Goal: Task Accomplishment & Management: Use online tool/utility

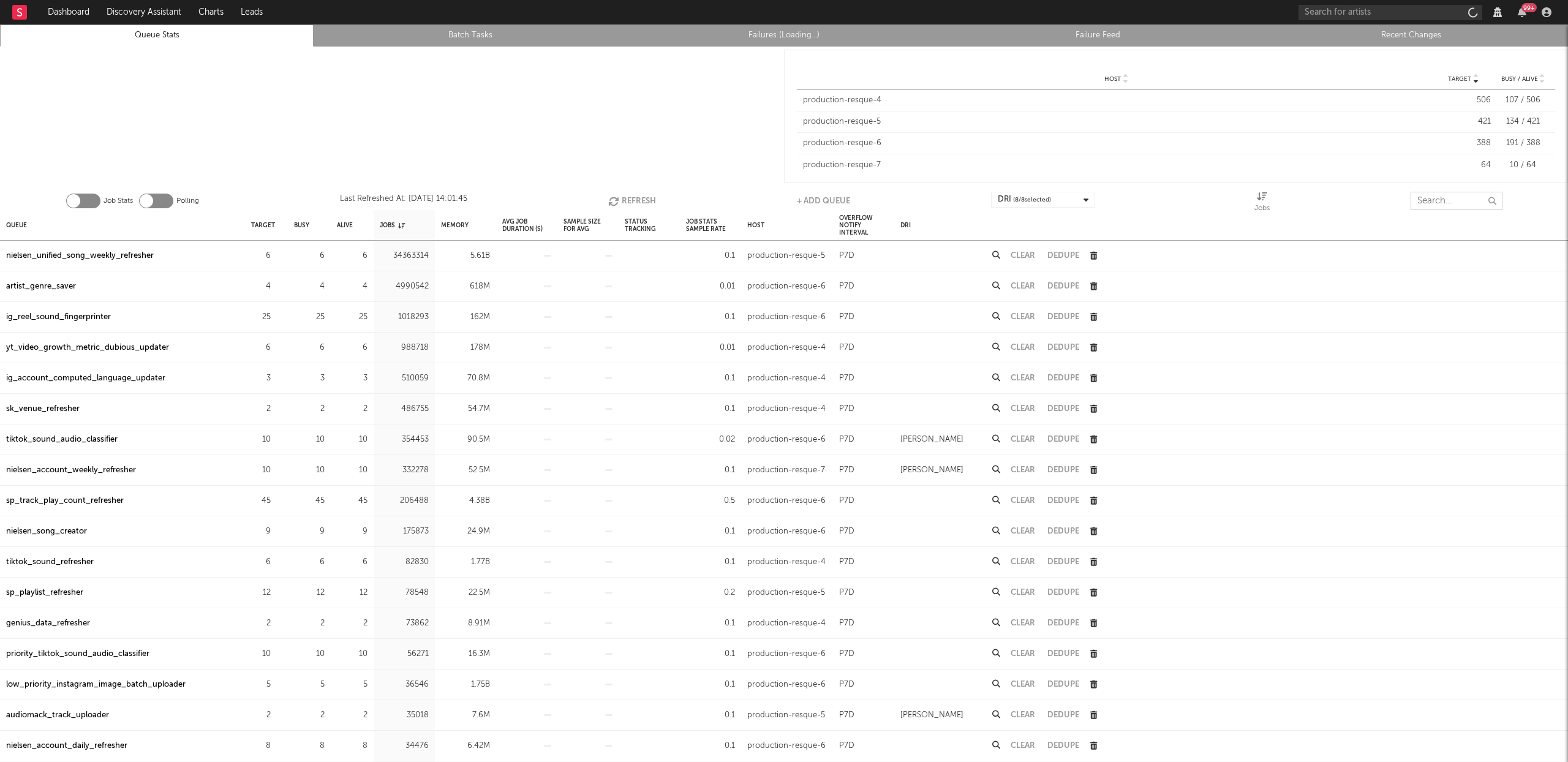
click at [1433, 210] on input "text" at bounding box center [1457, 201] width 92 height 19
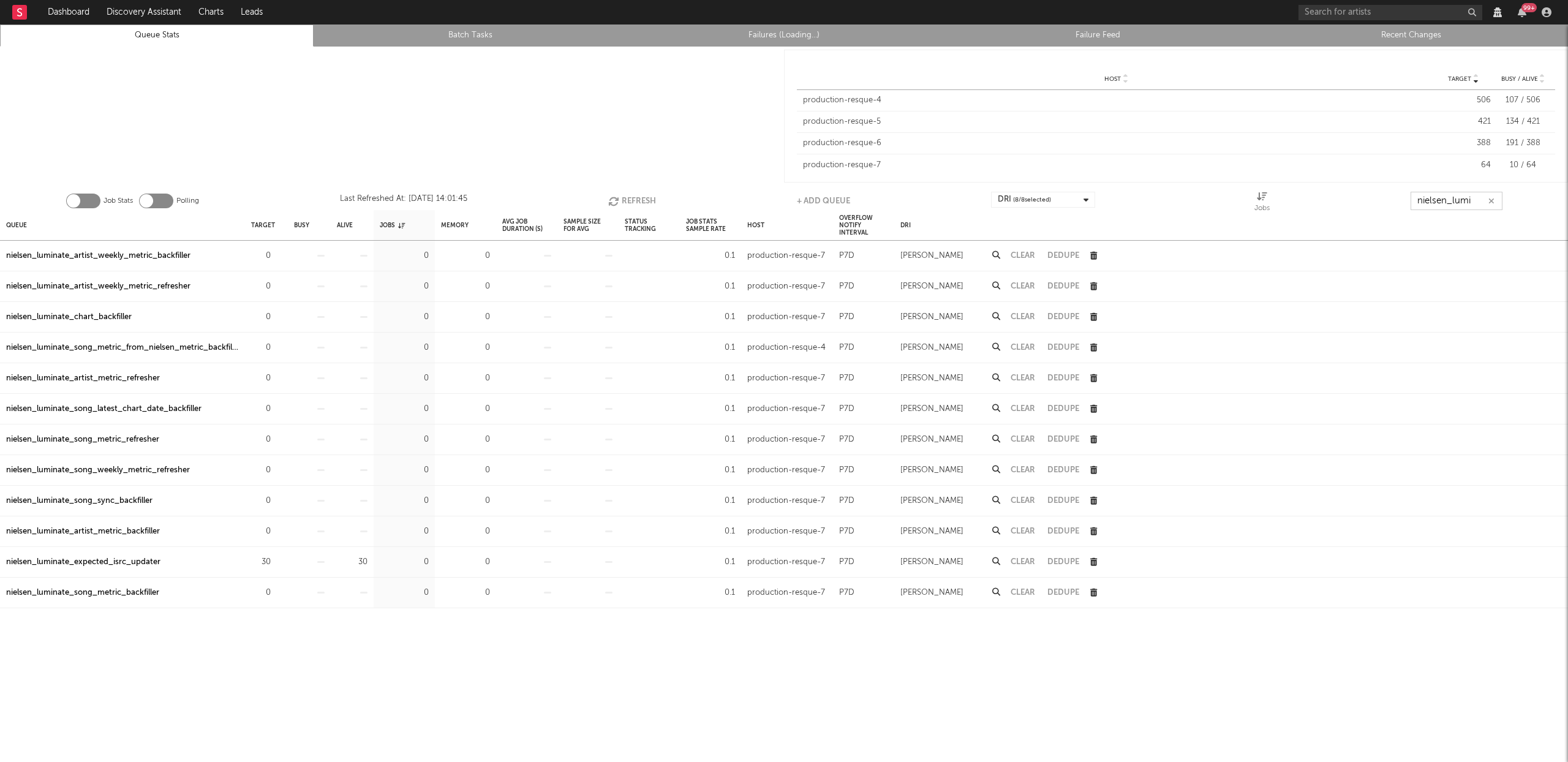
click at [1444, 196] on input "nielsen_lumi" at bounding box center [1457, 201] width 92 height 19
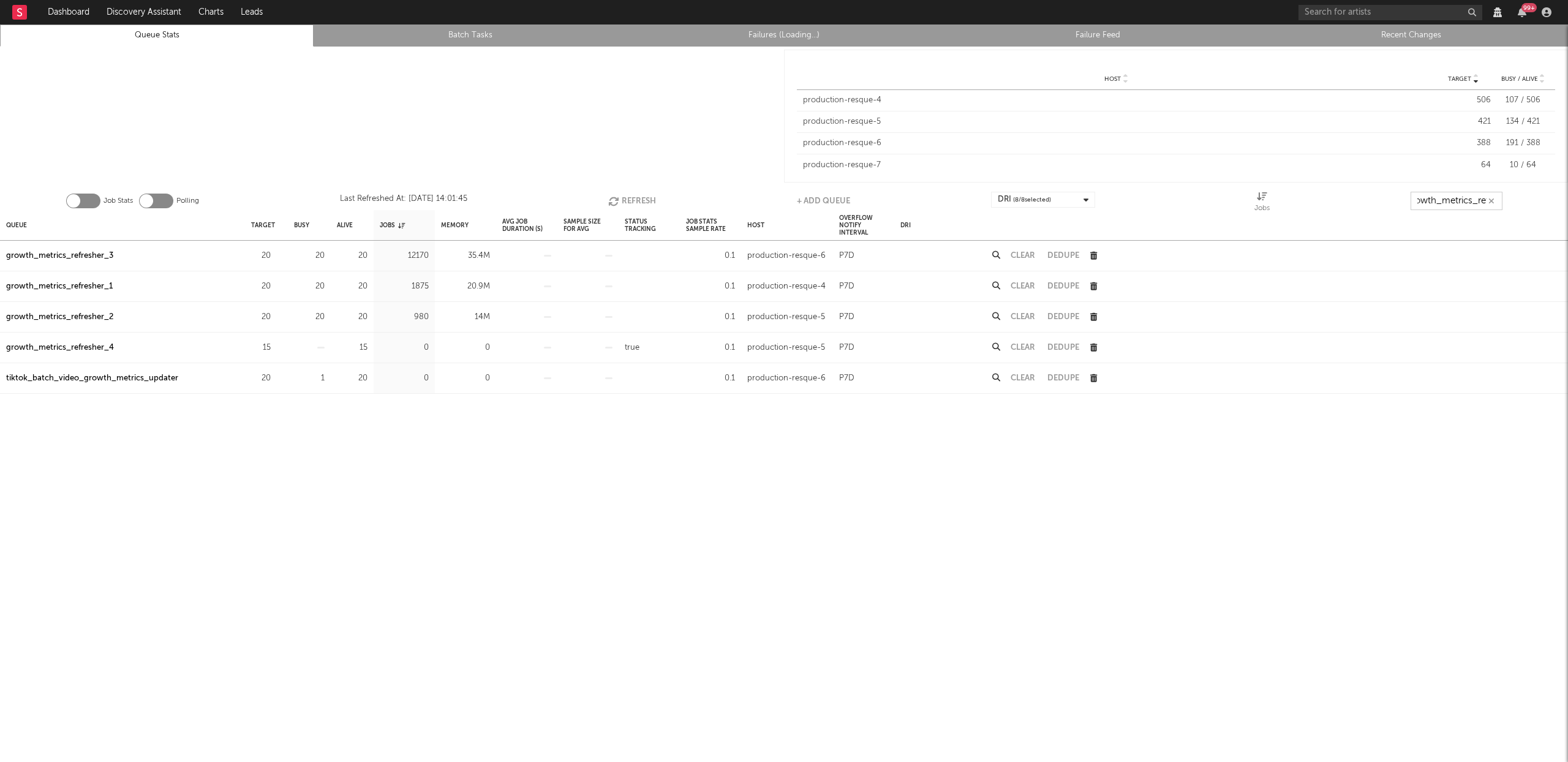
scroll to position [0, 14]
type input "growth_metrics_ref"
click at [16, 224] on div "Queue" at bounding box center [17, 225] width 21 height 26
click at [628, 199] on button "Refresh" at bounding box center [629, 201] width 48 height 19
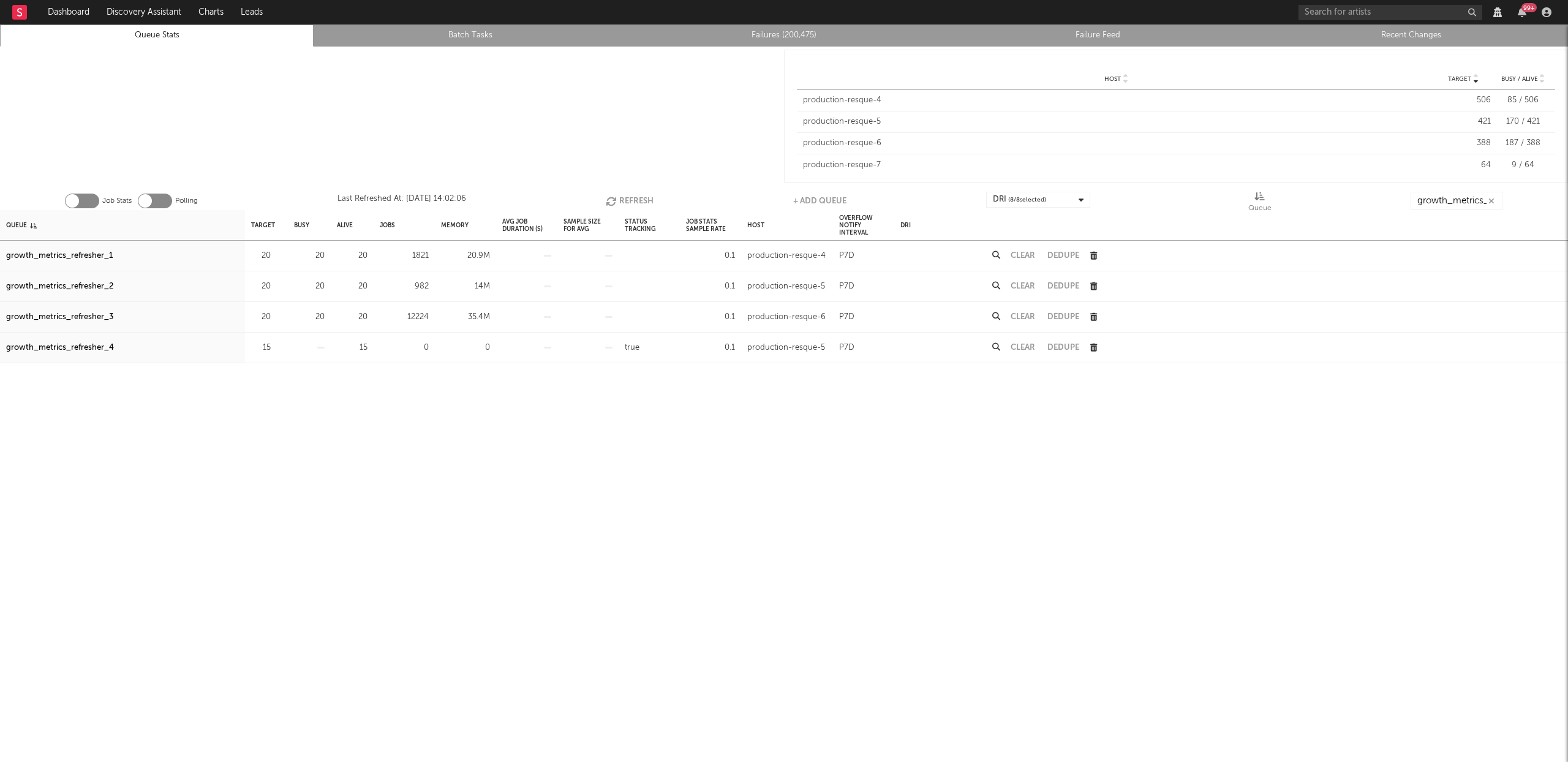
click at [783, 40] on link "Failures (200,475)" at bounding box center [784, 35] width 300 height 15
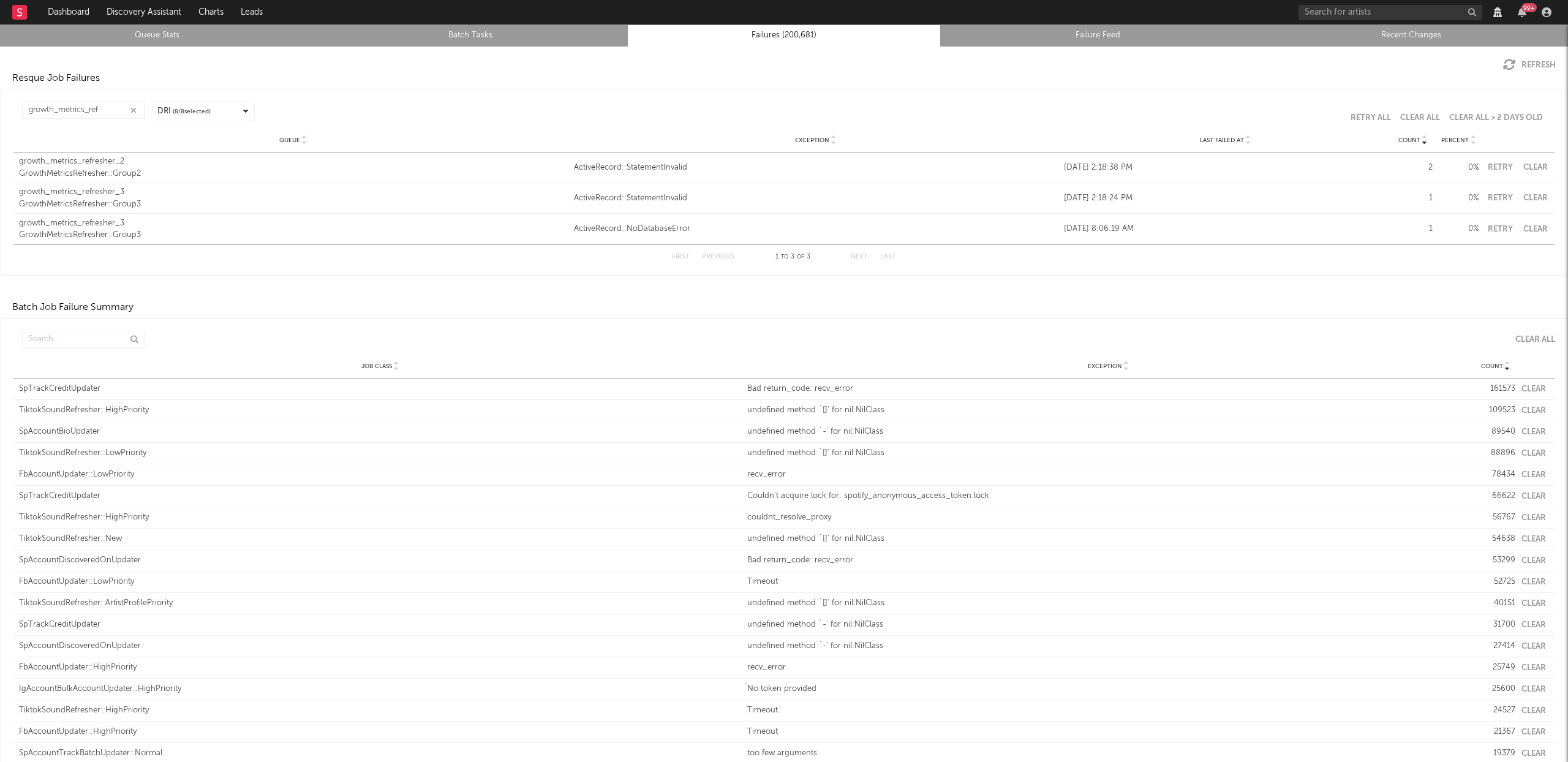
click at [1525, 167] on button "Clear" at bounding box center [1535, 167] width 28 height 8
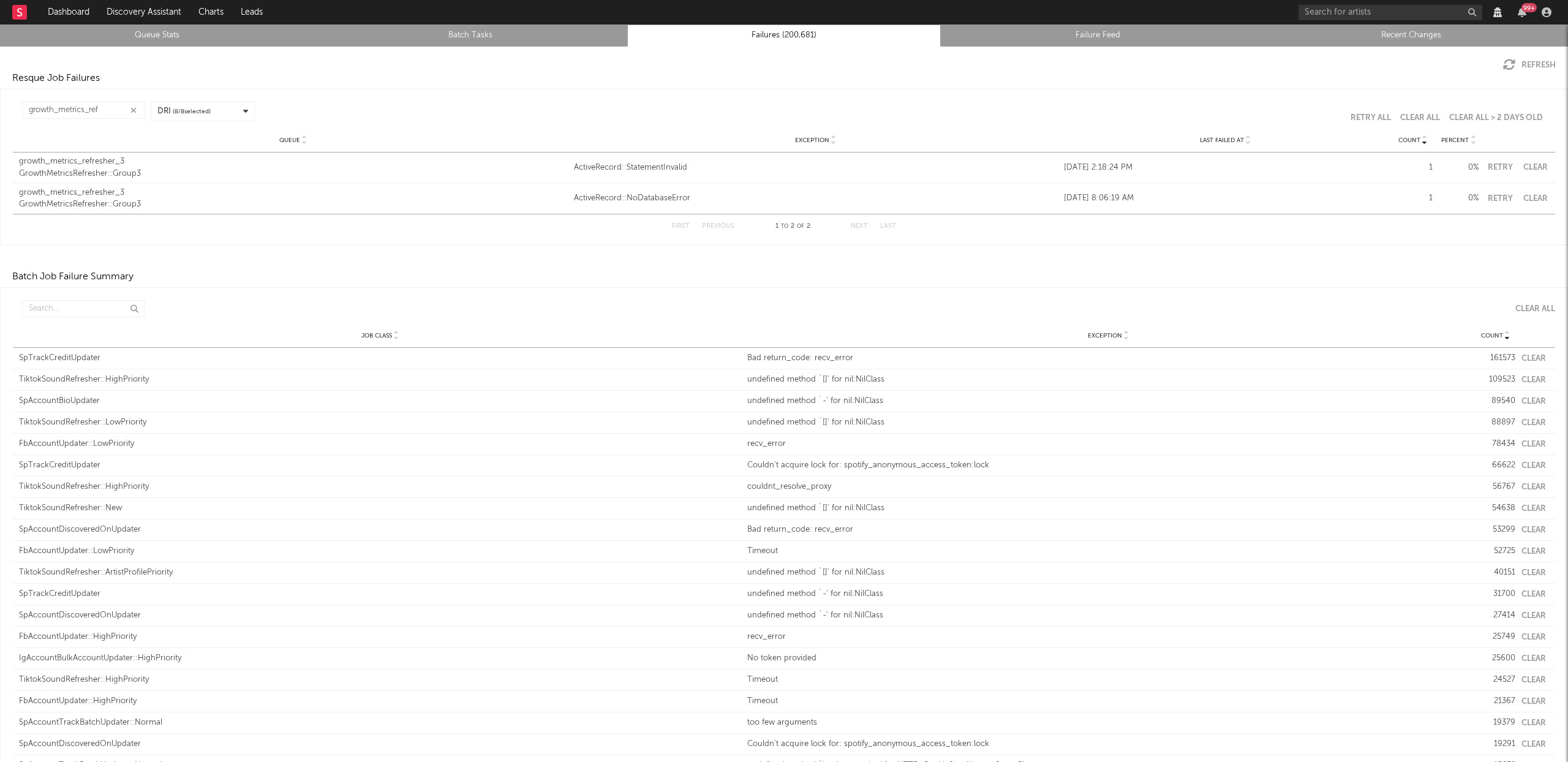
click at [1525, 165] on button "Clear" at bounding box center [1535, 167] width 28 height 8
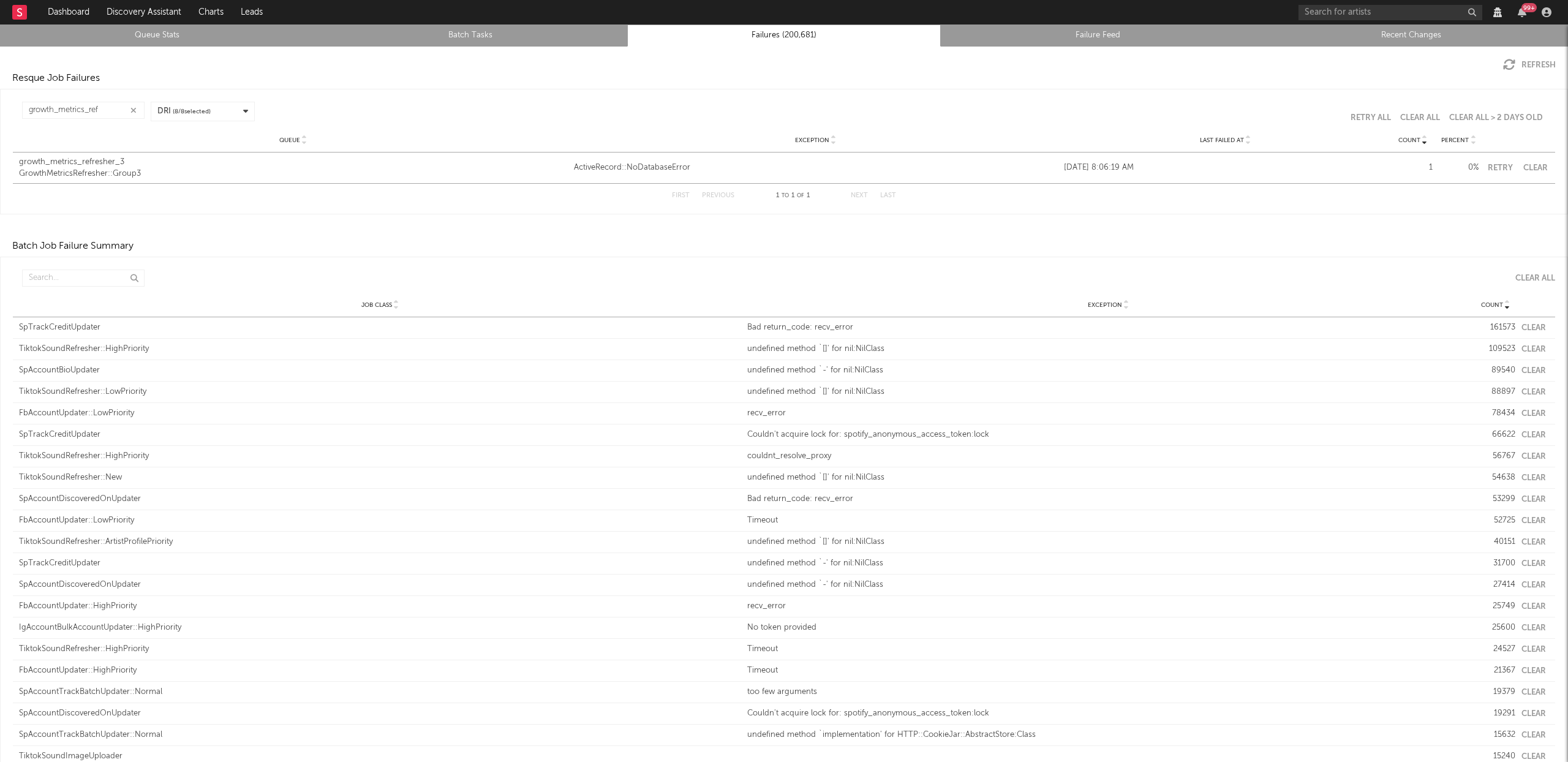
click at [1519, 158] on div "Queue growth_metrics_refresher_3 GrowthMetricsRefresher::Group3 Exception Activ…" at bounding box center [784, 167] width 1542 height 30
click at [1529, 168] on button "Clear" at bounding box center [1535, 168] width 28 height 8
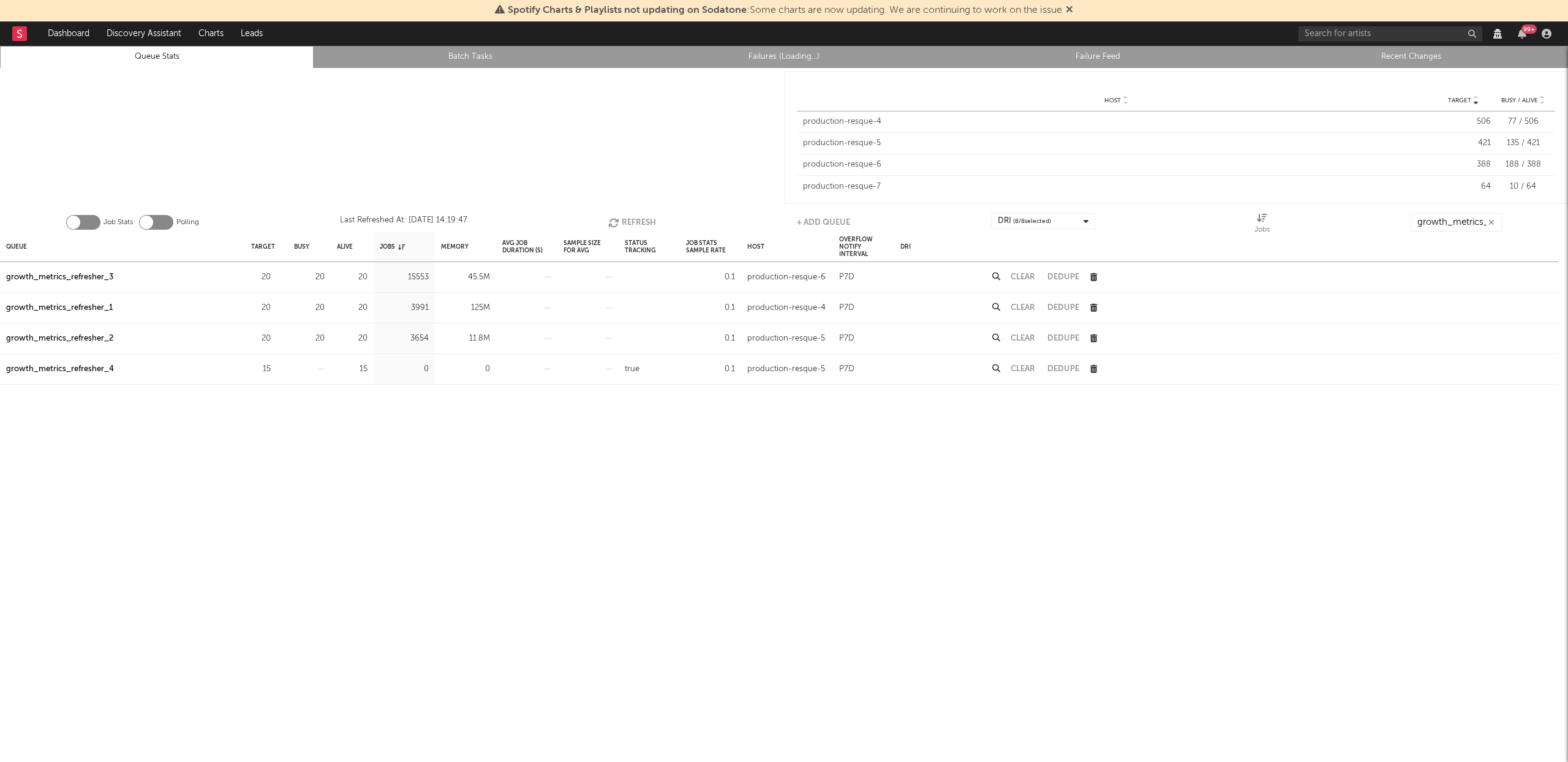
click at [1073, 8] on icon at bounding box center [1069, 9] width 8 height 10
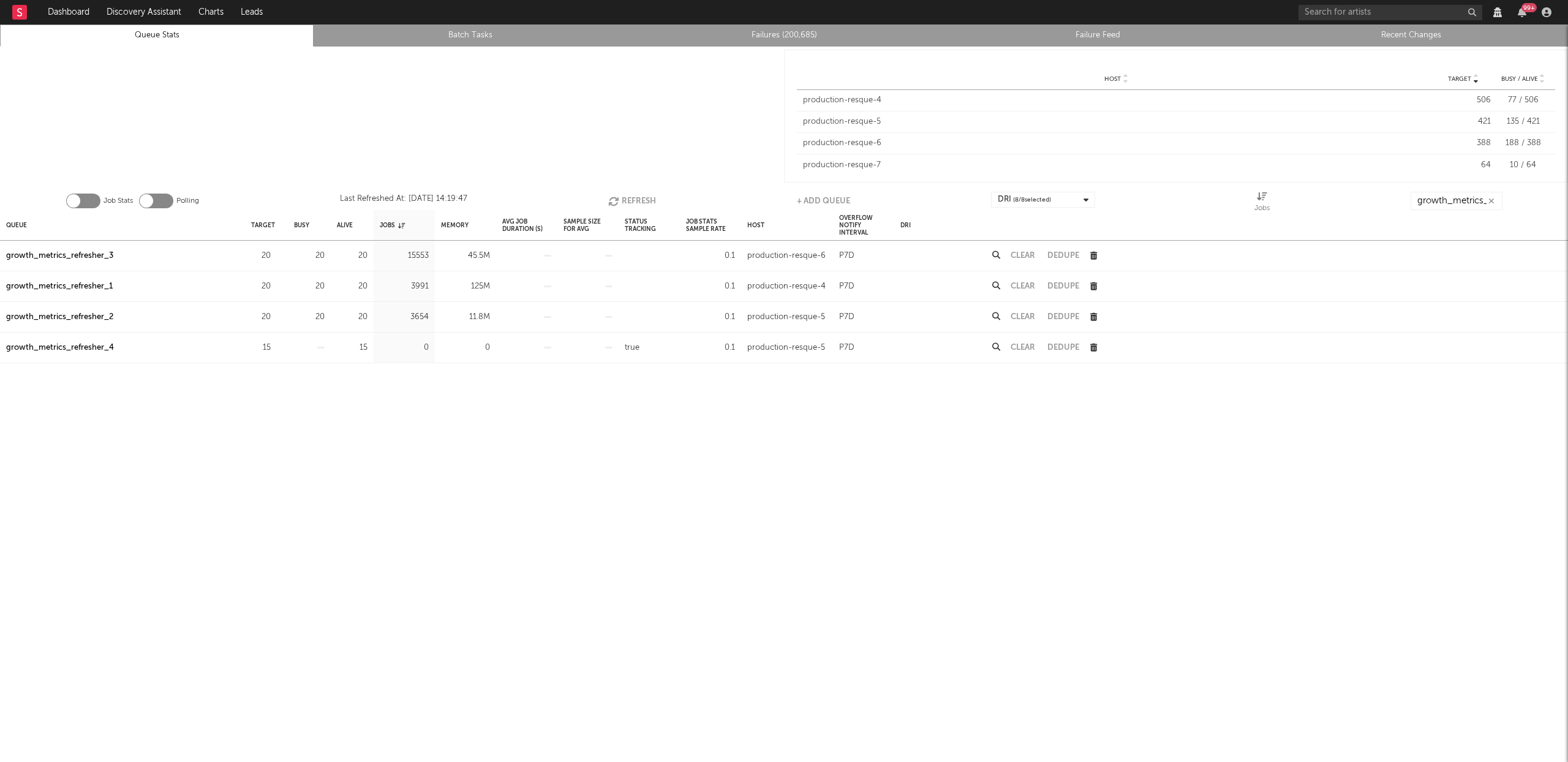
click at [792, 28] on link "Failures (200,685)" at bounding box center [784, 35] width 300 height 15
click at [630, 197] on button "Refresh" at bounding box center [632, 201] width 48 height 19
click at [20, 219] on div "Queue" at bounding box center [17, 225] width 21 height 26
click at [630, 197] on button "Refresh" at bounding box center [629, 201] width 48 height 19
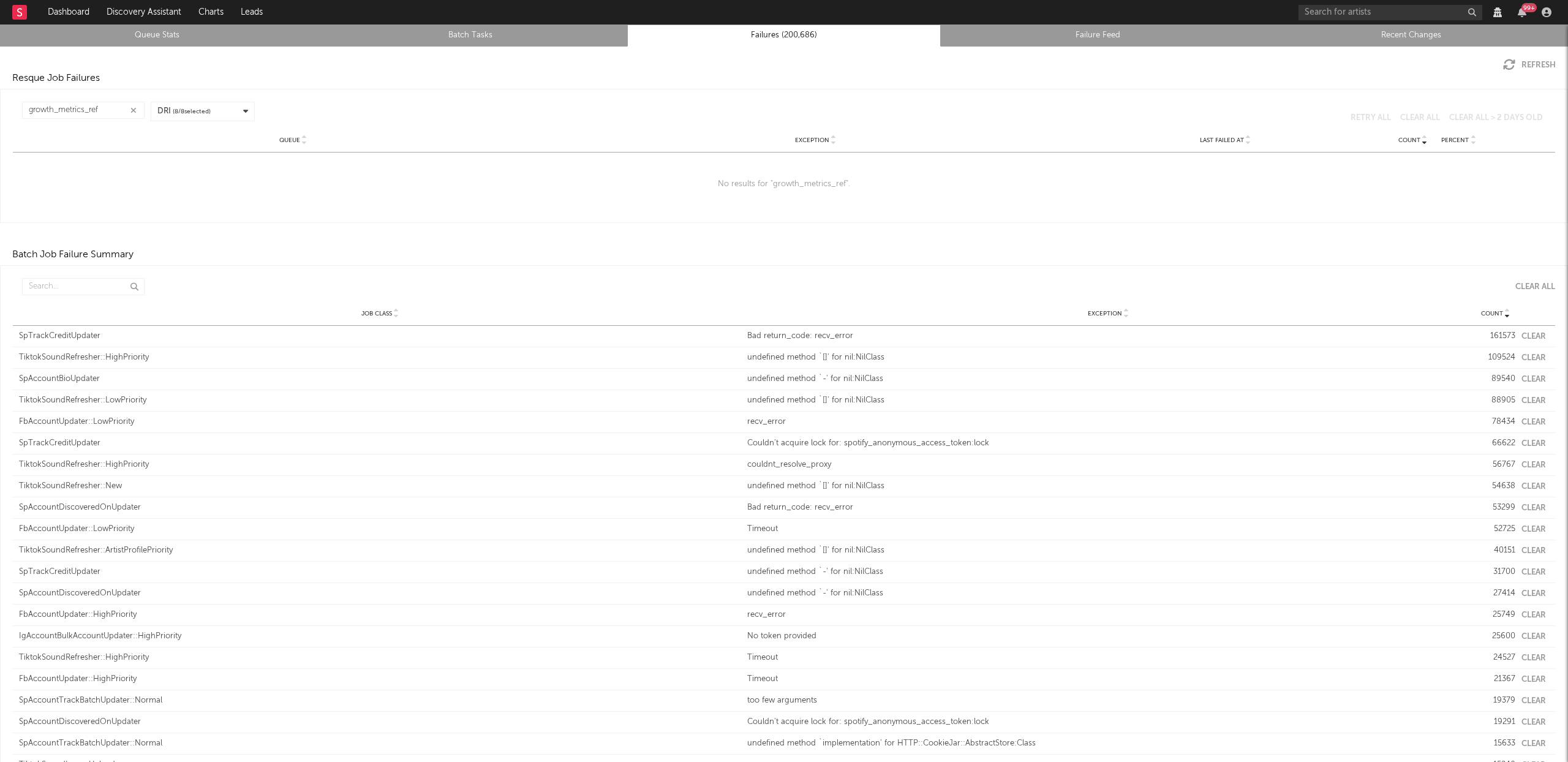
click at [133, 109] on icon "button" at bounding box center [134, 111] width 6 height 8
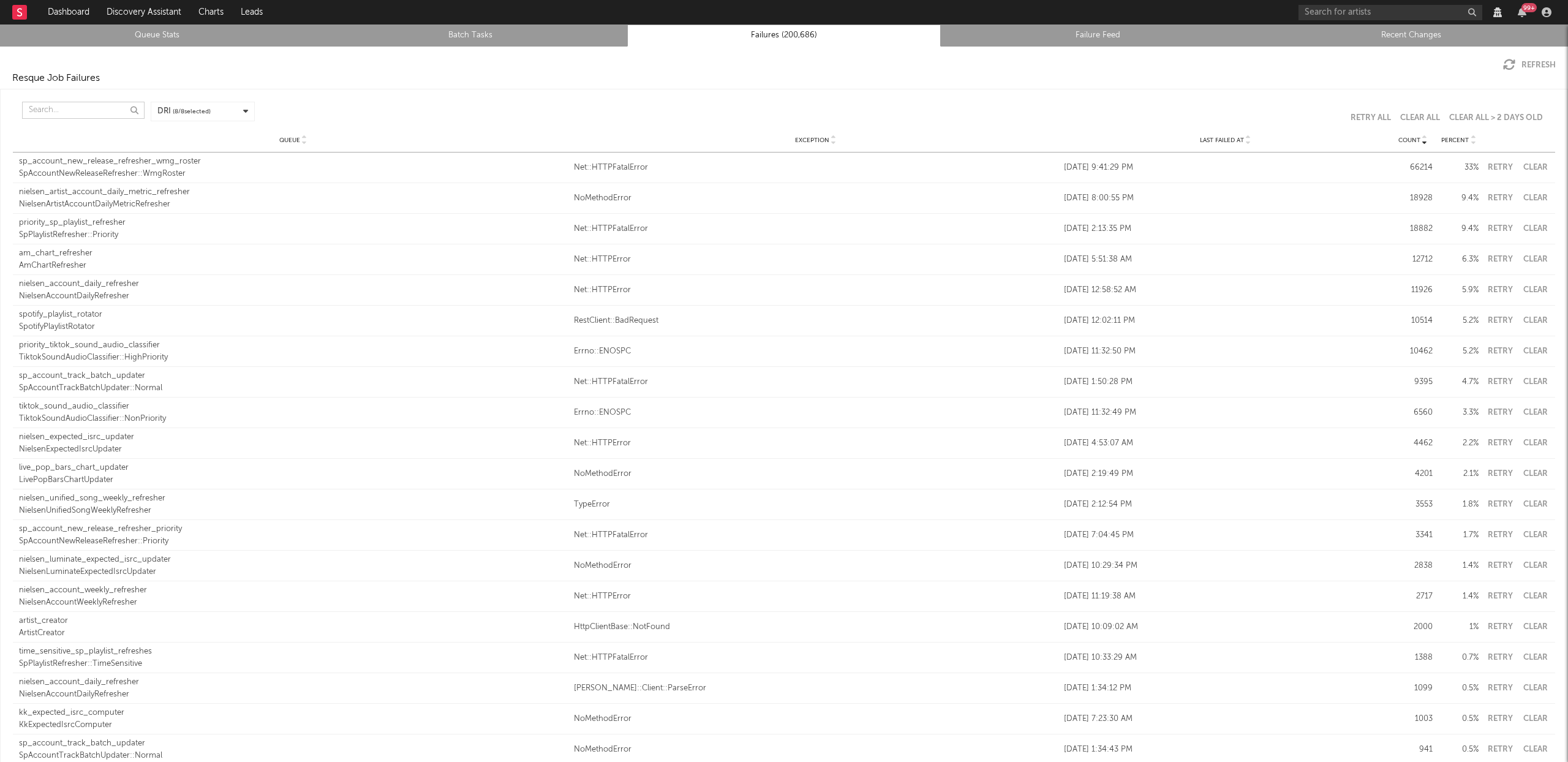
click at [53, 112] on input "text" at bounding box center [83, 110] width 122 height 17
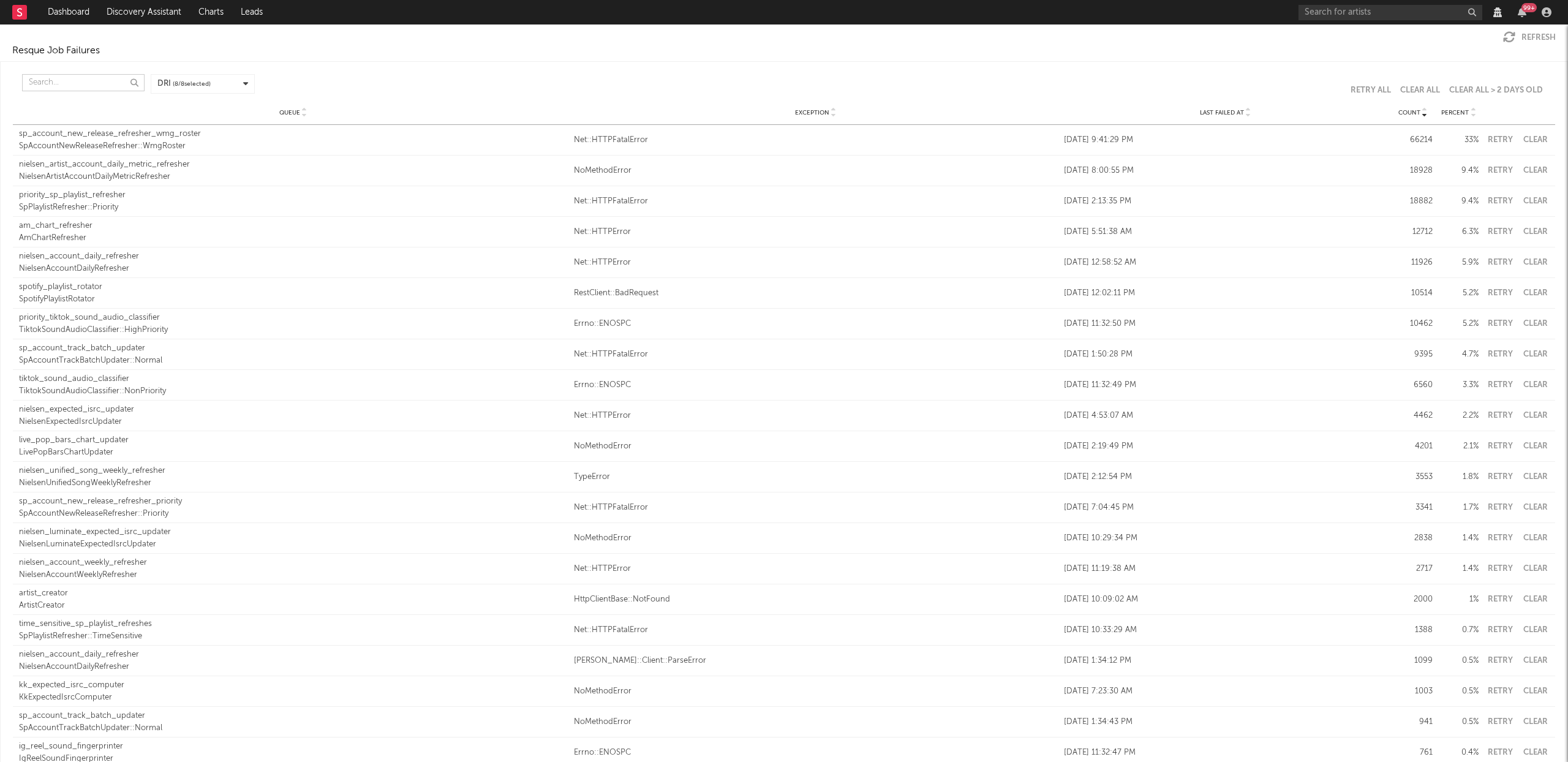
scroll to position [12, 0]
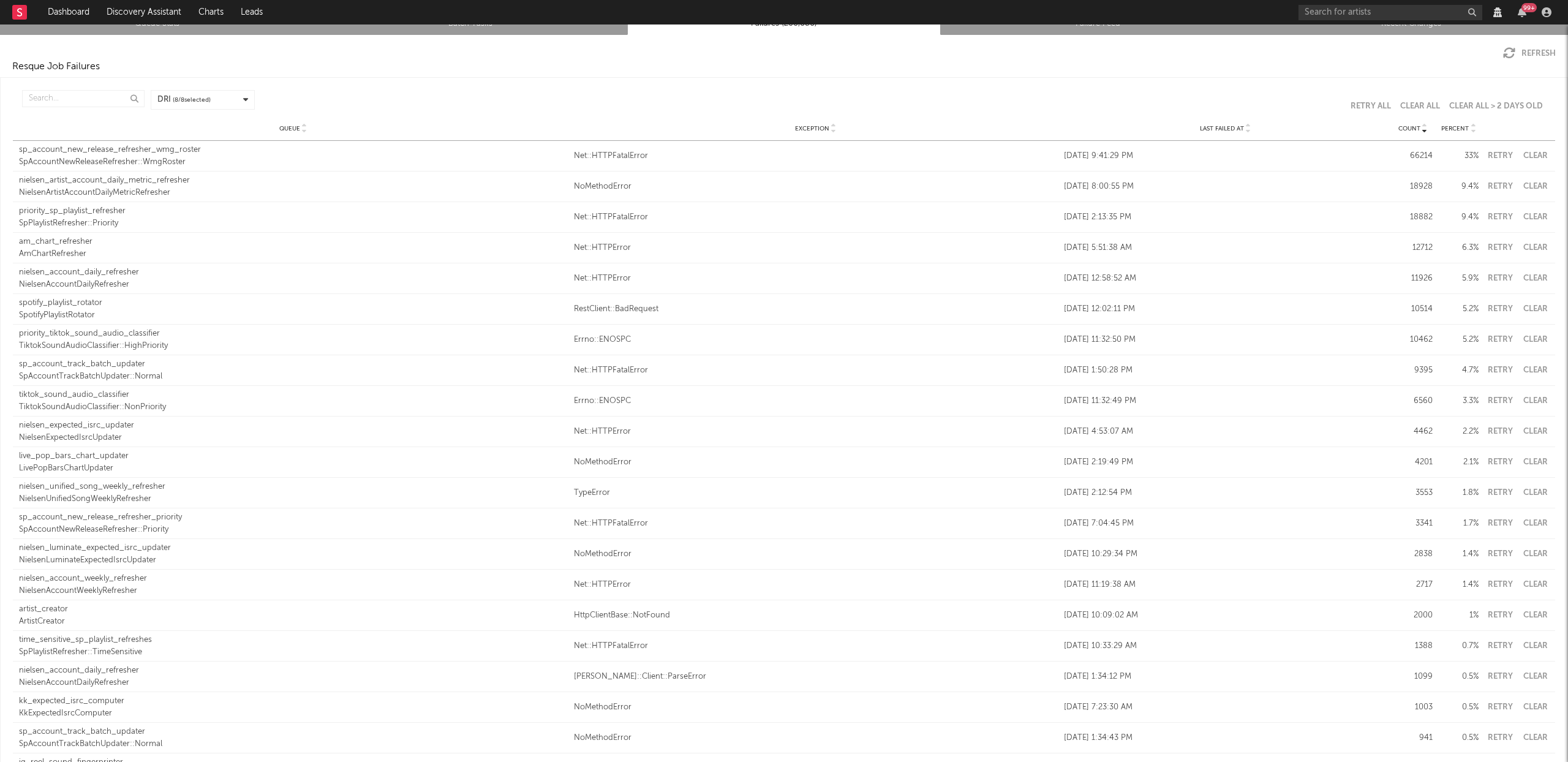
click at [1246, 132] on icon at bounding box center [1248, 131] width 6 height 5
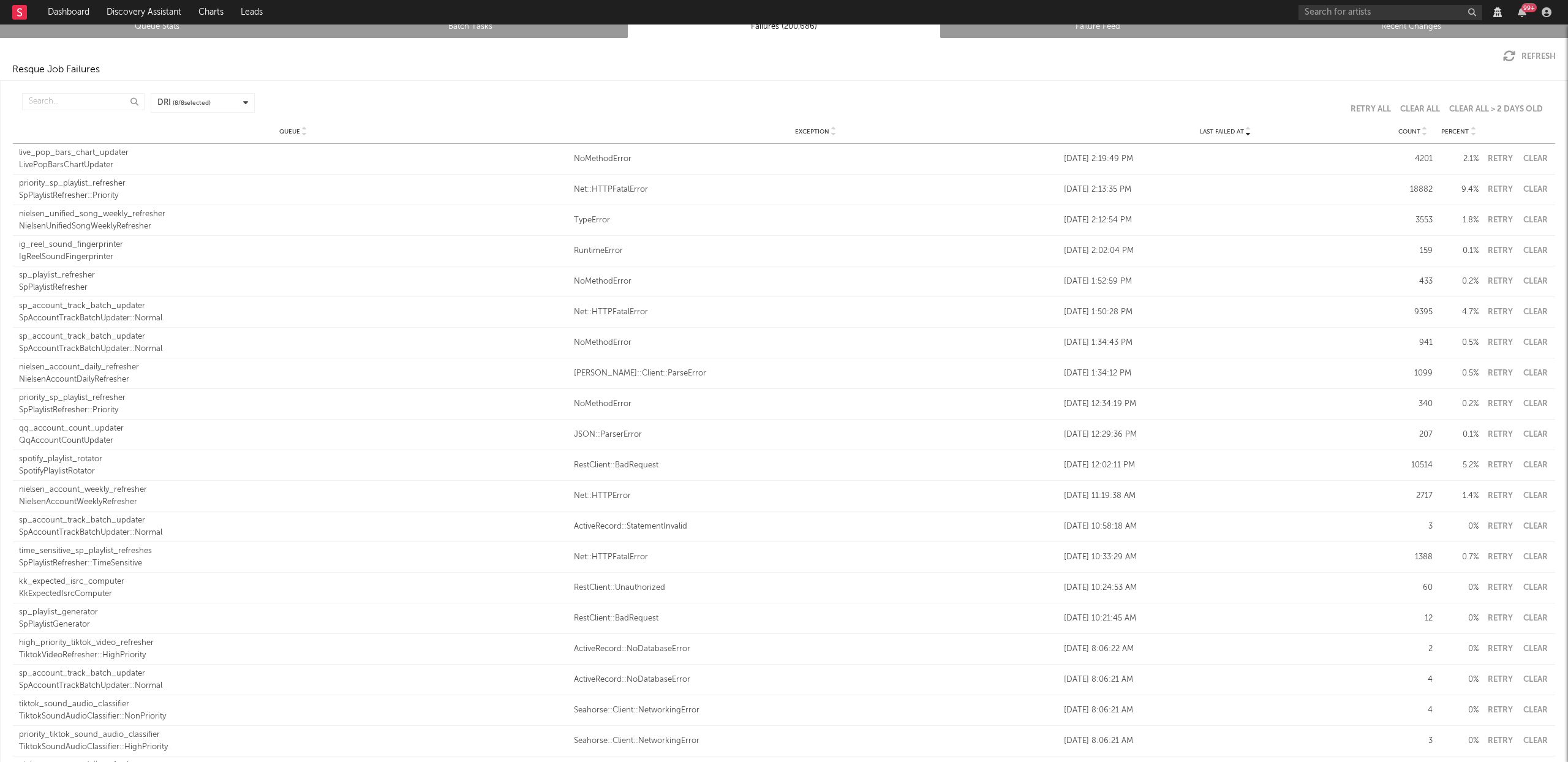
scroll to position [0, 0]
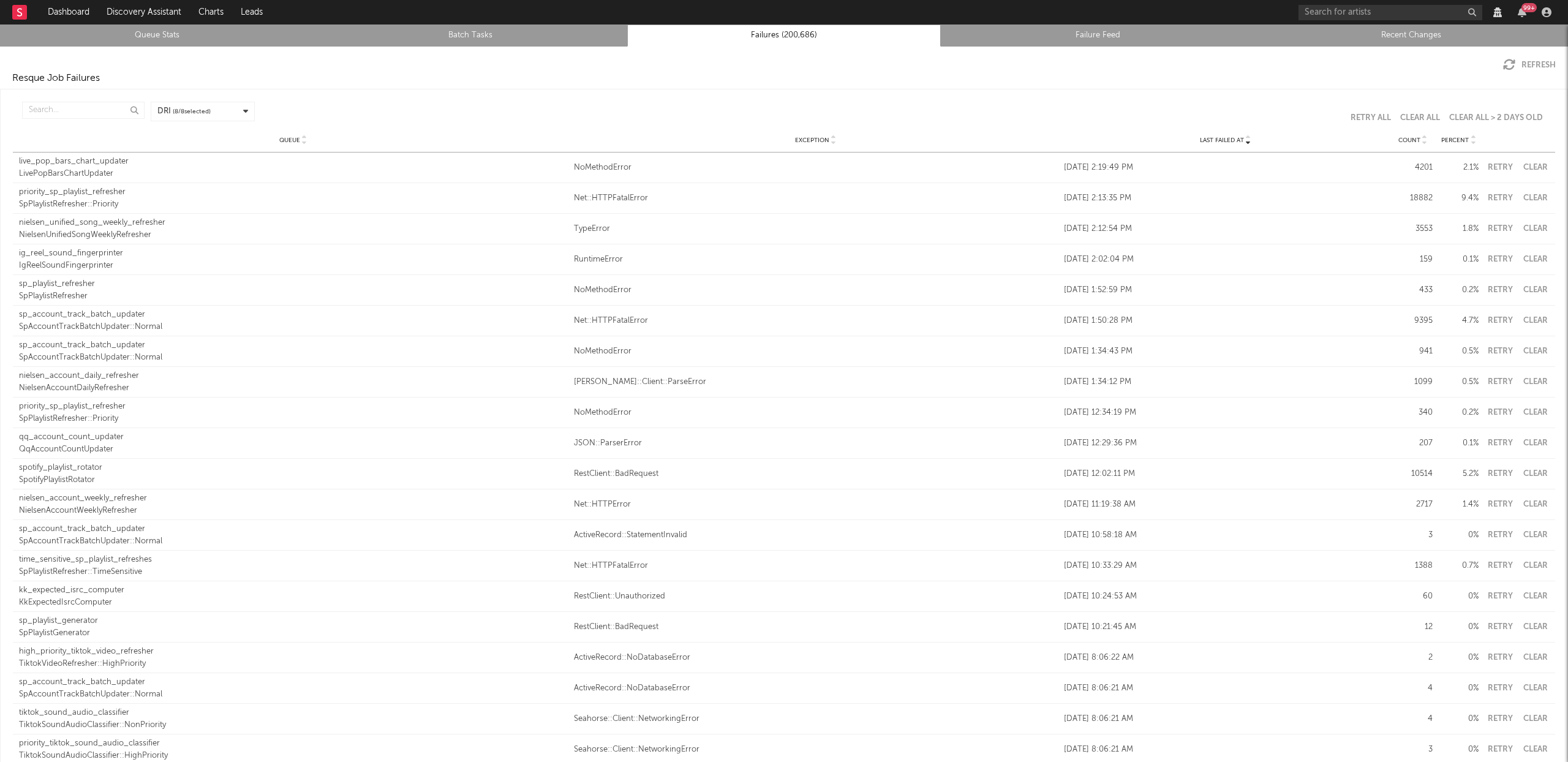
click at [1530, 200] on button "Clear" at bounding box center [1535, 199] width 28 height 8
click at [1422, 141] on icon at bounding box center [1425, 143] width 6 height 5
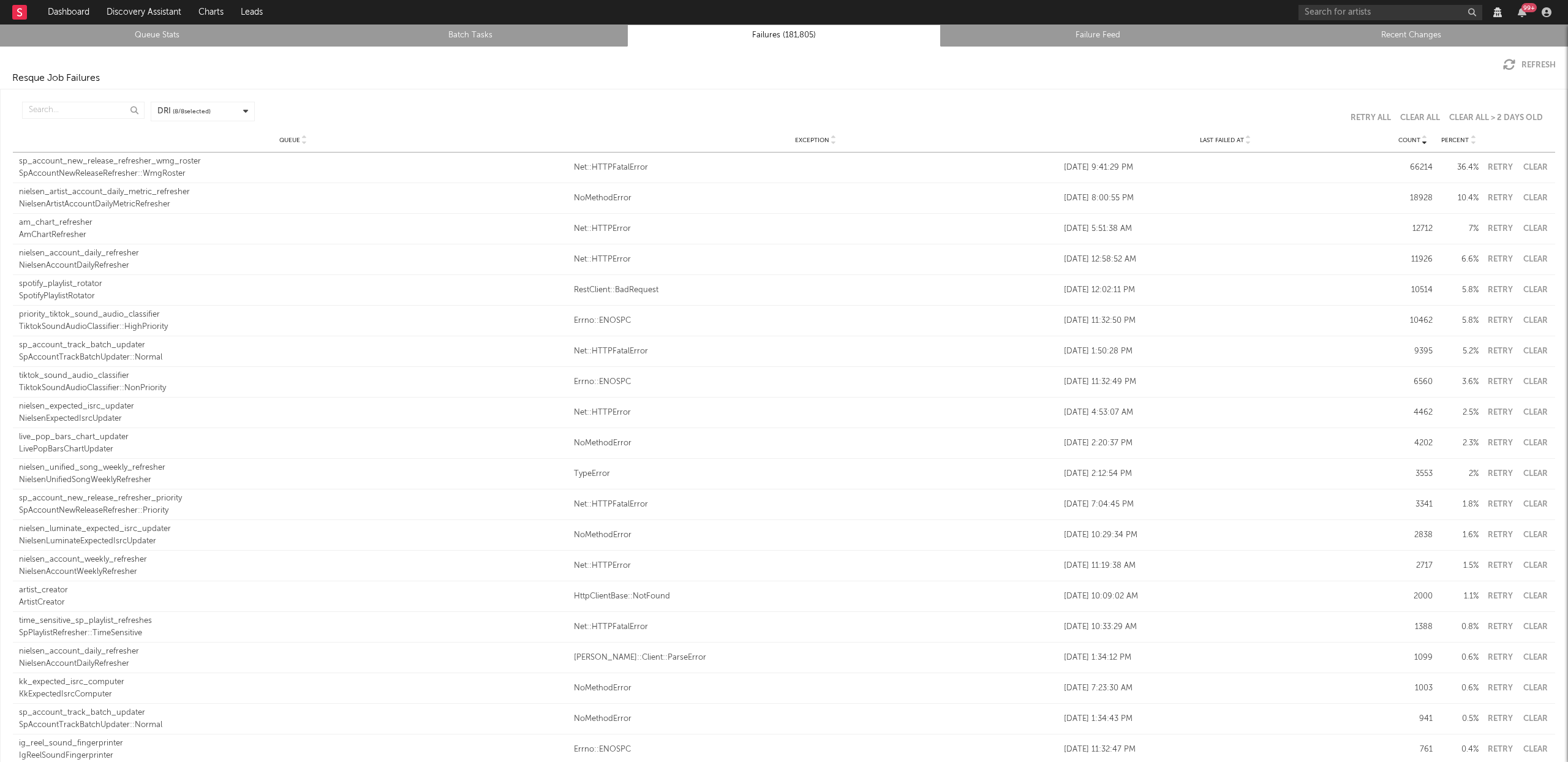
click at [1530, 167] on button "Clear" at bounding box center [1535, 167] width 28 height 8
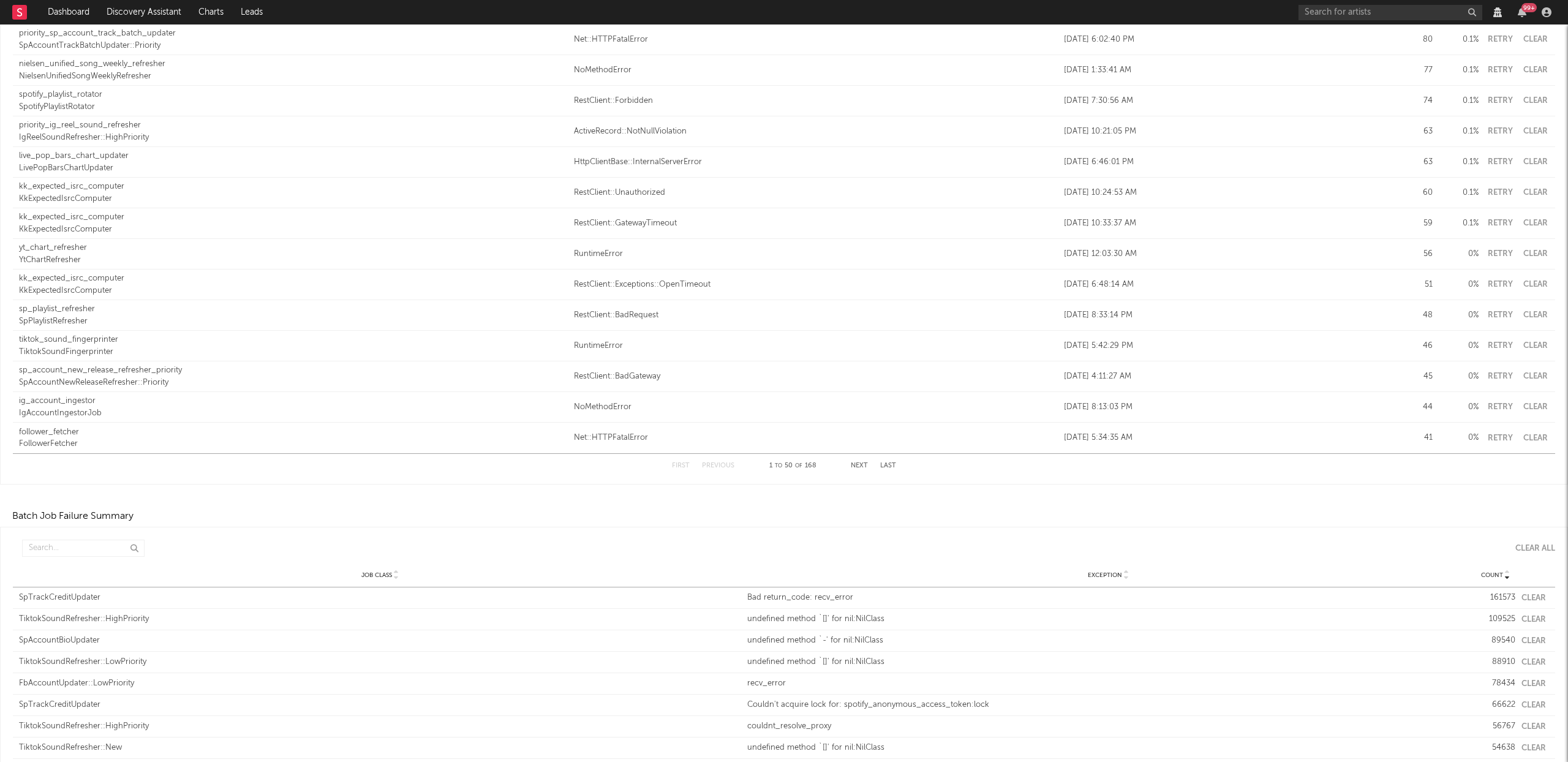
scroll to position [1643, 0]
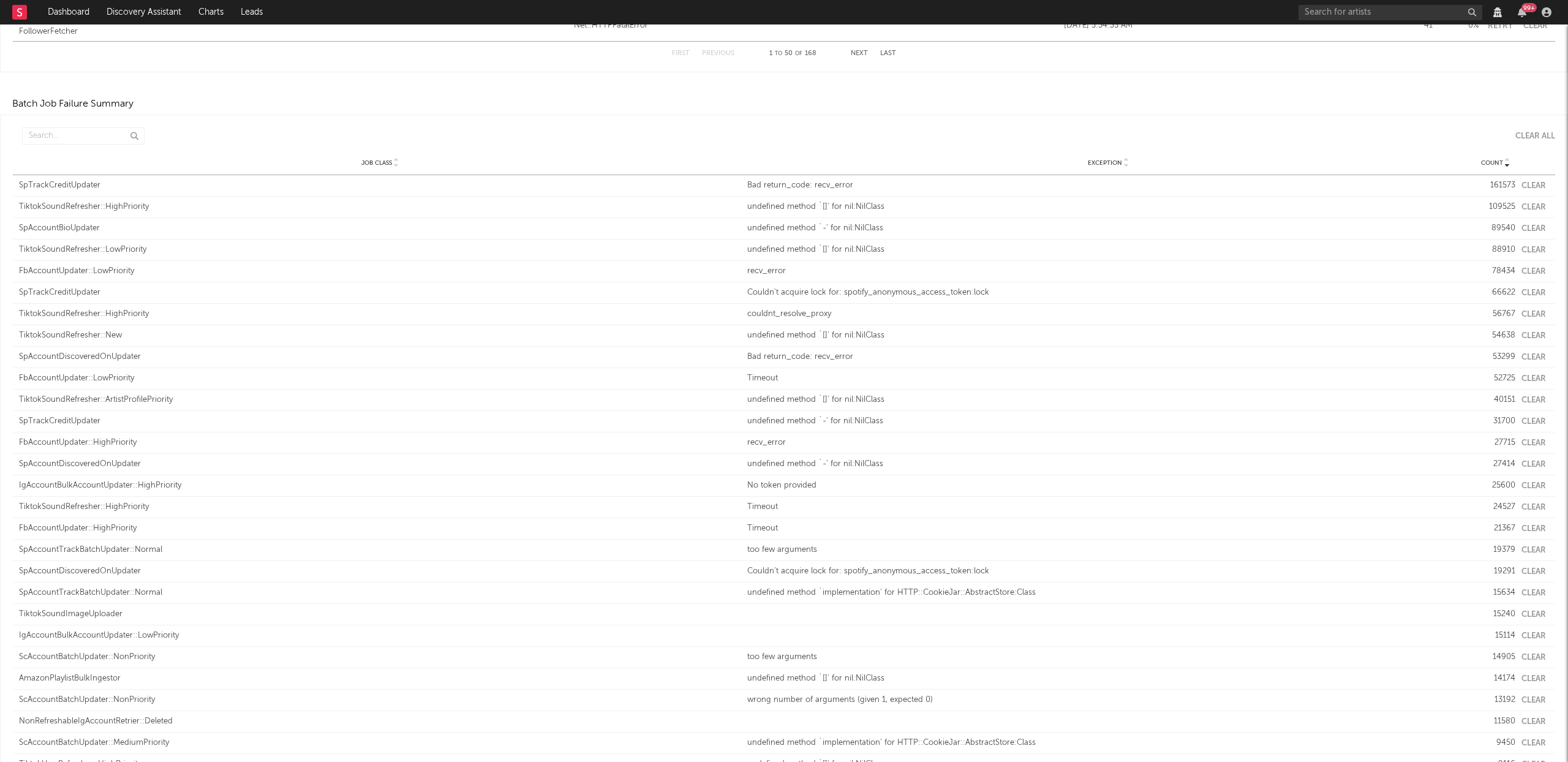
click at [1522, 183] on button "Clear" at bounding box center [1533, 186] width 24 height 8
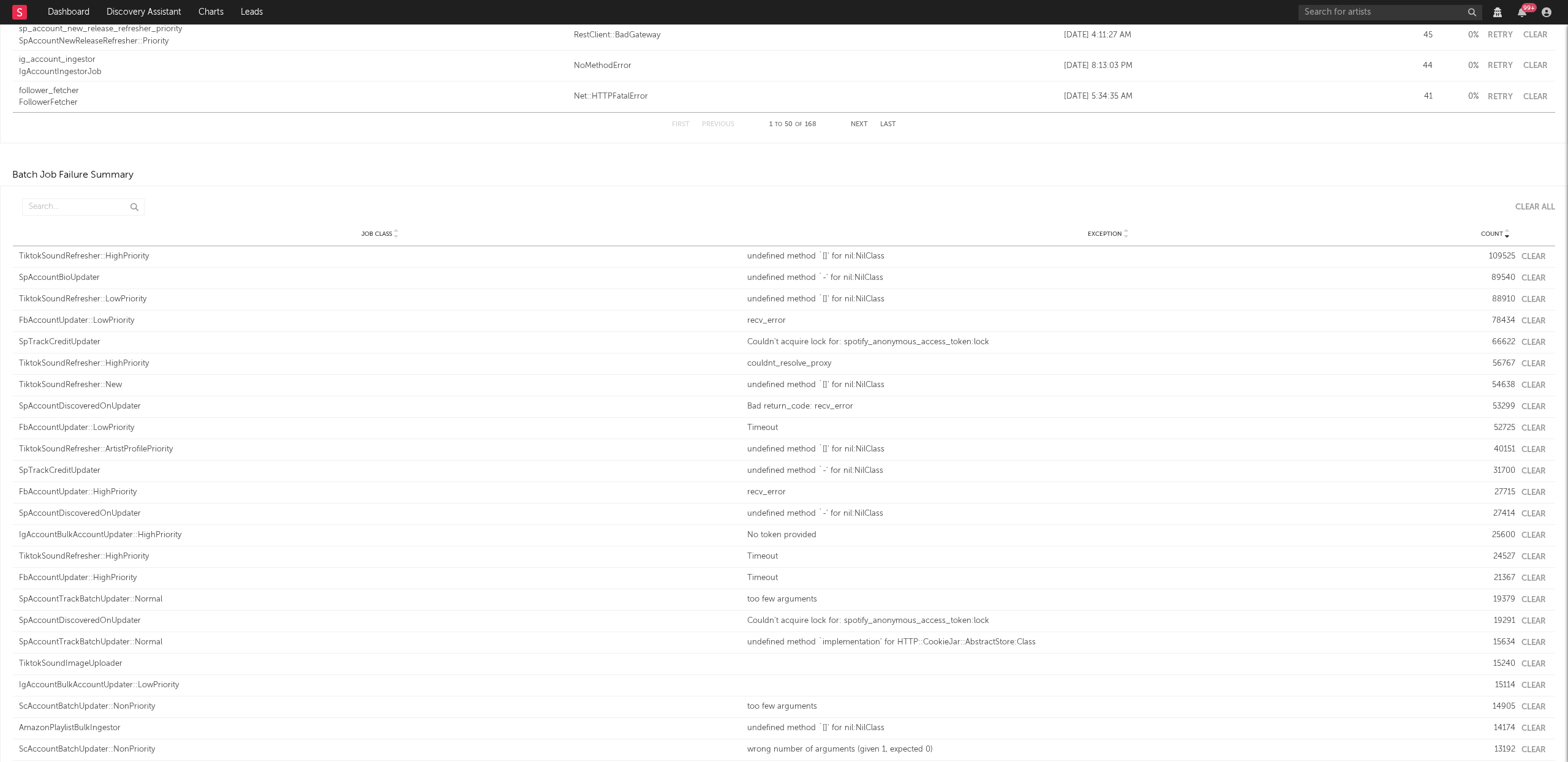
click at [1536, 253] on button "Clear" at bounding box center [1533, 257] width 24 height 8
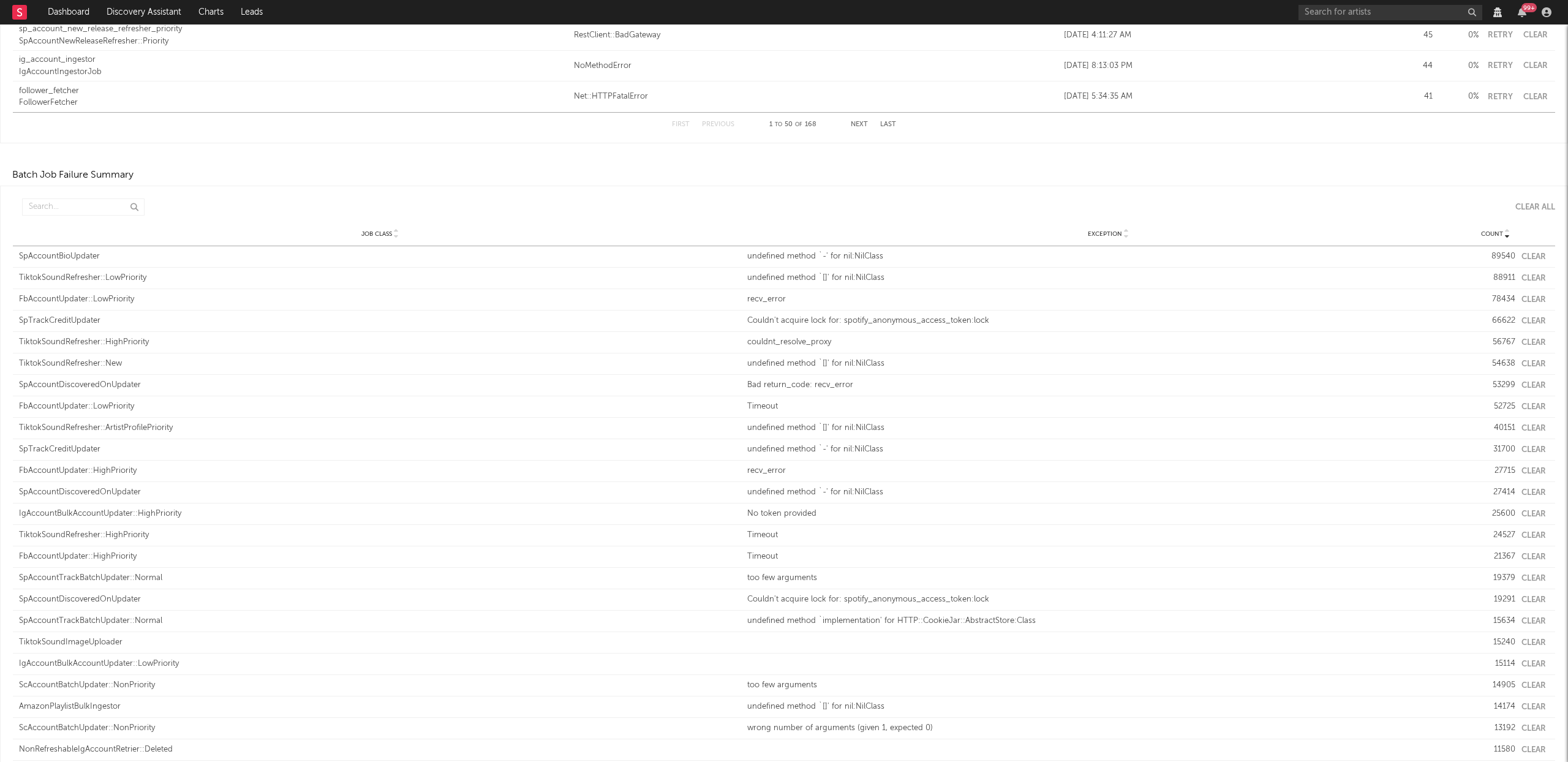
click at [1522, 254] on button "Clear" at bounding box center [1533, 257] width 24 height 8
click at [70, 208] on input "text" at bounding box center [83, 207] width 122 height 17
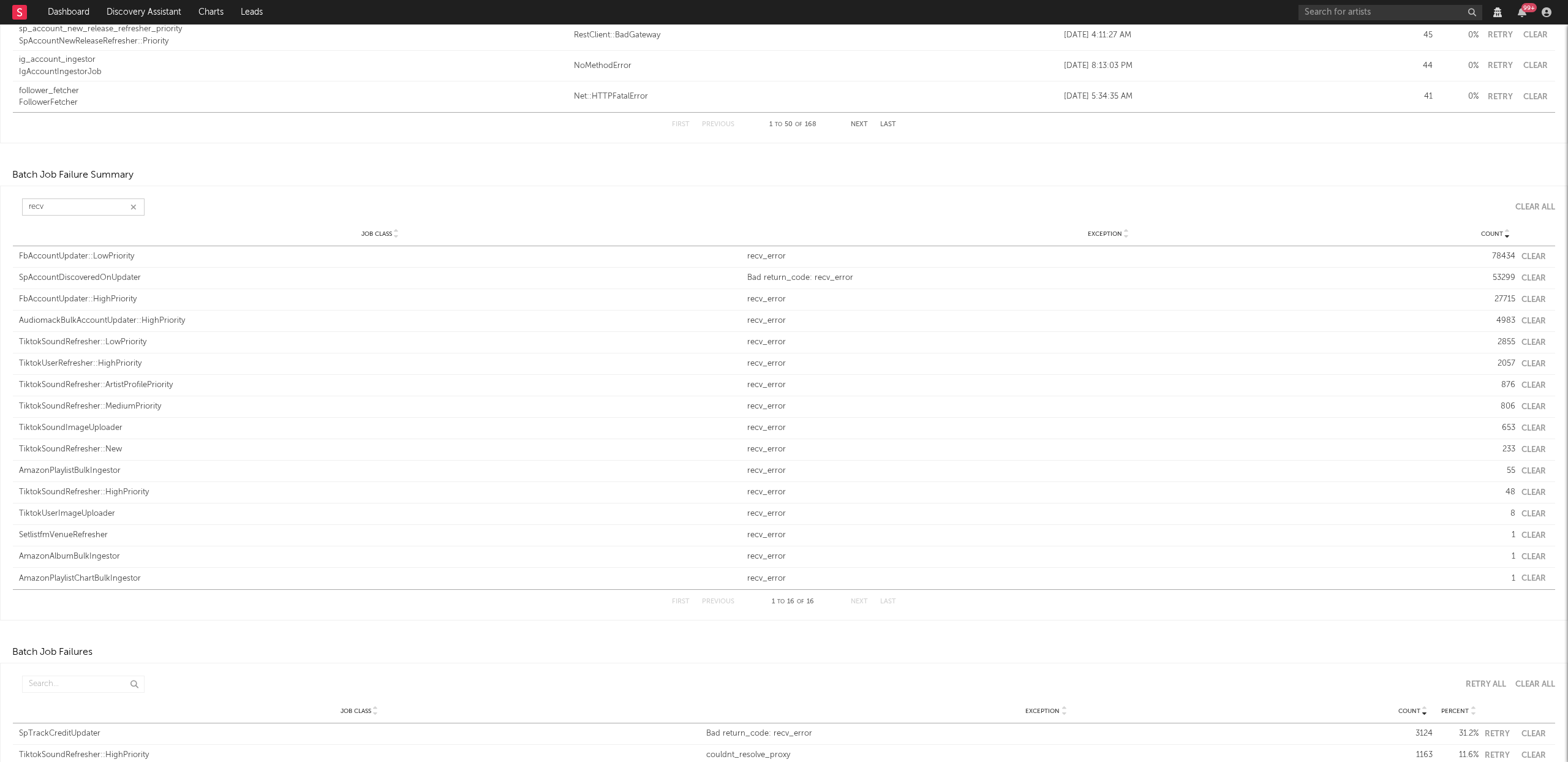
click at [1529, 254] on button "Clear" at bounding box center [1533, 257] width 24 height 8
type input "recv"
click at [1529, 261] on div "Job Class SpAccountDiscoveredOnUpdater Exception Bad return_code: recv_error Co…" at bounding box center [784, 257] width 1542 height 21
click at [1524, 253] on button "Clear" at bounding box center [1533, 257] width 24 height 8
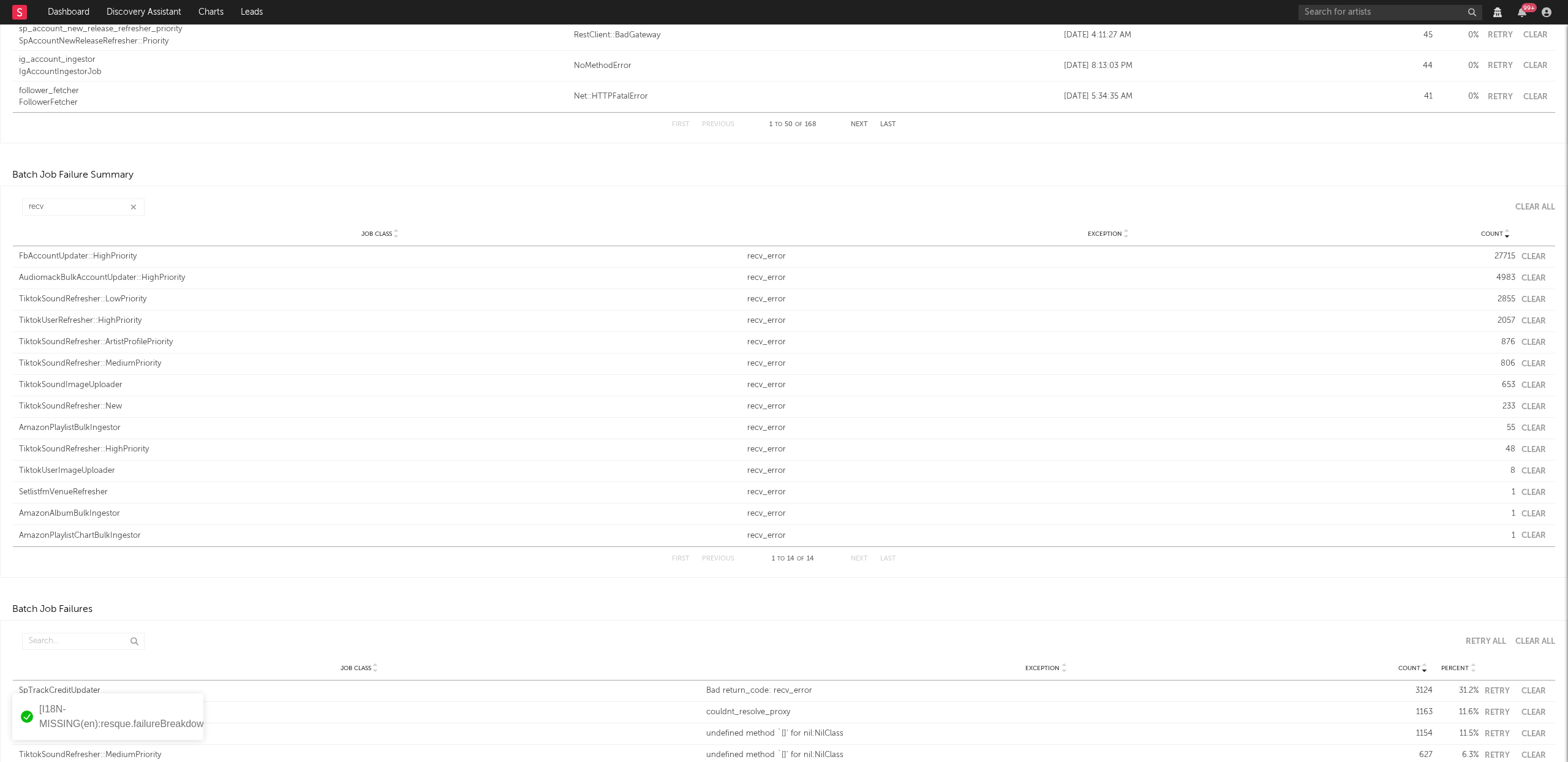
click at [1533, 256] on button "Clear" at bounding box center [1533, 257] width 24 height 8
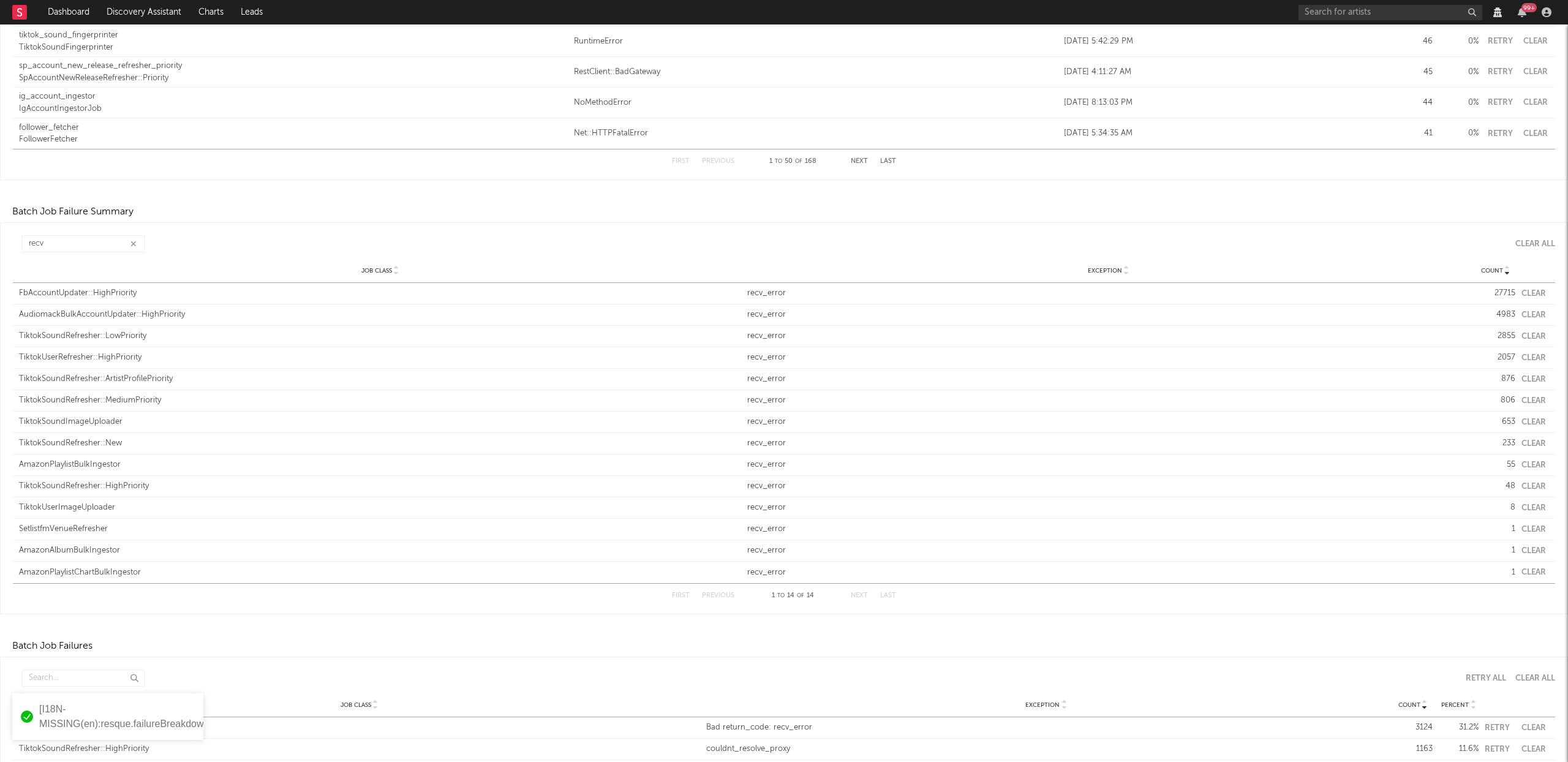
scroll to position [1500, 0]
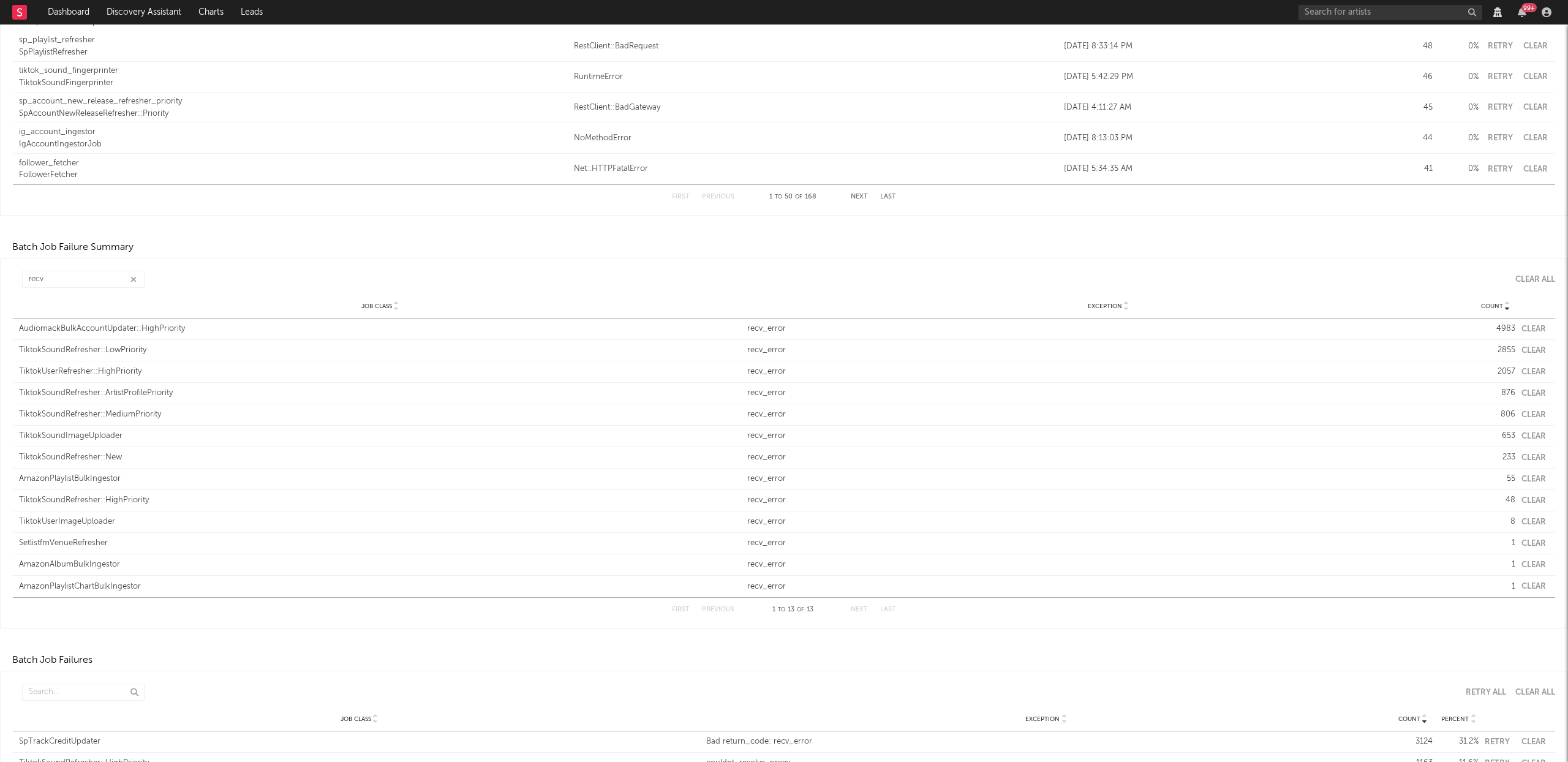
click at [1529, 328] on button "Clear" at bounding box center [1533, 329] width 24 height 8
click at [1525, 325] on button "Clear" at bounding box center [1533, 329] width 24 height 8
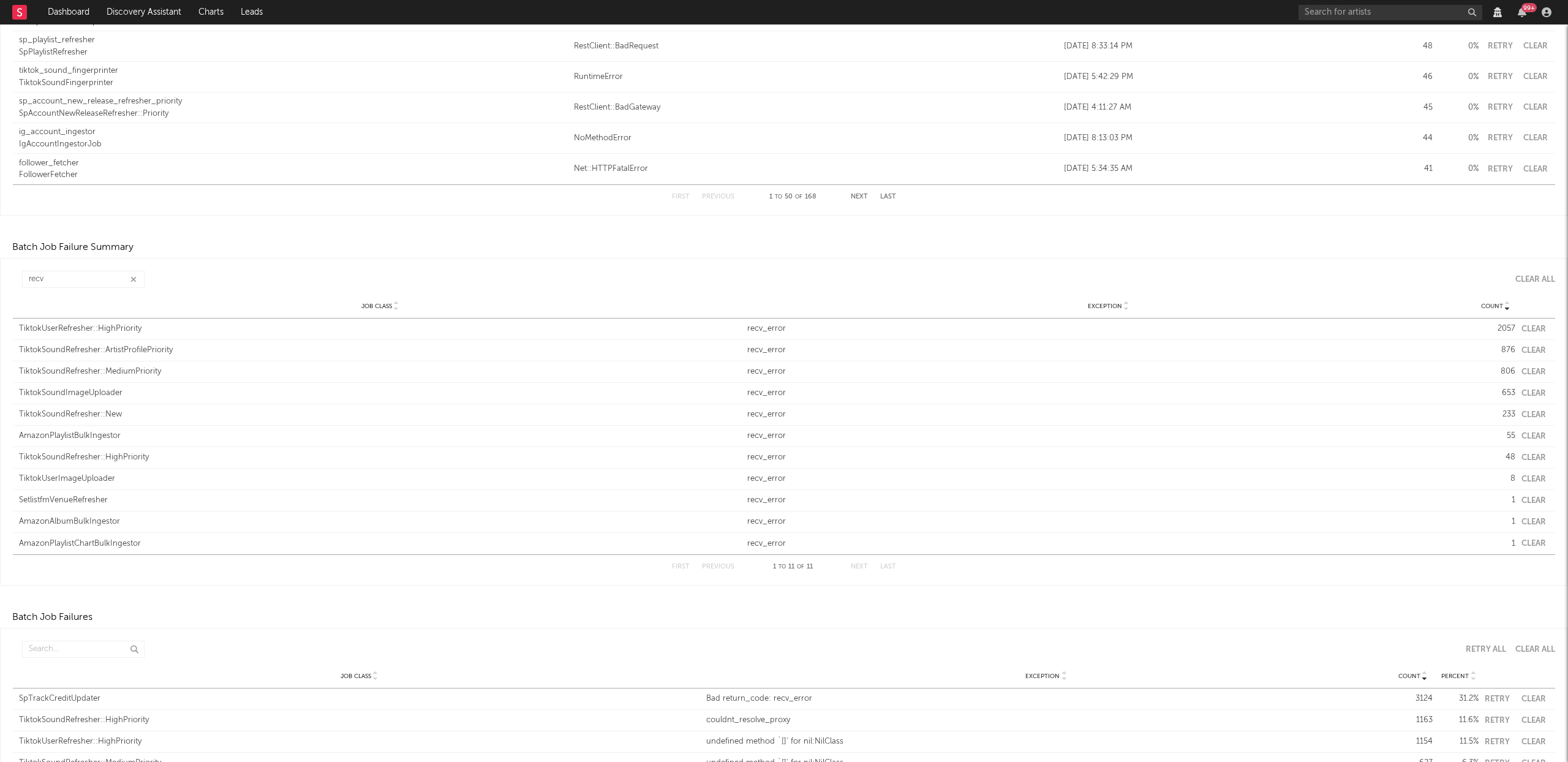
click at [1535, 328] on button "Clear" at bounding box center [1533, 329] width 24 height 8
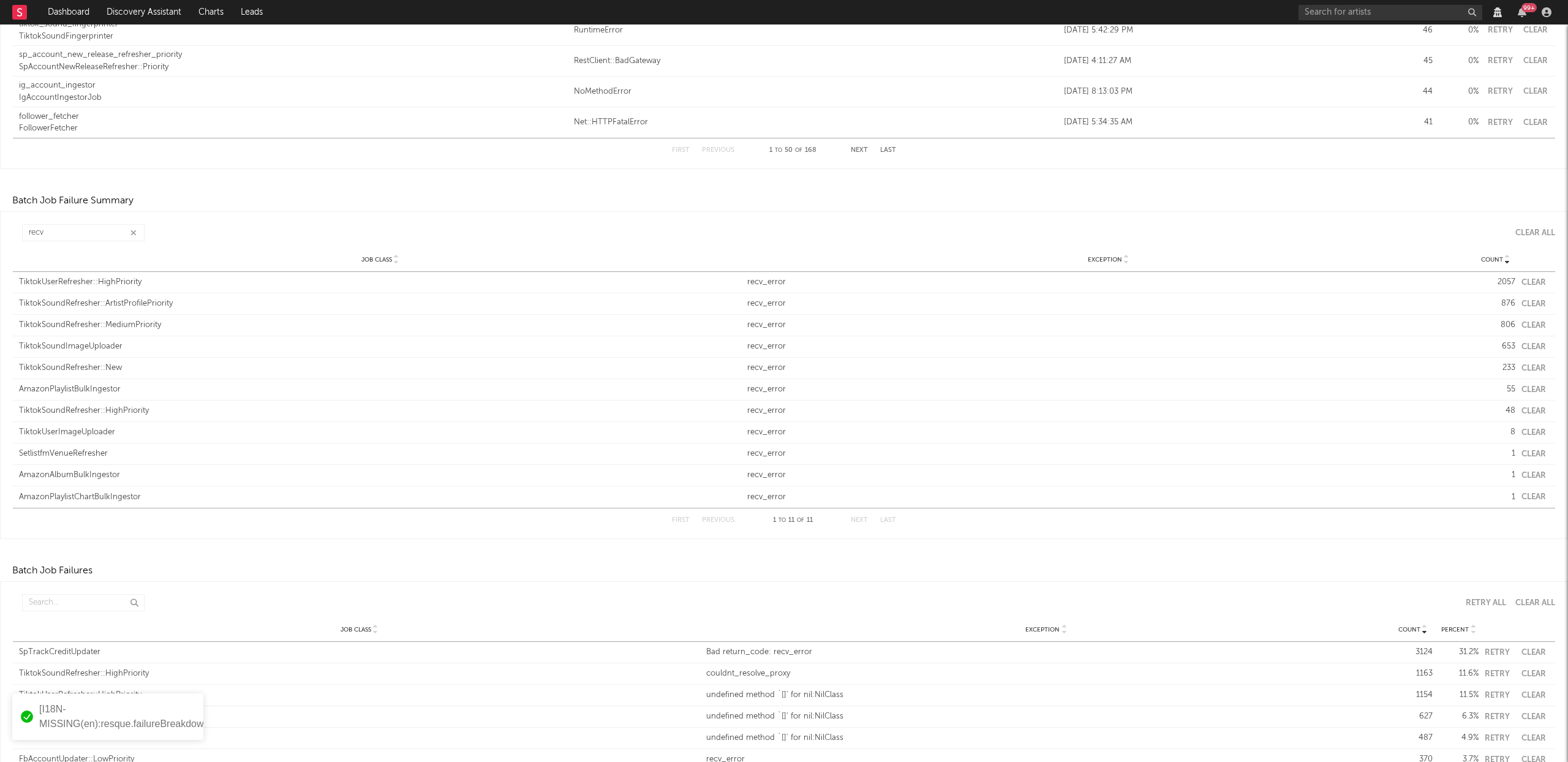
scroll to position [1554, 0]
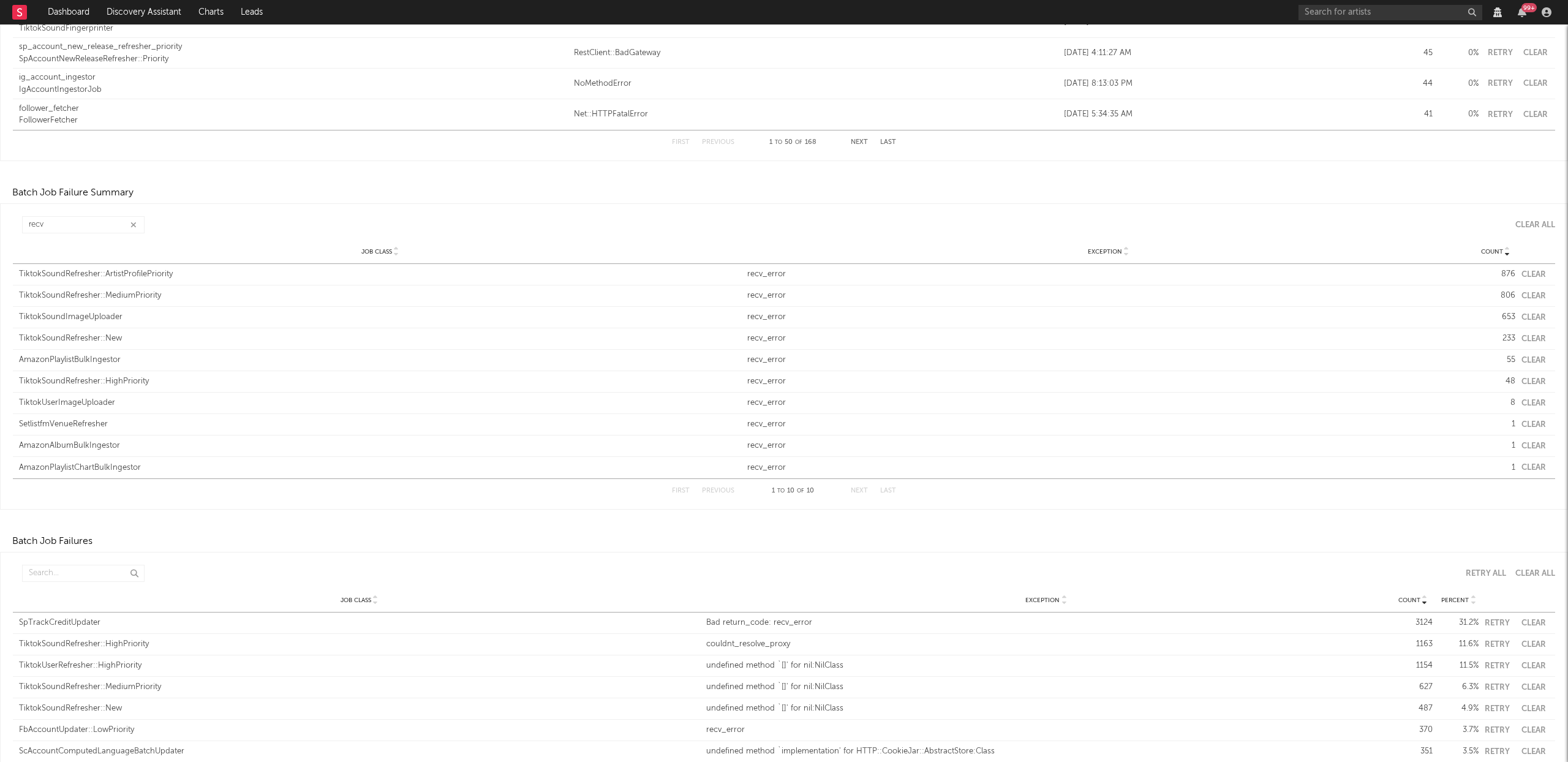
click at [1530, 273] on button "Clear" at bounding box center [1533, 275] width 24 height 8
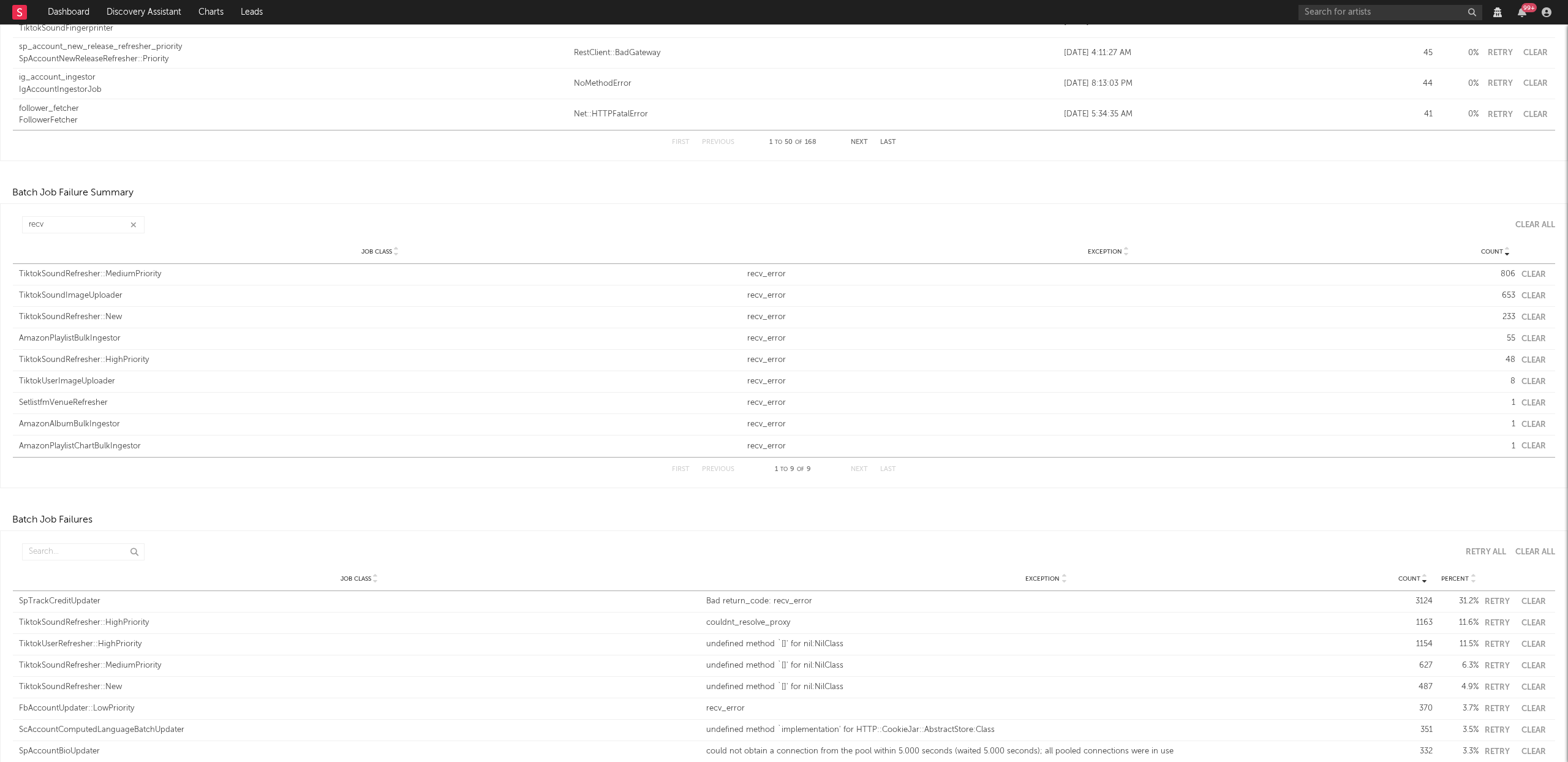
click at [1529, 272] on button "Clear" at bounding box center [1533, 275] width 24 height 8
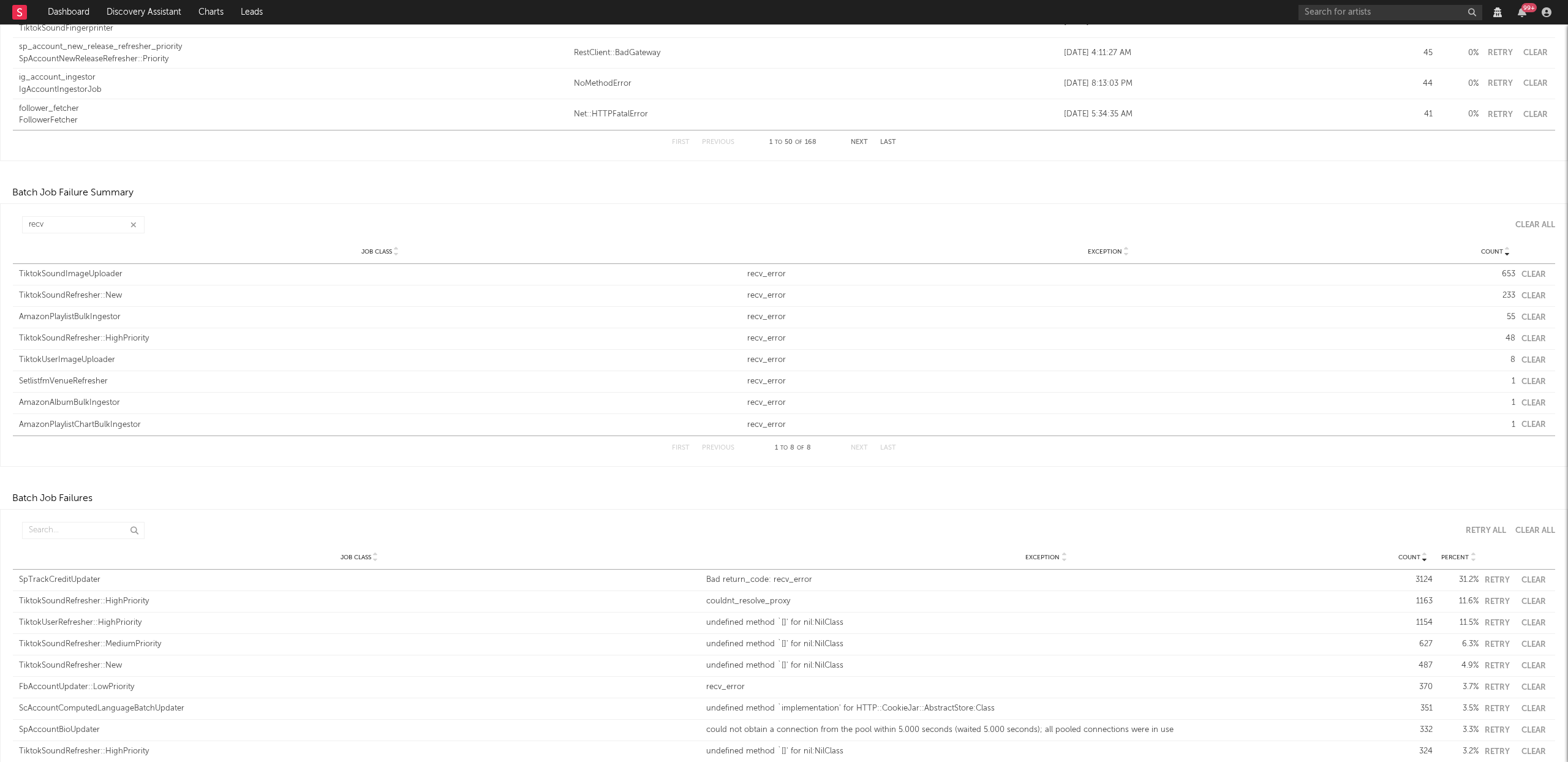
click at [1529, 277] on button "Clear" at bounding box center [1533, 275] width 24 height 8
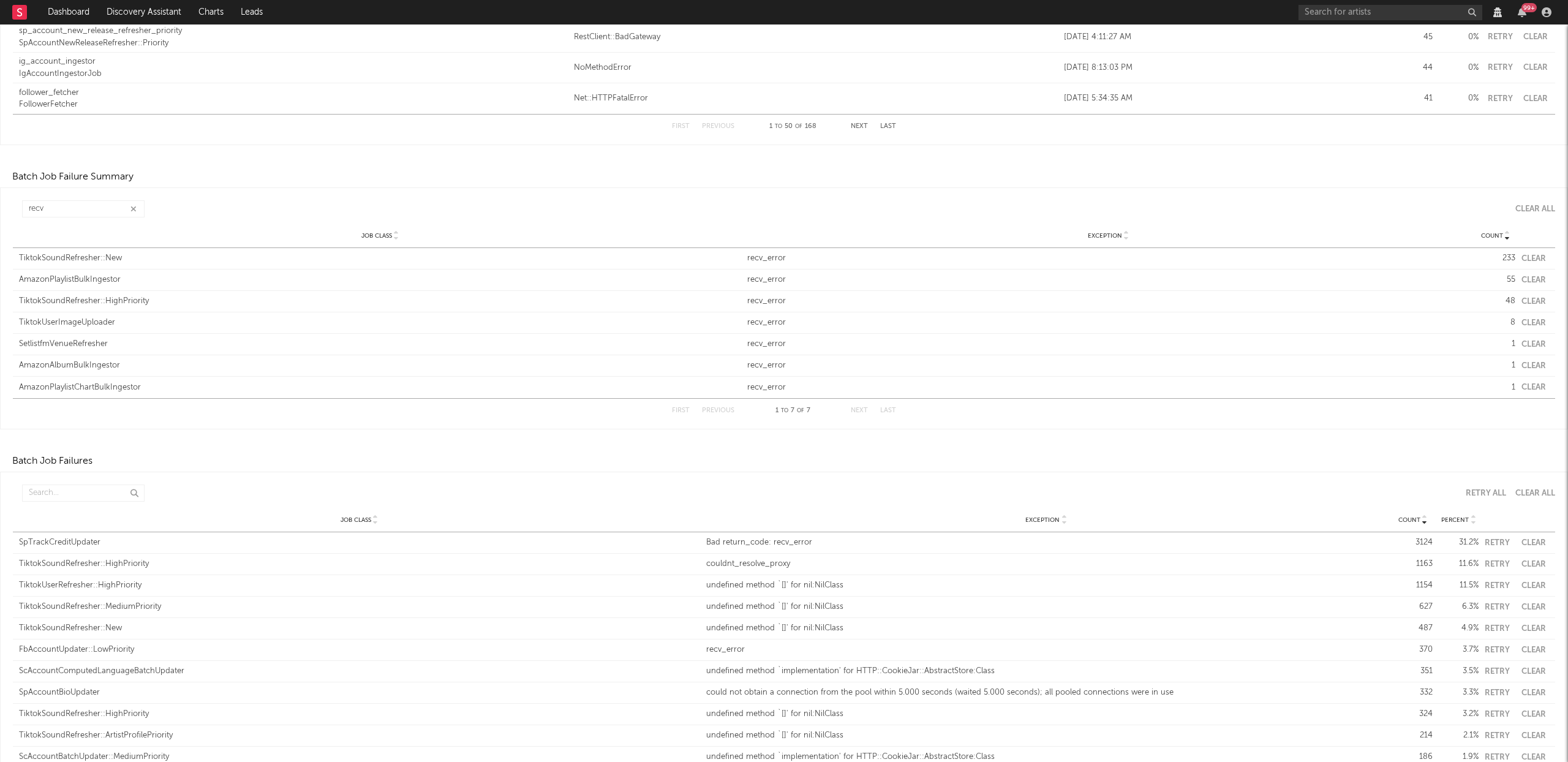
scroll to position [1578, 0]
click at [1531, 249] on button "Clear" at bounding box center [1533, 251] width 24 height 8
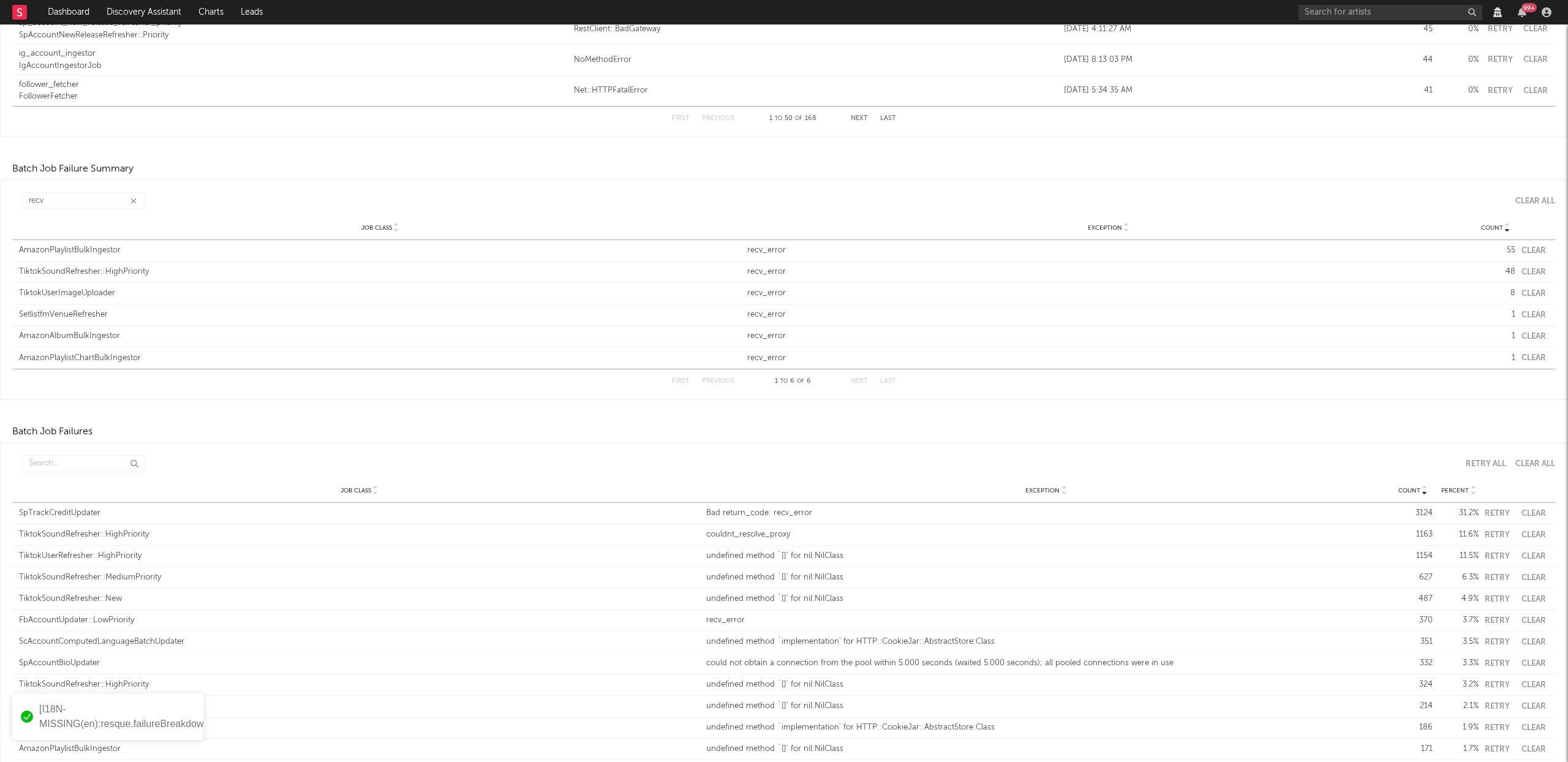
click at [1522, 247] on button "Clear" at bounding box center [1533, 251] width 24 height 8
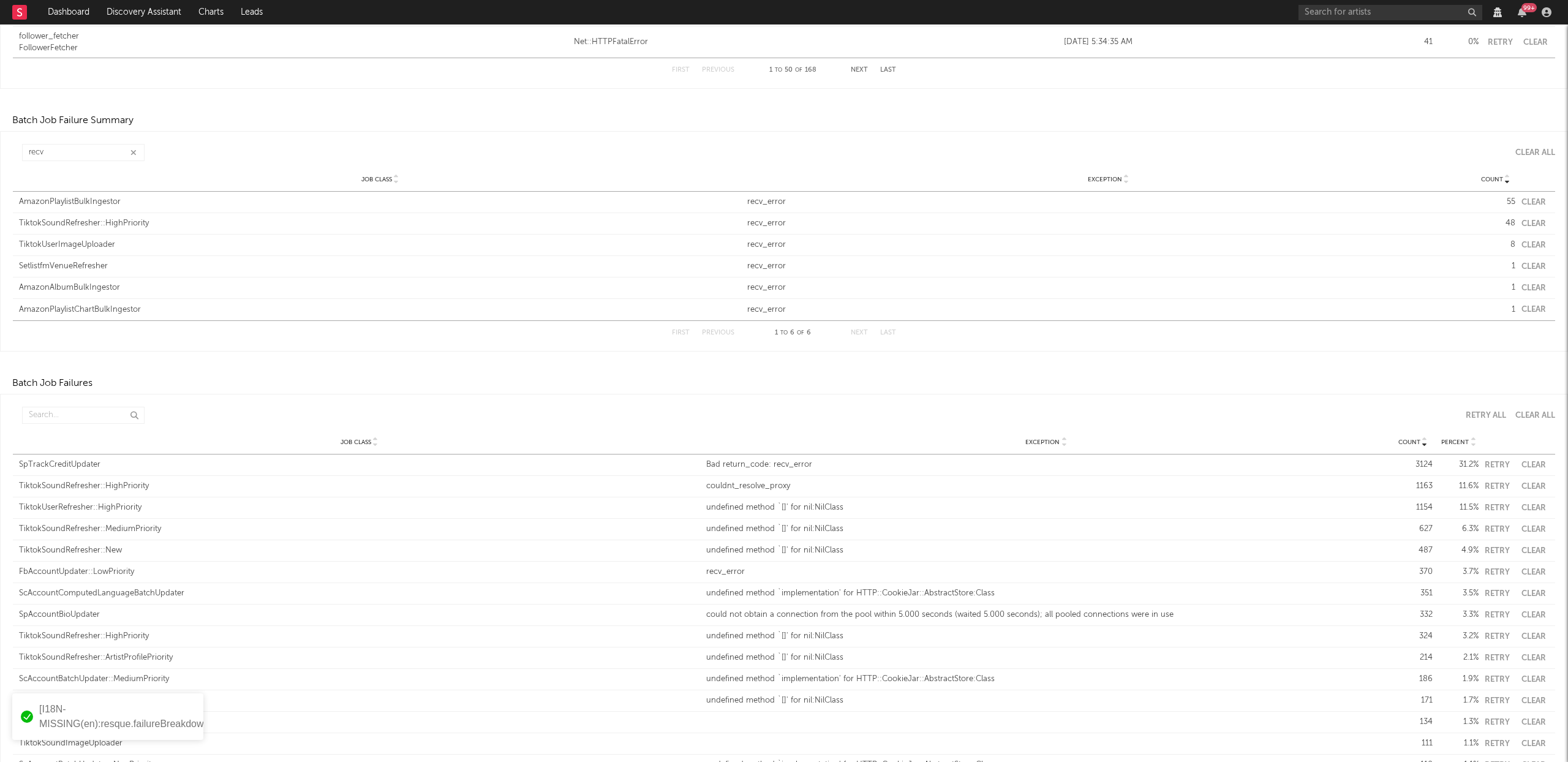
scroll to position [1619, 0]
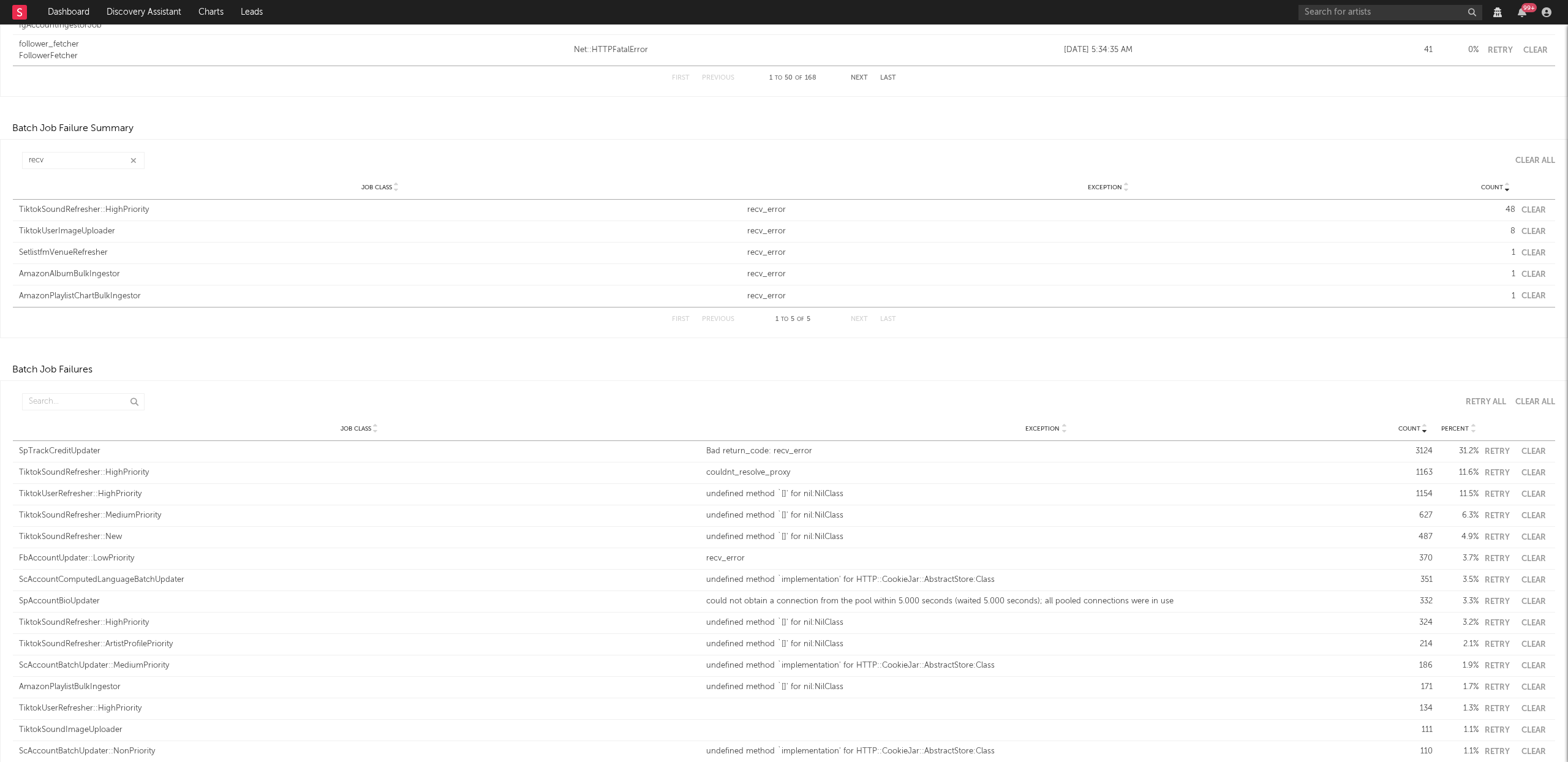
click at [1528, 209] on button "Clear" at bounding box center [1533, 210] width 24 height 8
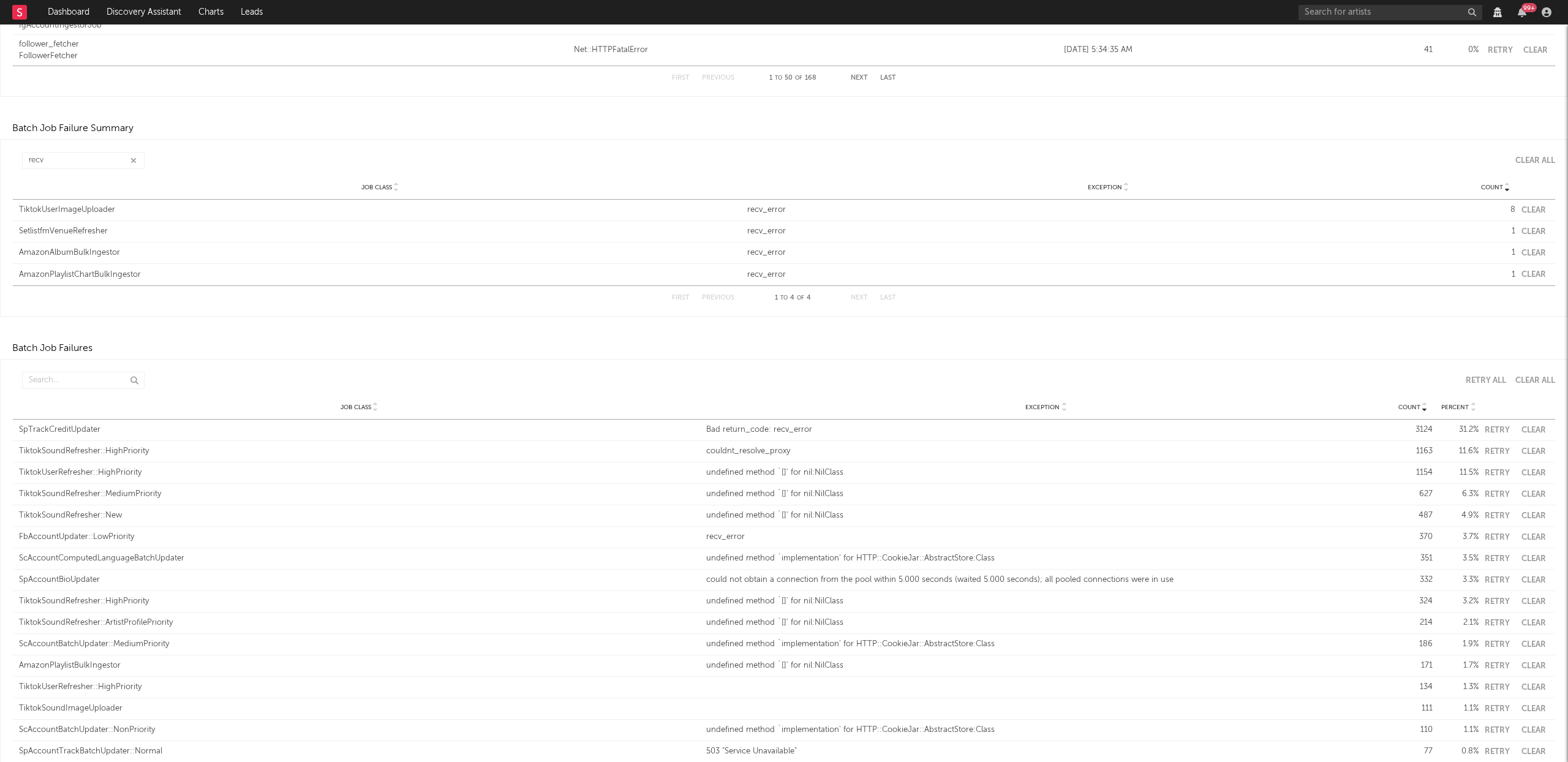
click at [1529, 206] on button "Clear" at bounding box center [1533, 210] width 24 height 8
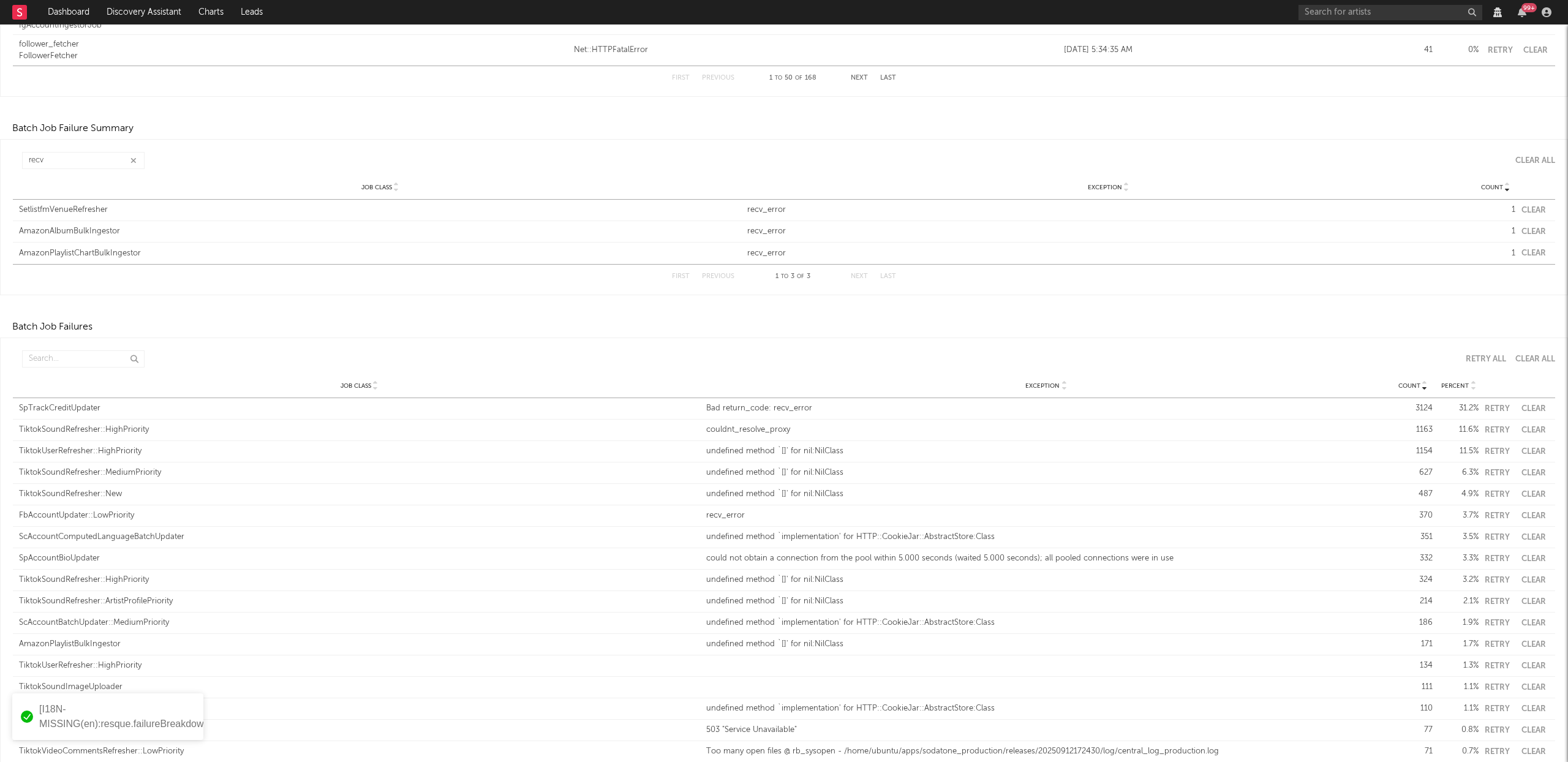
click at [1525, 205] on div "Job Class SetlistfmVenueRefresher Exception recv_error Count 1 Clear" at bounding box center [784, 210] width 1542 height 21
click at [1526, 206] on button "Clear" at bounding box center [1533, 210] width 24 height 8
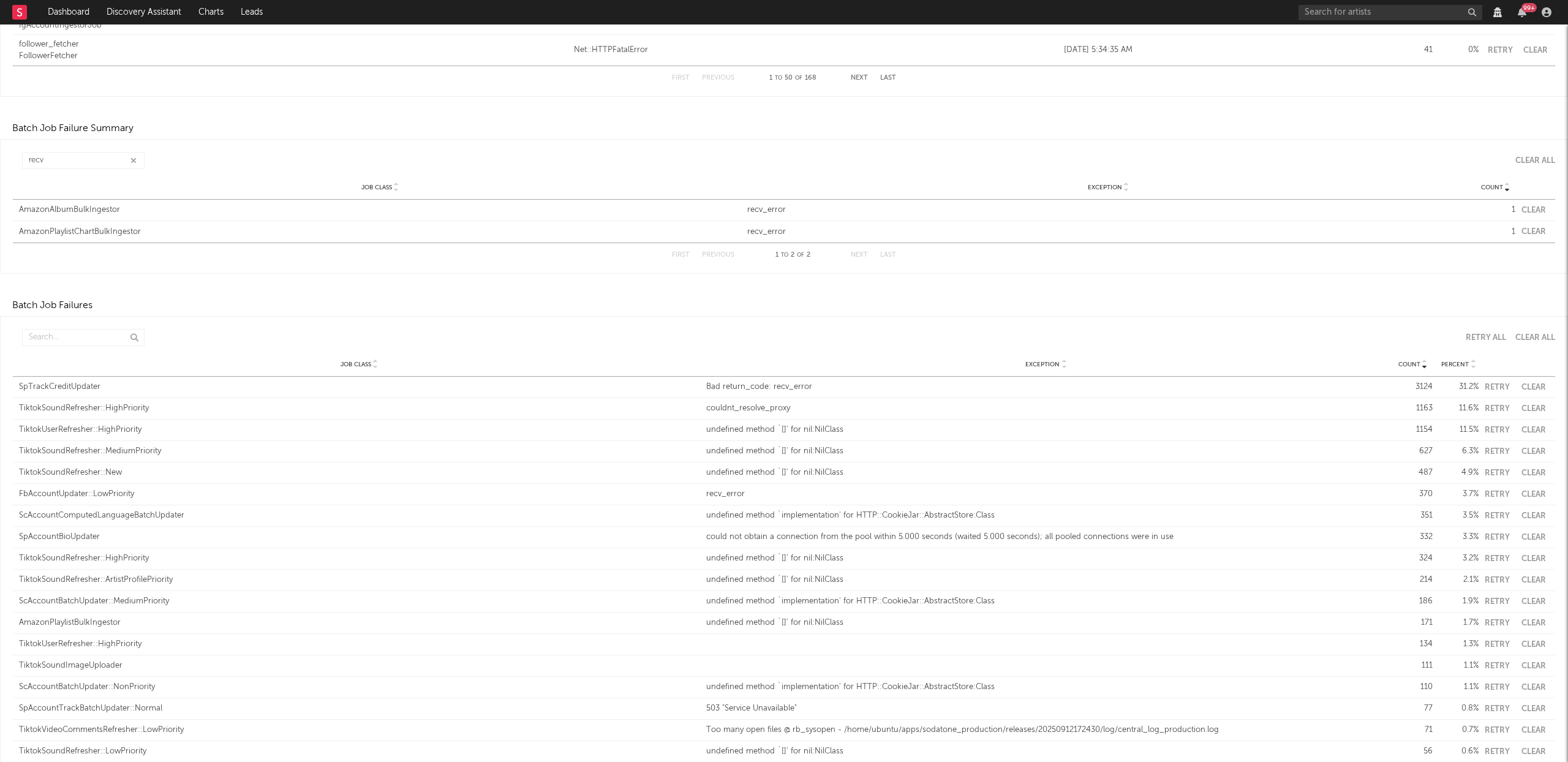
click at [1530, 209] on button "Clear" at bounding box center [1533, 210] width 24 height 8
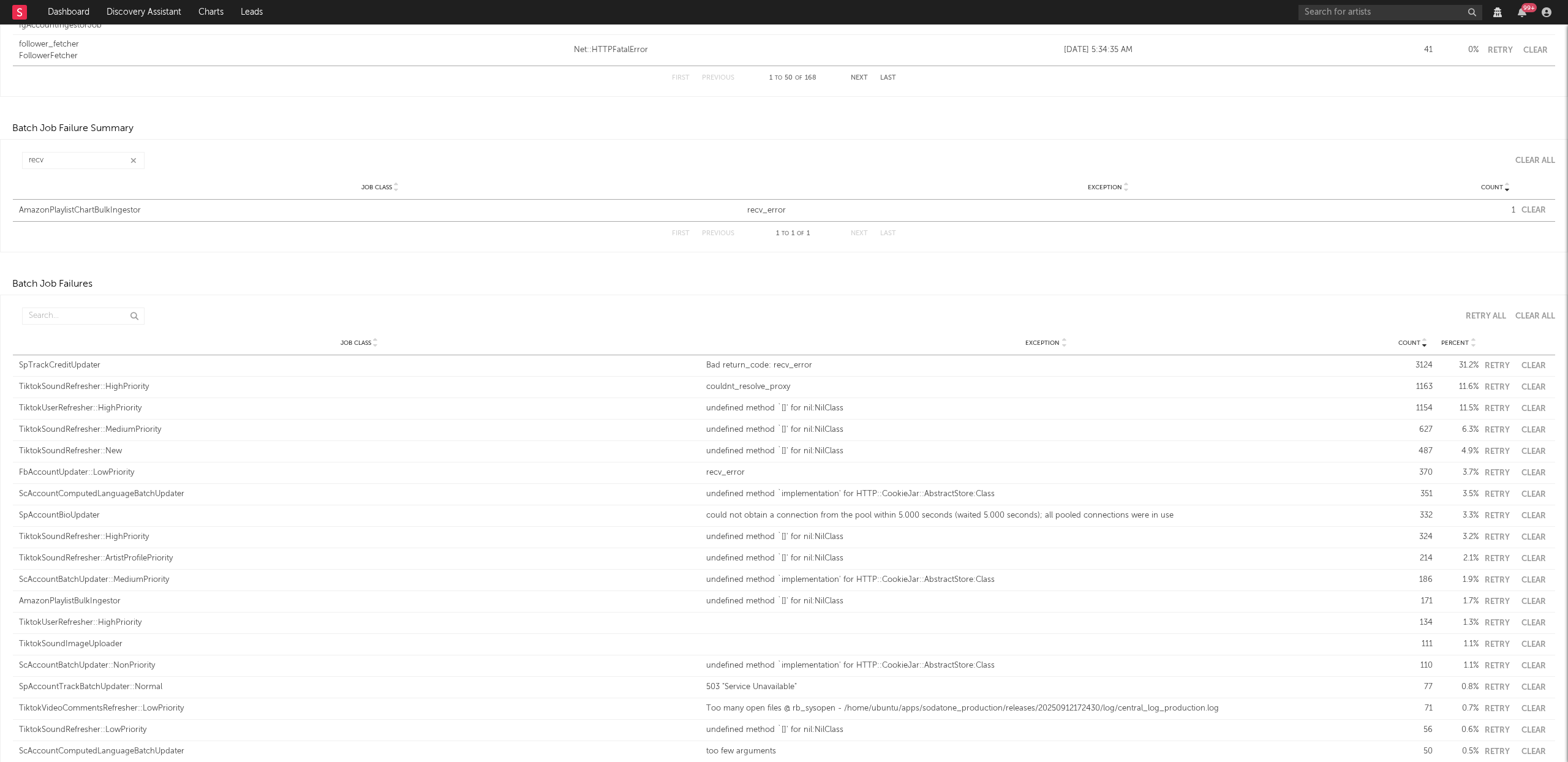
click at [1533, 212] on button "Clear" at bounding box center [1533, 210] width 24 height 8
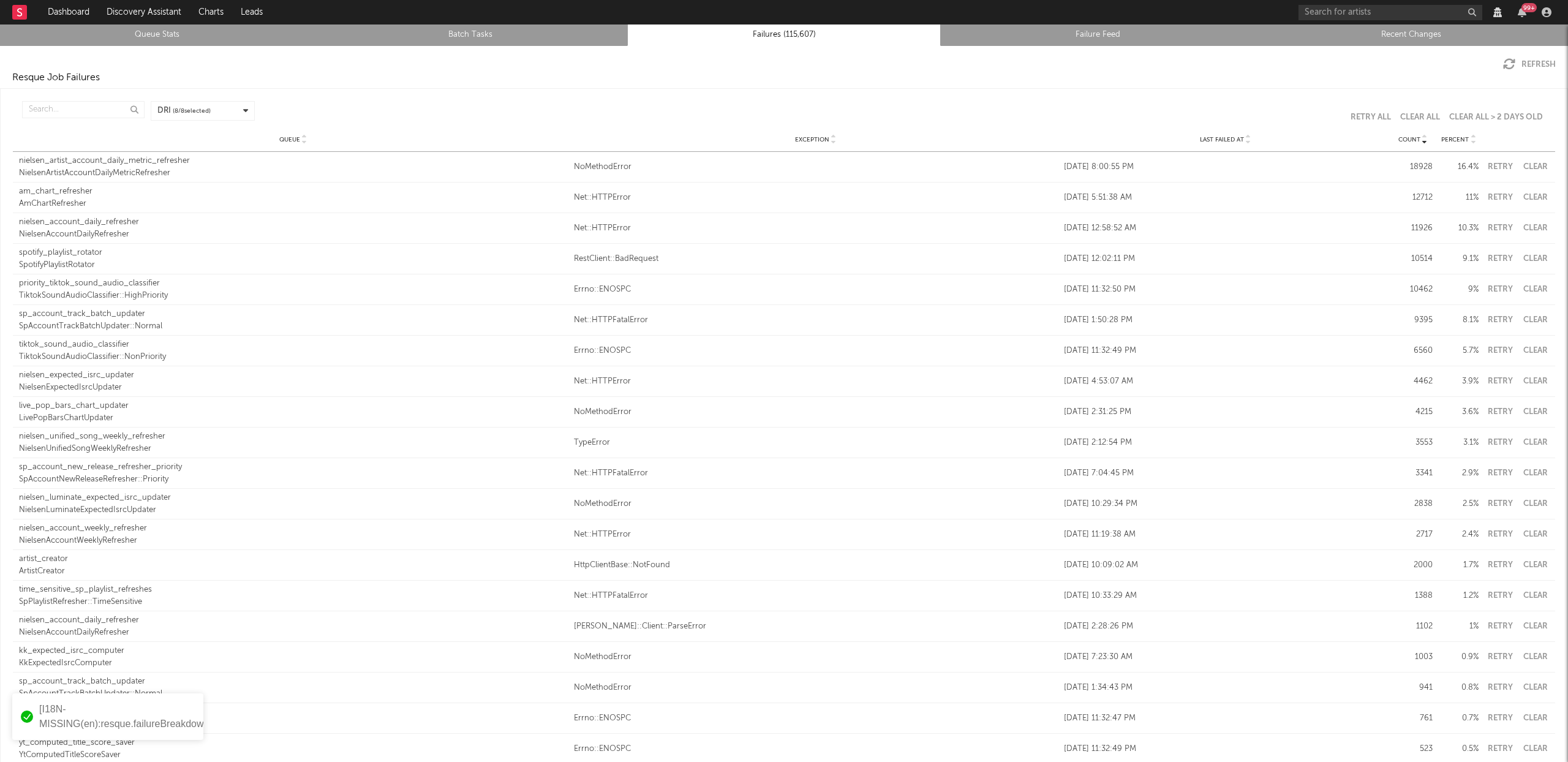
scroll to position [0, 0]
click at [165, 42] on li "Queue Stats" at bounding box center [156, 35] width 313 height 22
click at [164, 37] on link "Queue Stats" at bounding box center [157, 35] width 300 height 15
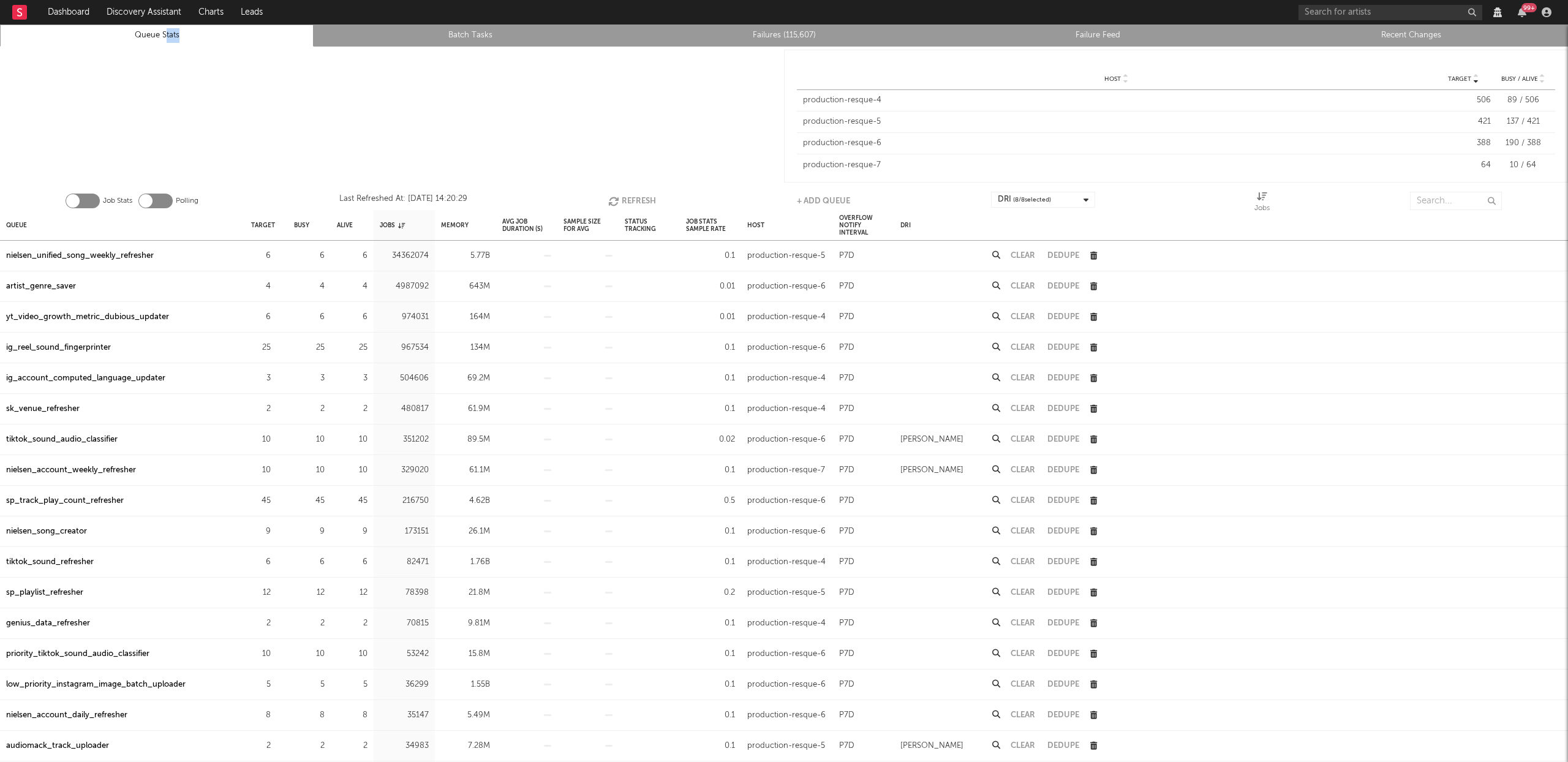
click at [812, 36] on link "Failures (115,607)" at bounding box center [784, 35] width 300 height 15
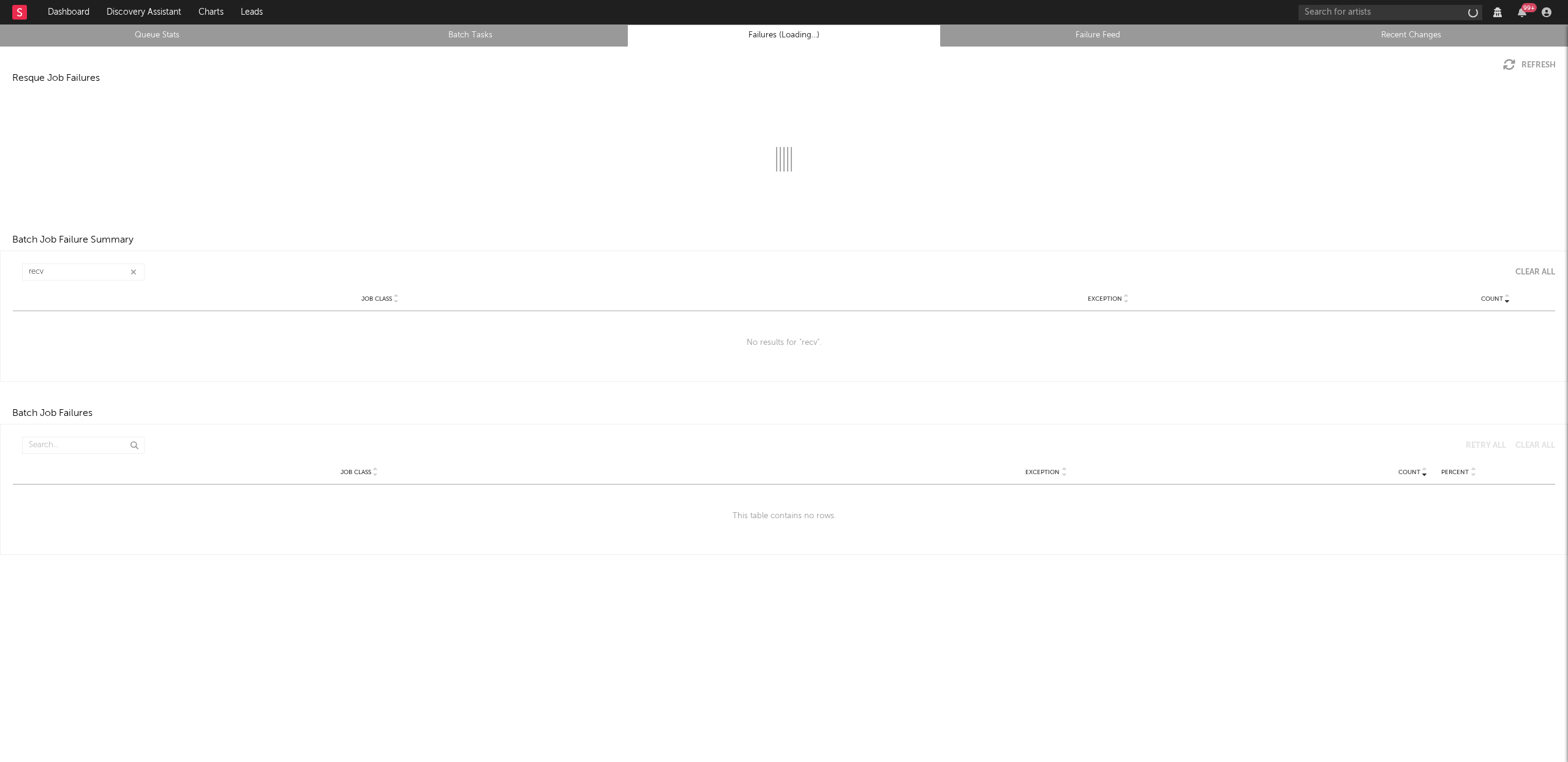
click at [1382, 34] on link "Recent Changes" at bounding box center [1412, 35] width 300 height 15
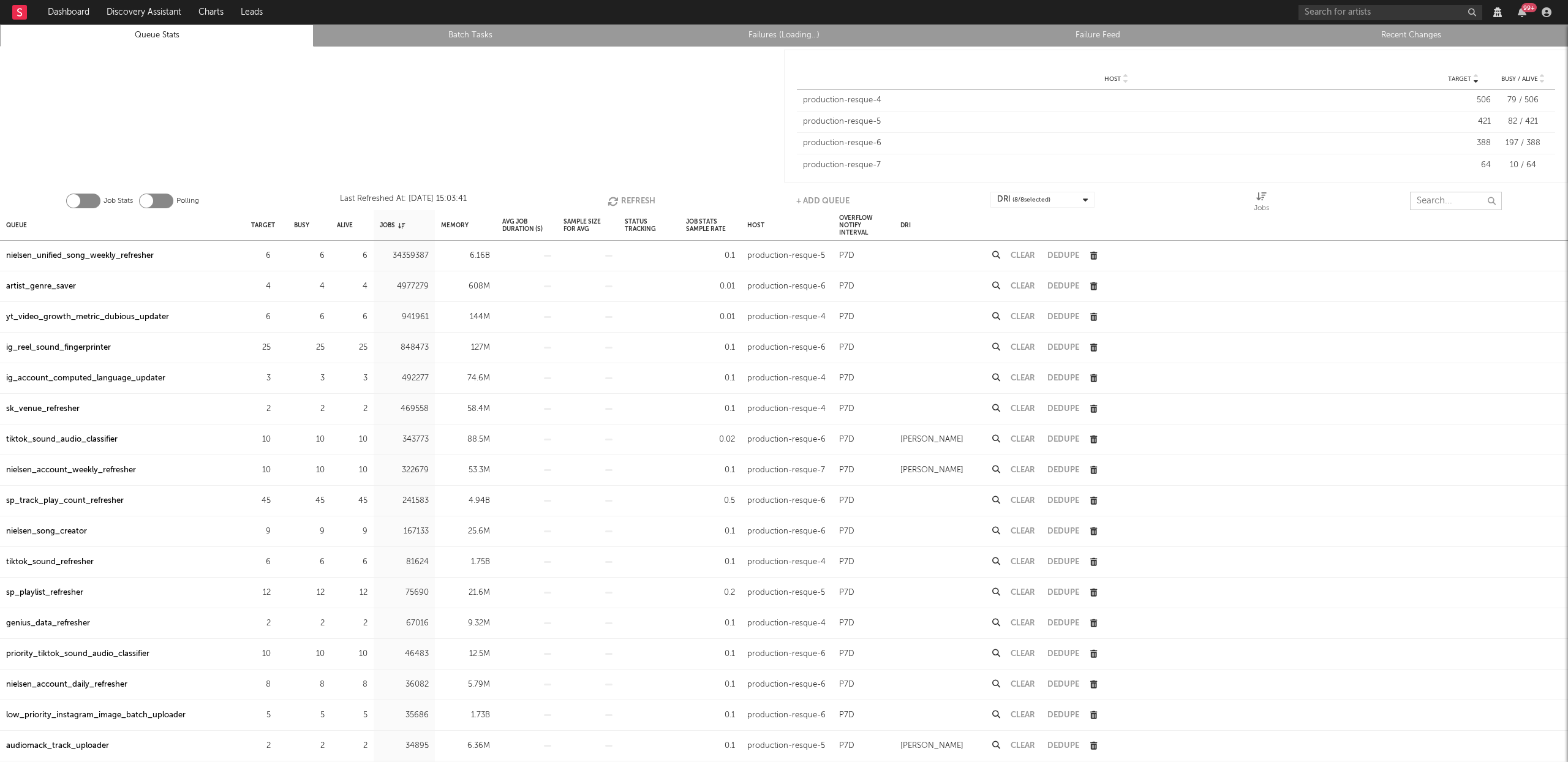
click at [1430, 197] on input "text" at bounding box center [1456, 201] width 92 height 19
type input "nielsen_l"
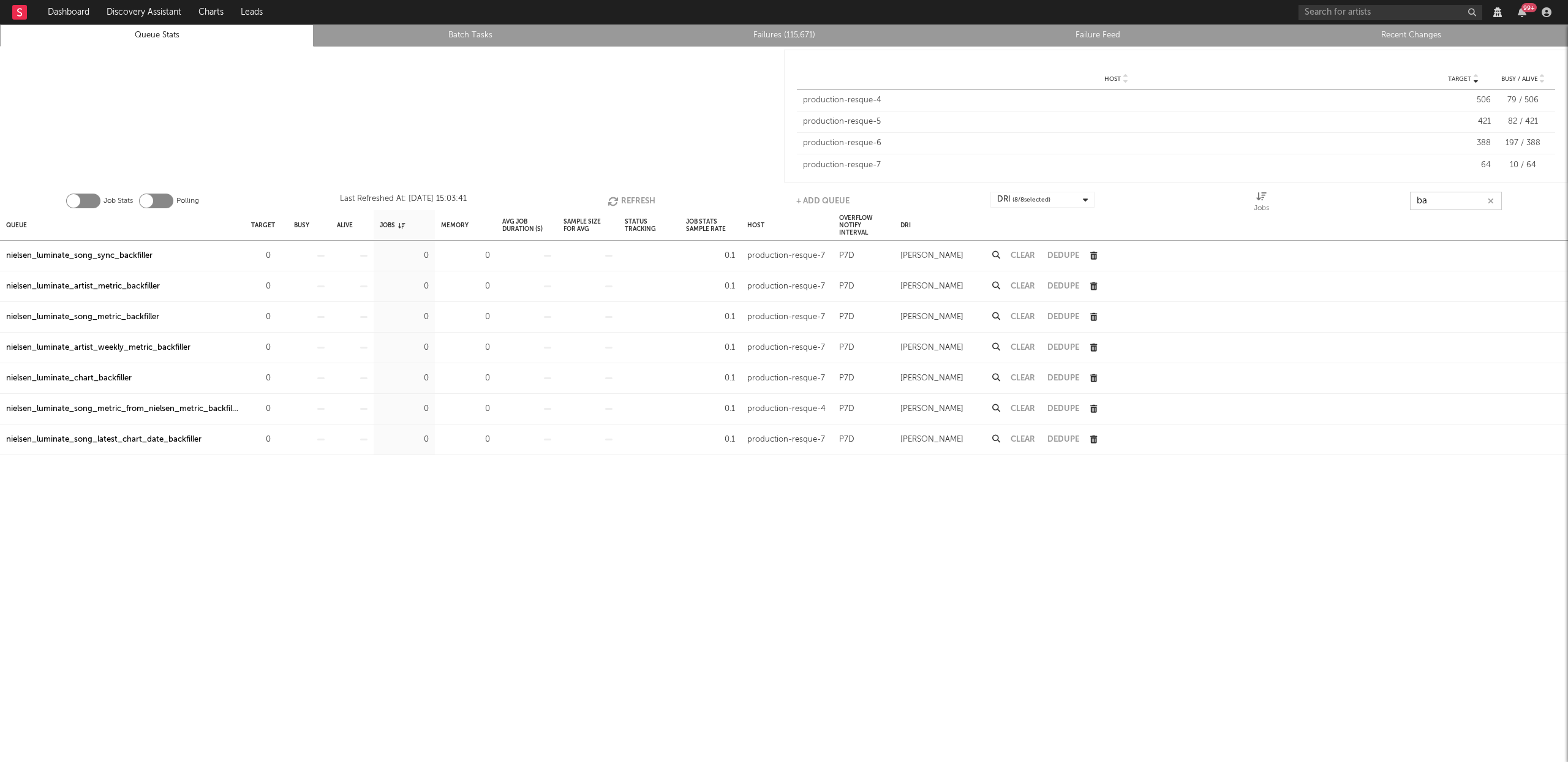
type input "b"
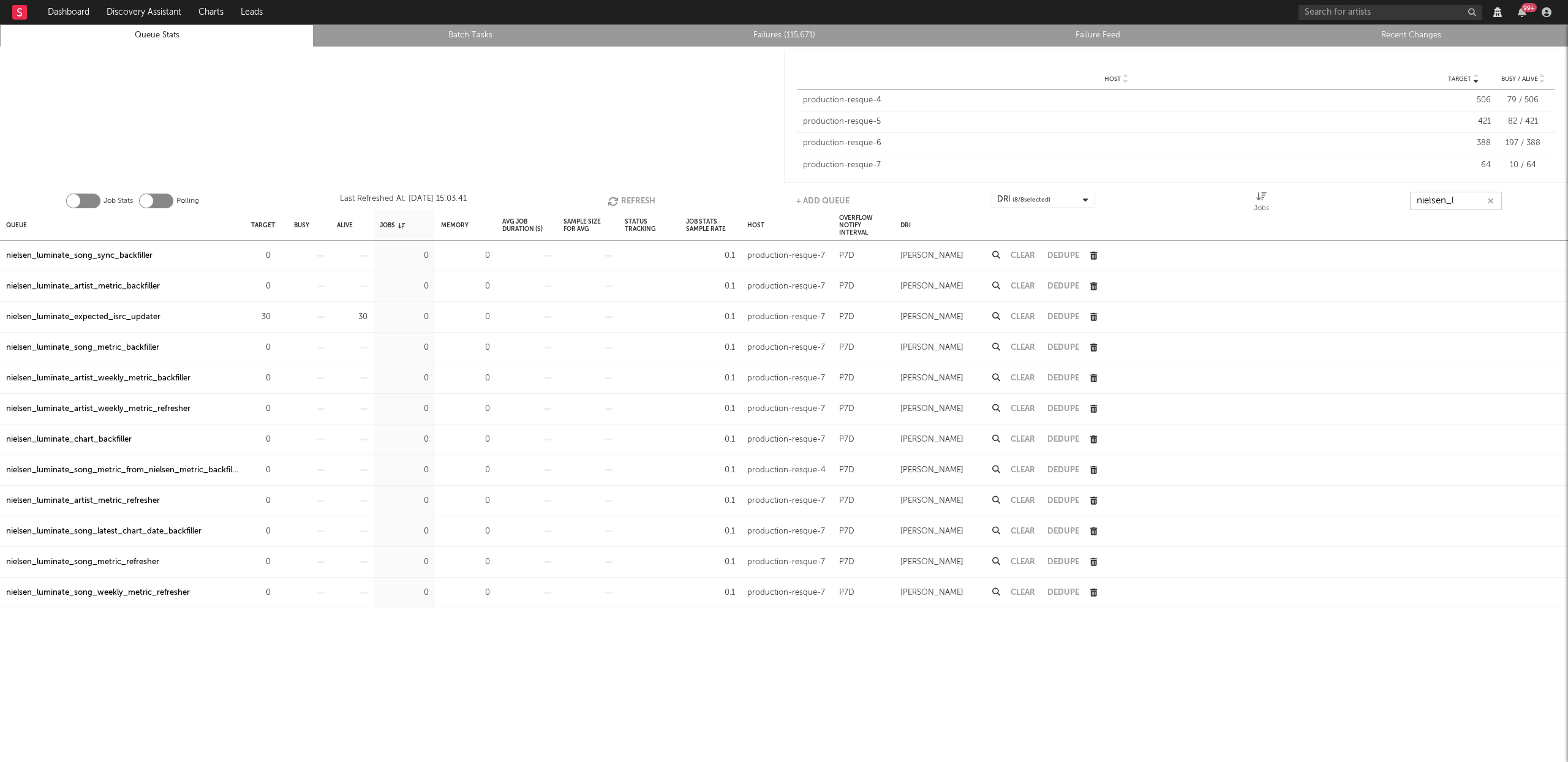
click at [1472, 199] on input "nielsen_l" at bounding box center [1456, 201] width 92 height 19
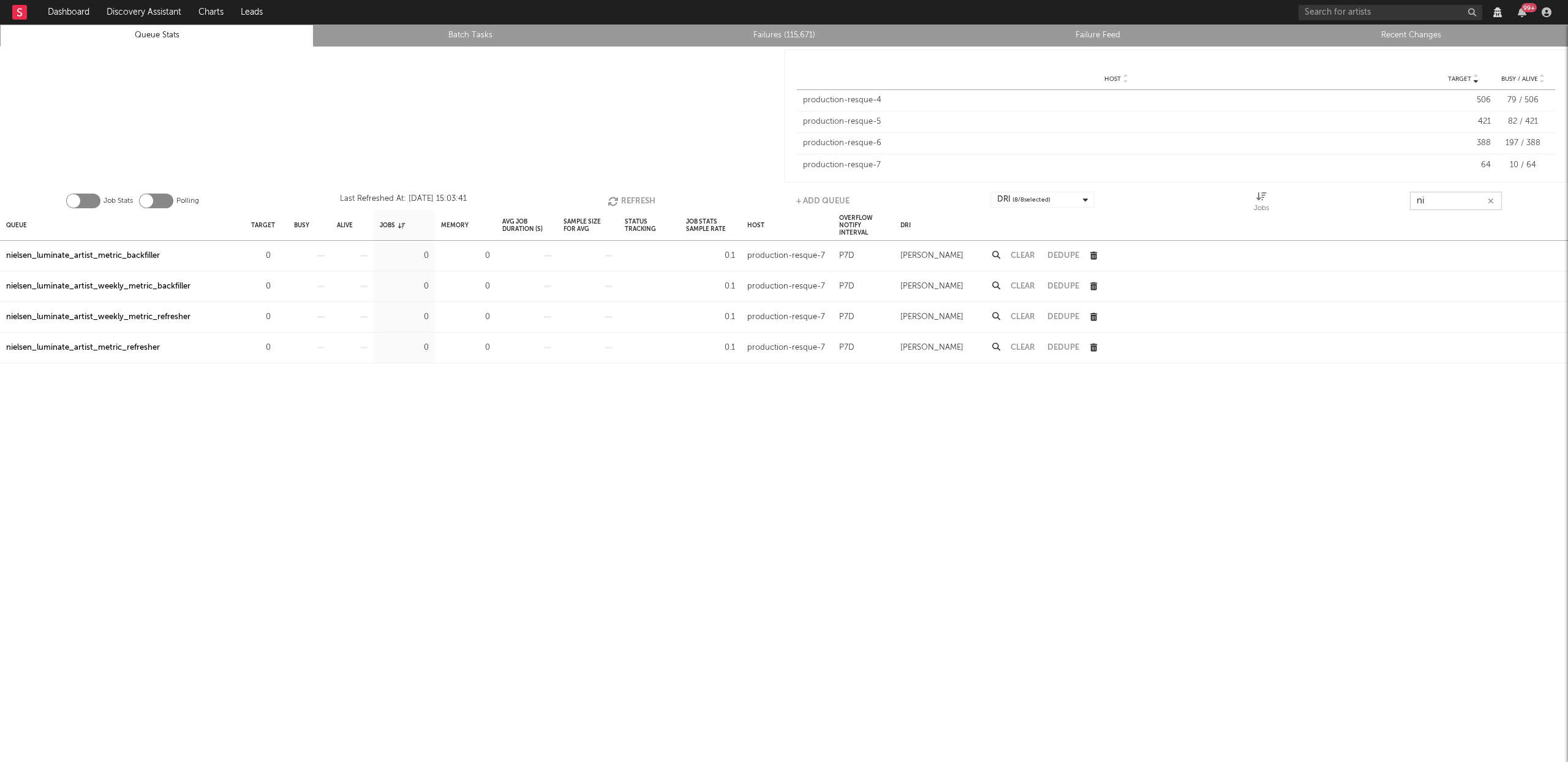
type input "n"
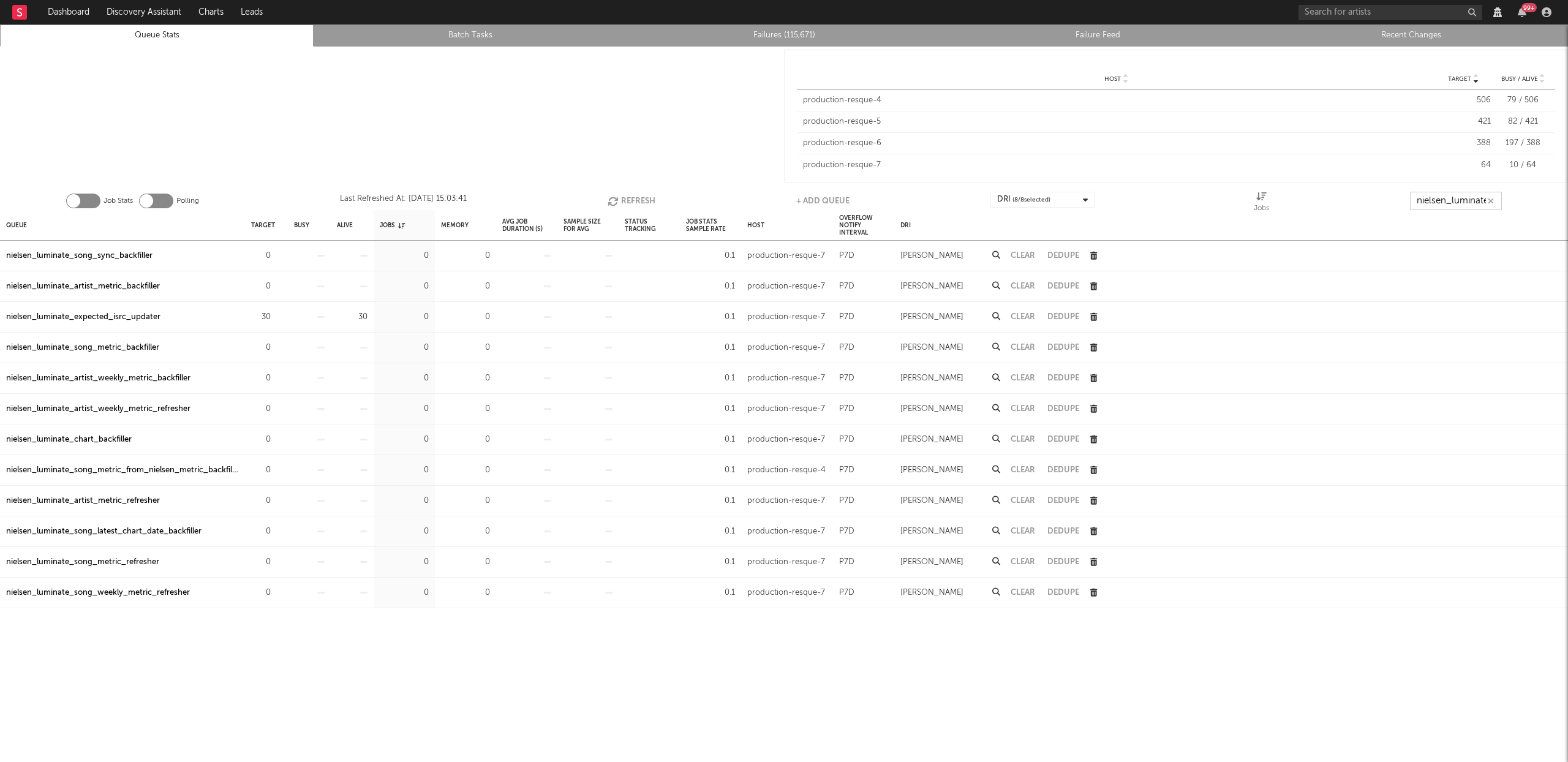
scroll to position [0, 2]
click at [622, 201] on button "Refresh" at bounding box center [631, 201] width 48 height 19
click at [1429, 207] on input "nielsen_luminate" at bounding box center [1456, 201] width 92 height 19
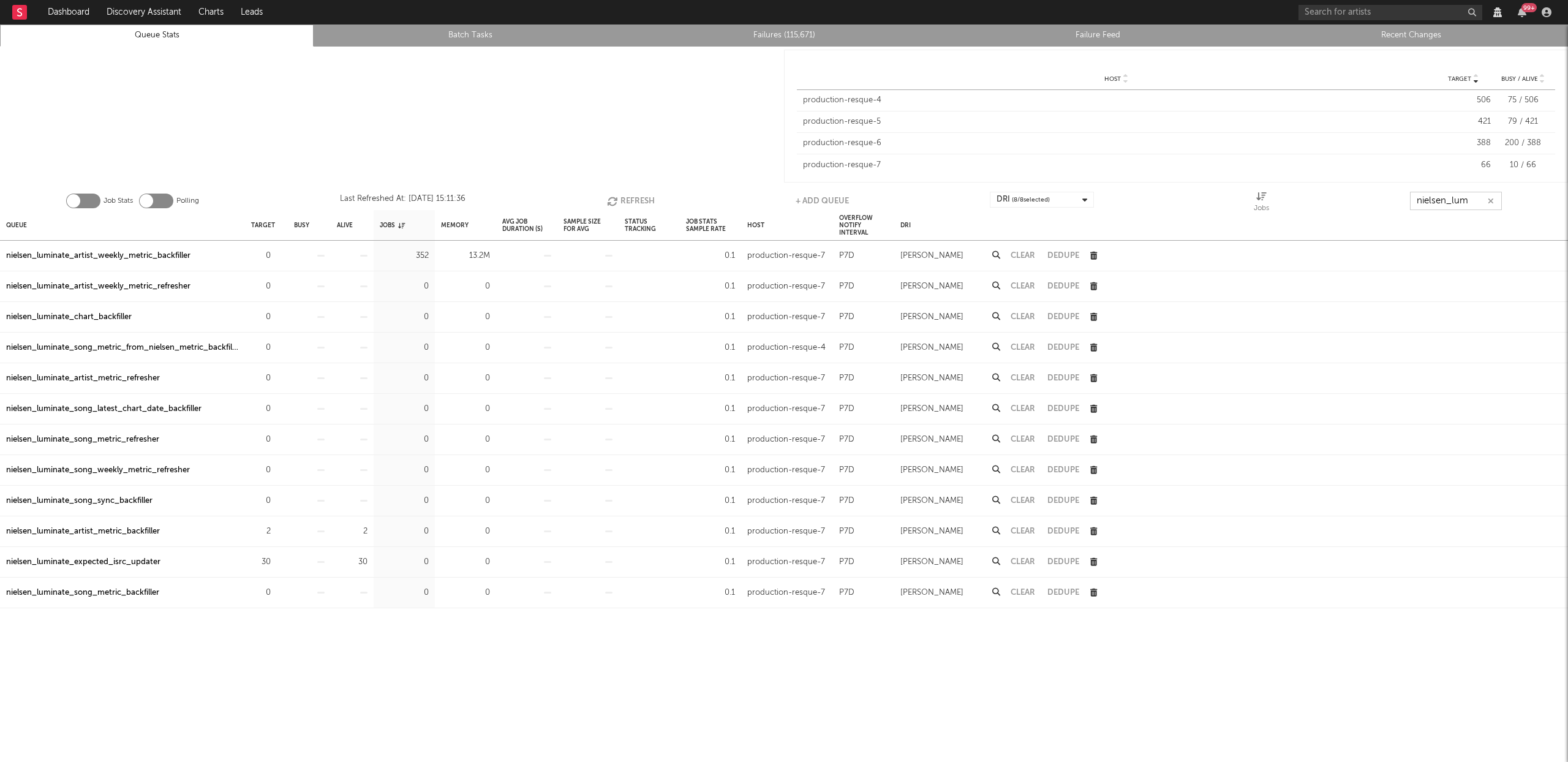
click at [632, 201] on button "Refresh" at bounding box center [630, 201] width 48 height 19
click at [619, 197] on button "Refresh" at bounding box center [630, 201] width 48 height 19
click at [618, 197] on icon "button" at bounding box center [613, 201] width 13 height 10
click at [609, 199] on icon "button" at bounding box center [614, 201] width 13 height 10
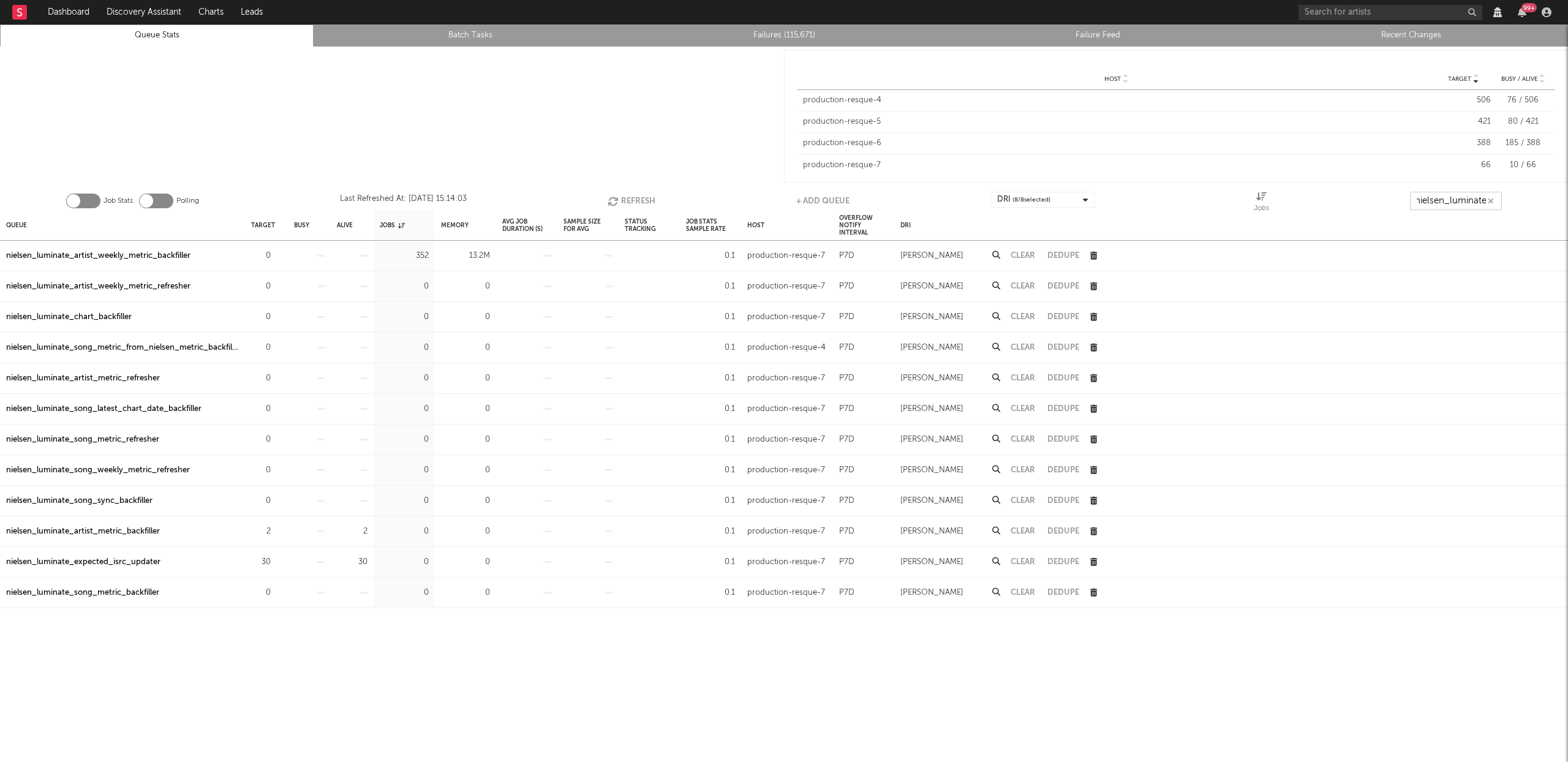
click at [635, 197] on button "Refresh" at bounding box center [631, 201] width 48 height 19
type input "nielsen_luminate"
click at [636, 201] on button "Refresh" at bounding box center [632, 201] width 48 height 19
click at [616, 200] on icon "button" at bounding box center [613, 201] width 13 height 10
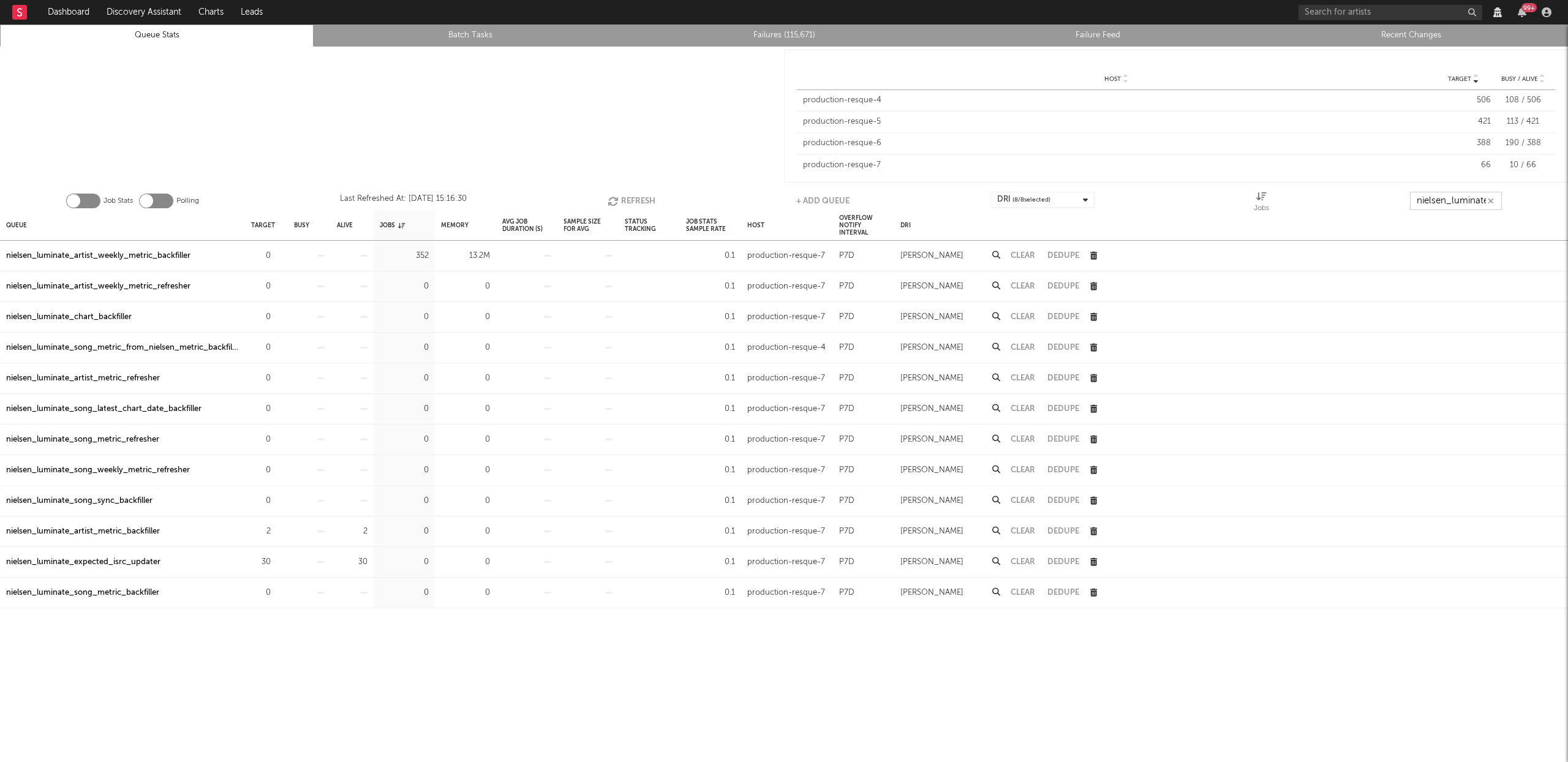
click at [639, 201] on button "Refresh" at bounding box center [631, 201] width 48 height 19
click at [639, 194] on button "Refresh" at bounding box center [630, 201] width 48 height 19
click at [638, 195] on button "Refresh" at bounding box center [631, 201] width 48 height 19
click at [637, 199] on button "Refresh" at bounding box center [630, 201] width 48 height 19
click at [637, 199] on button "Refresh" at bounding box center [632, 201] width 48 height 19
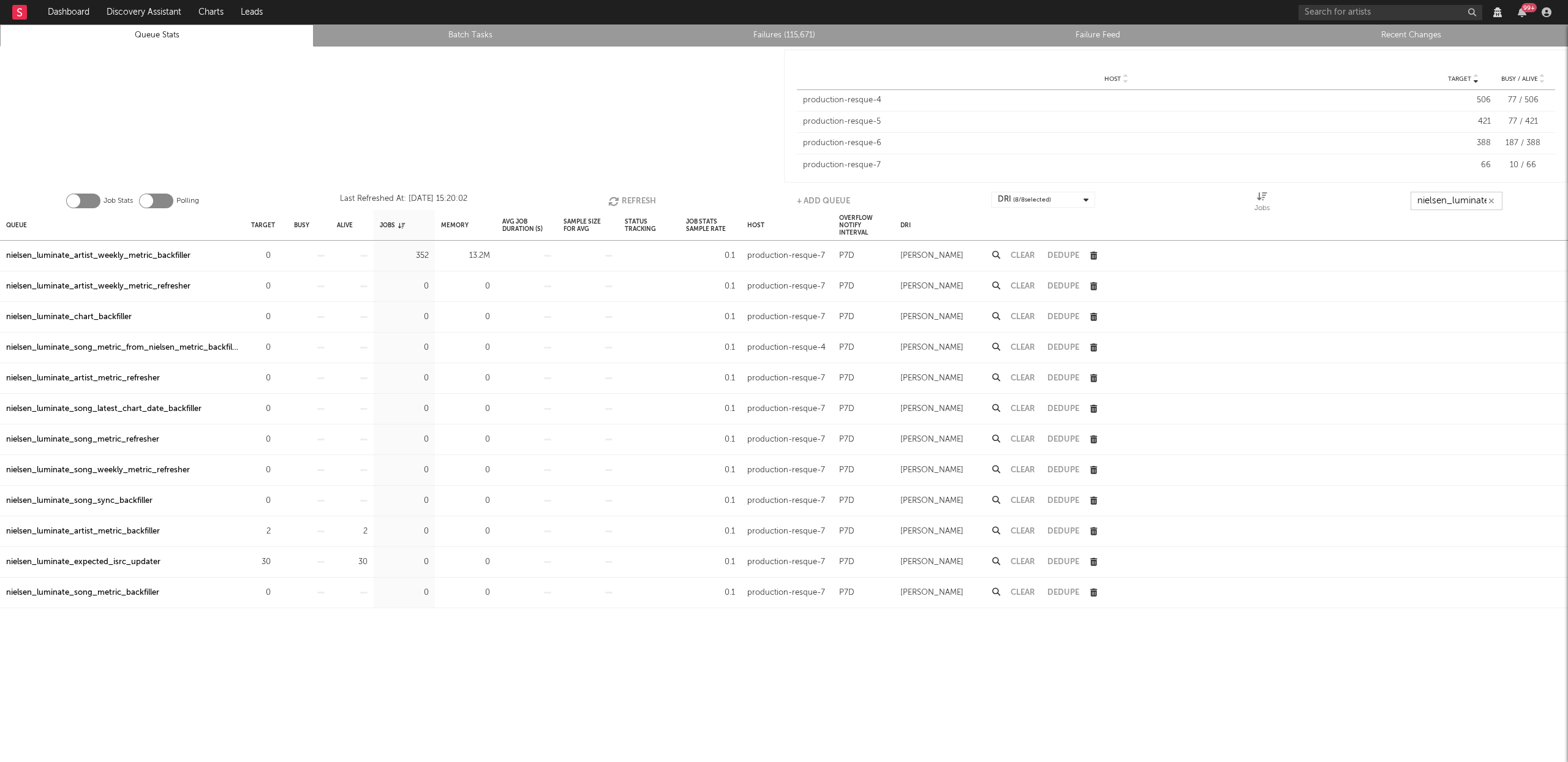
click at [626, 198] on button "Refresh" at bounding box center [632, 201] width 48 height 19
click at [626, 198] on button "Refresh" at bounding box center [630, 201] width 48 height 19
click at [627, 196] on button "Refresh" at bounding box center [631, 201] width 48 height 19
click at [617, 210] on div "Sample Size For Avg" at bounding box center [588, 225] width 62 height 30
click at [633, 192] on button "Refresh" at bounding box center [631, 201] width 48 height 19
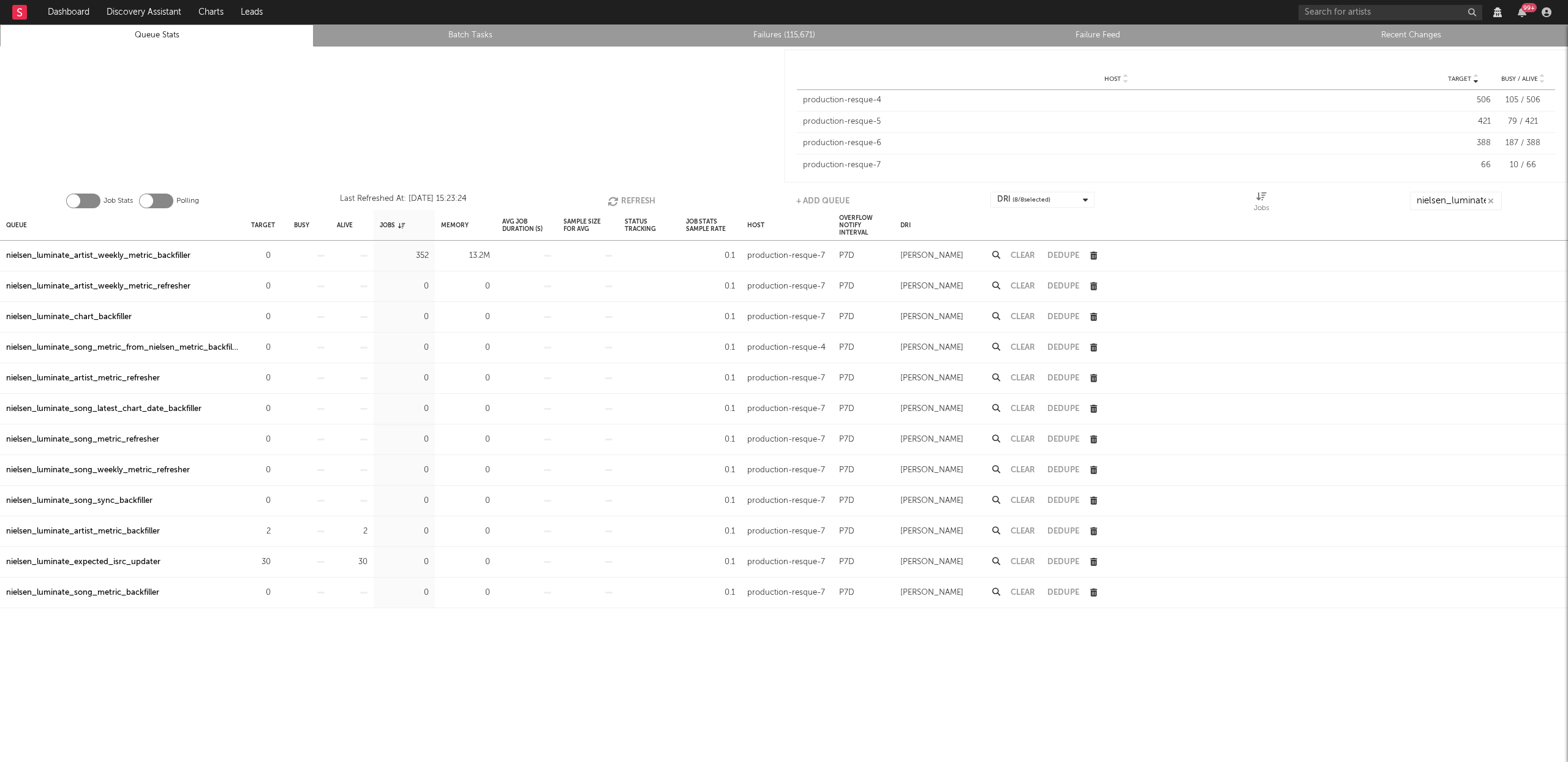
drag, startPoint x: 168, startPoint y: 37, endPoint x: 453, endPoint y: 35, distance: 285.0
click at [168, 36] on link "Queue Stats" at bounding box center [157, 35] width 300 height 15
click at [642, 201] on button "Refresh" at bounding box center [630, 201] width 48 height 19
click at [641, 202] on button "Refresh" at bounding box center [632, 201] width 48 height 19
click at [626, 206] on button "Refresh" at bounding box center [632, 201] width 48 height 19
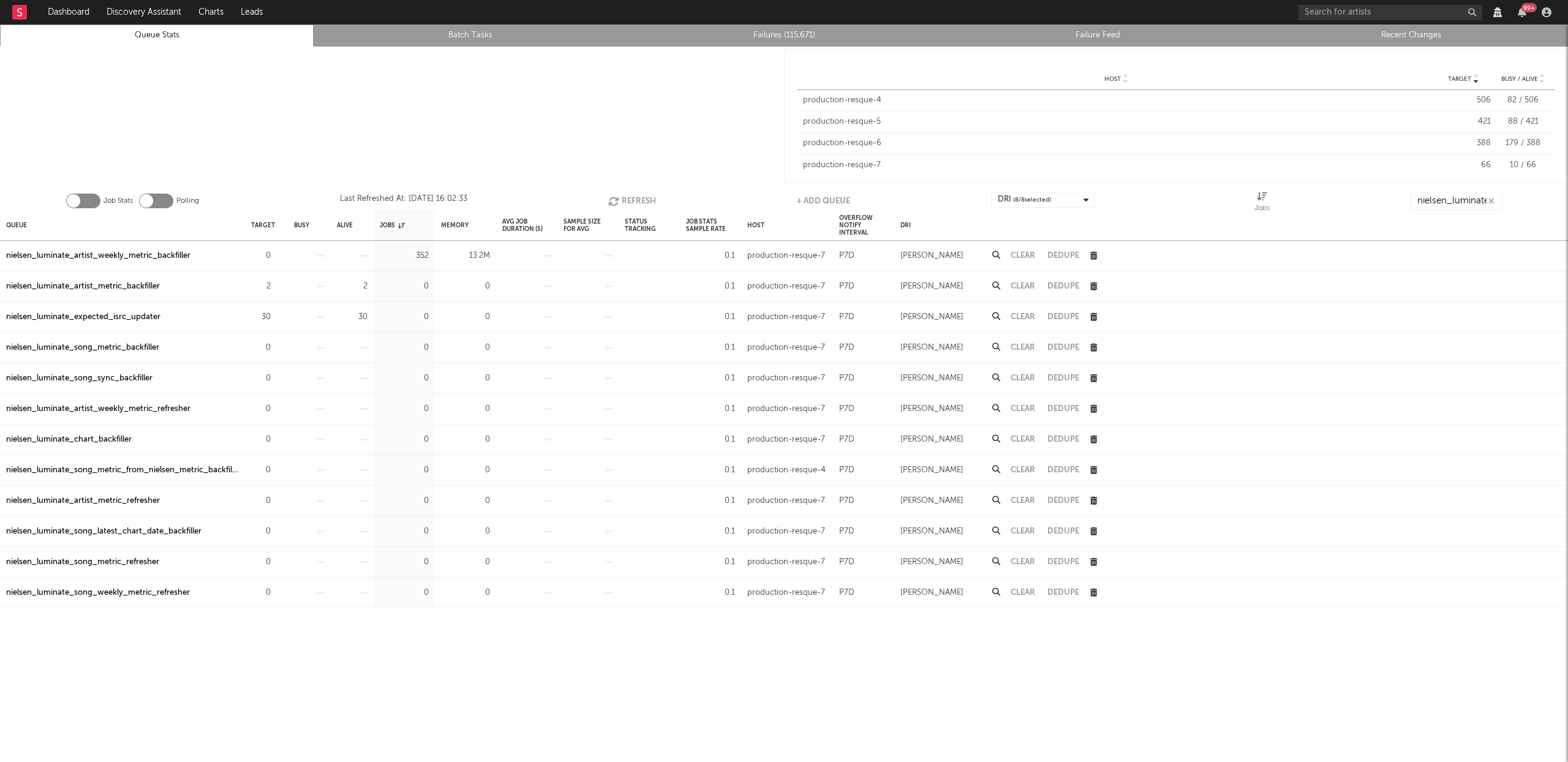
click at [628, 203] on button "Refresh" at bounding box center [632, 201] width 48 height 19
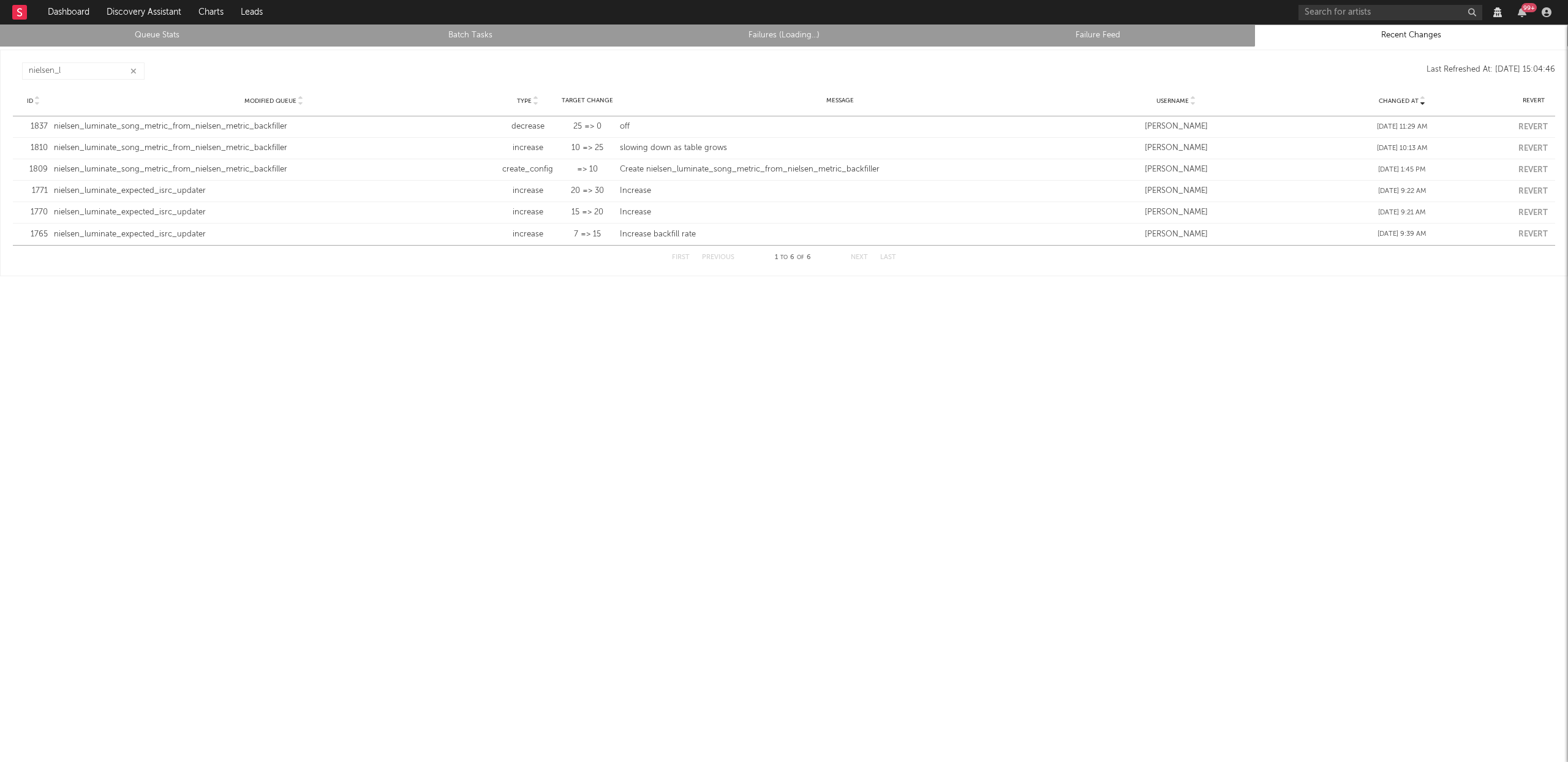
click at [134, 69] on icon "button" at bounding box center [134, 71] width 6 height 8
click at [136, 68] on icon "button" at bounding box center [134, 71] width 6 height 8
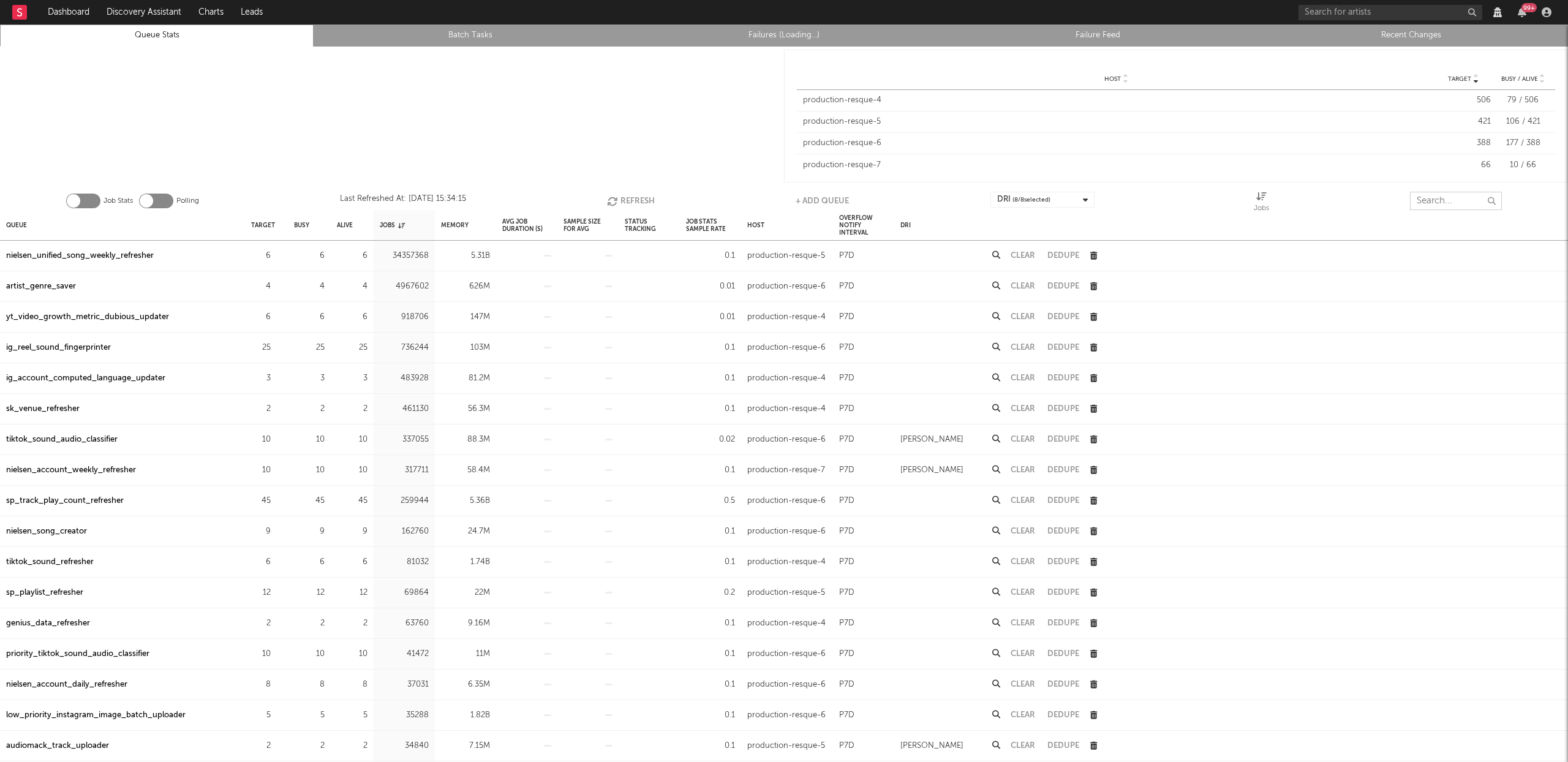
click at [1432, 195] on input "text" at bounding box center [1456, 201] width 92 height 19
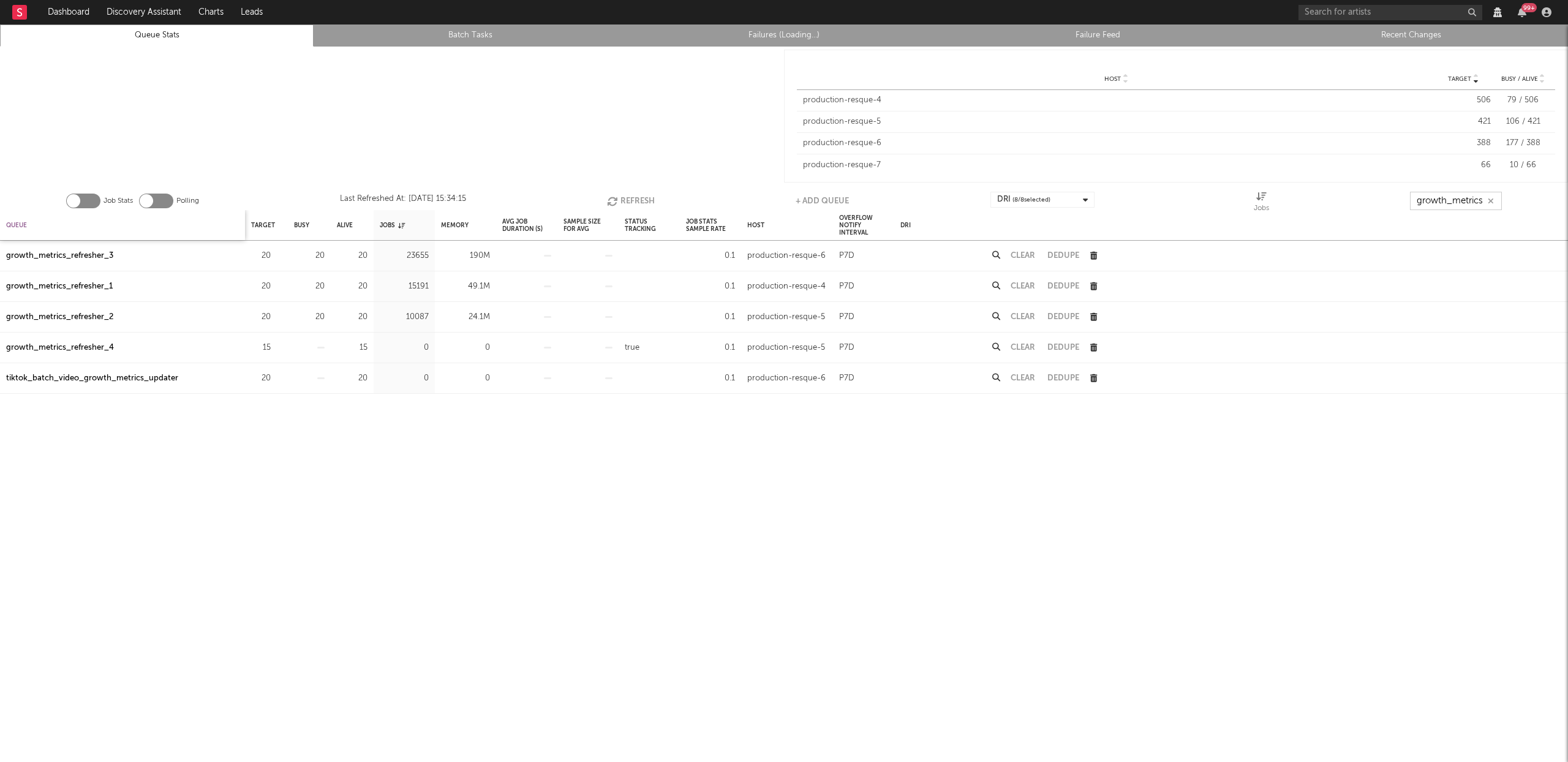
type input "growth_metrics"
click at [24, 227] on div "Queue" at bounding box center [17, 225] width 21 height 26
click at [623, 198] on button "Refresh" at bounding box center [628, 201] width 48 height 19
click at [623, 203] on button "Refresh" at bounding box center [629, 201] width 48 height 19
click at [56, 253] on div "growth_metrics_refresher_1" at bounding box center [60, 255] width 107 height 15
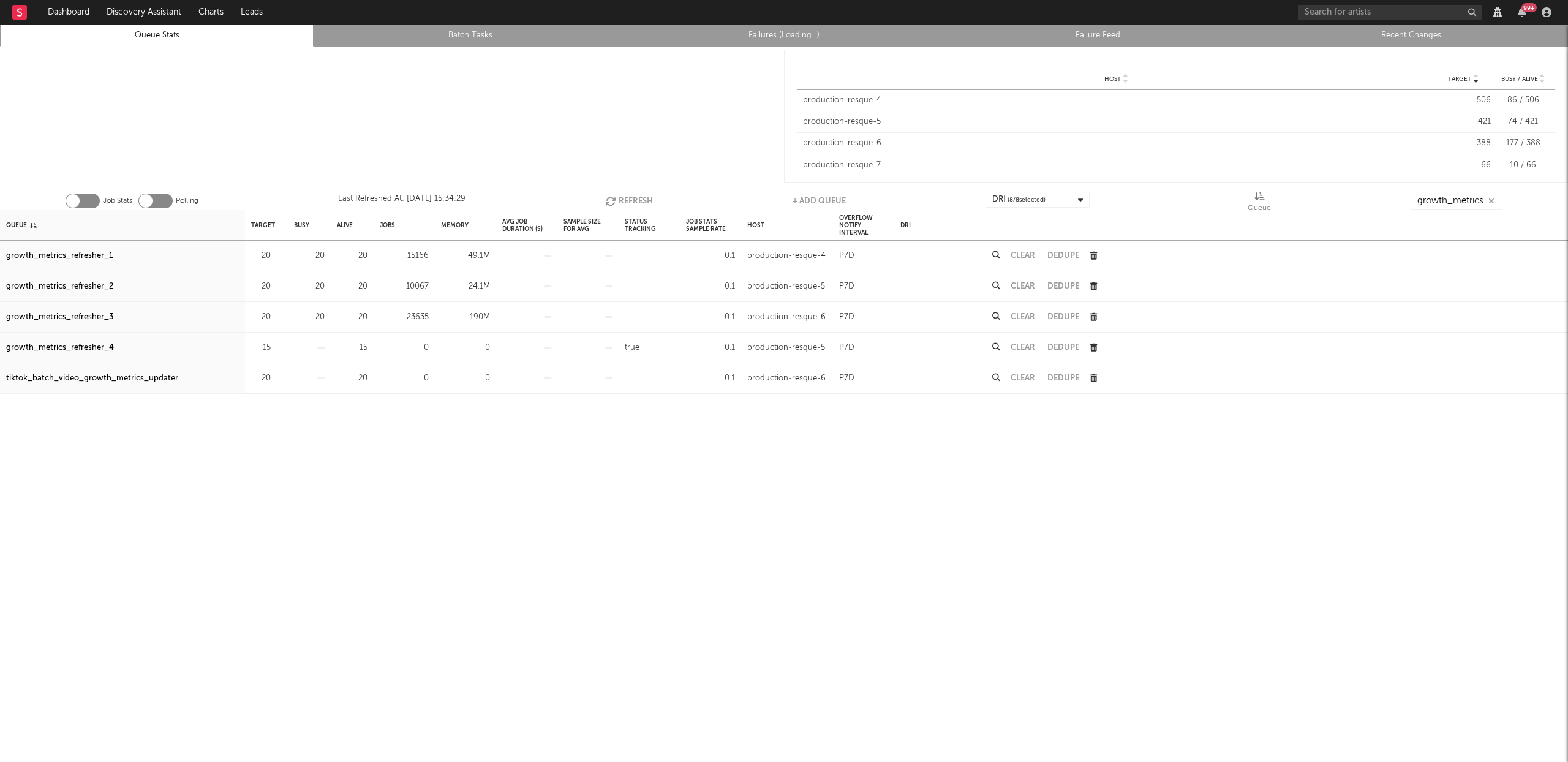
click at [77, 286] on div "growth_metrics_refresher_2" at bounding box center [60, 287] width 107 height 15
click at [76, 315] on div "growth_metrics_refresher_3" at bounding box center [60, 317] width 107 height 15
click at [632, 195] on button "Refresh" at bounding box center [629, 201] width 48 height 19
click at [628, 196] on button "Refresh" at bounding box center [629, 201] width 48 height 19
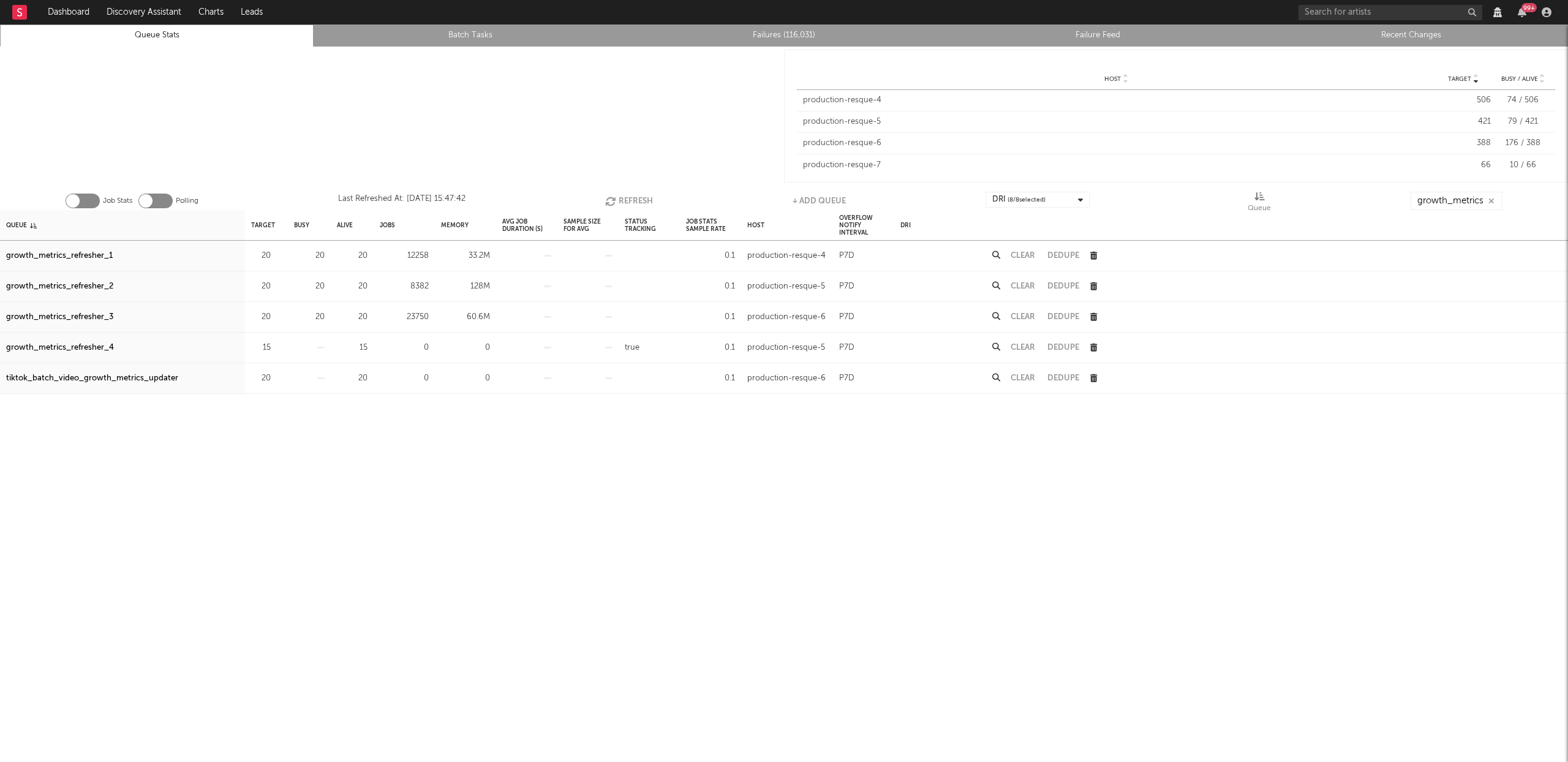
click at [627, 196] on button "Refresh" at bounding box center [629, 201] width 48 height 19
click at [1452, 200] on input "growth_metrics" at bounding box center [1457, 201] width 92 height 19
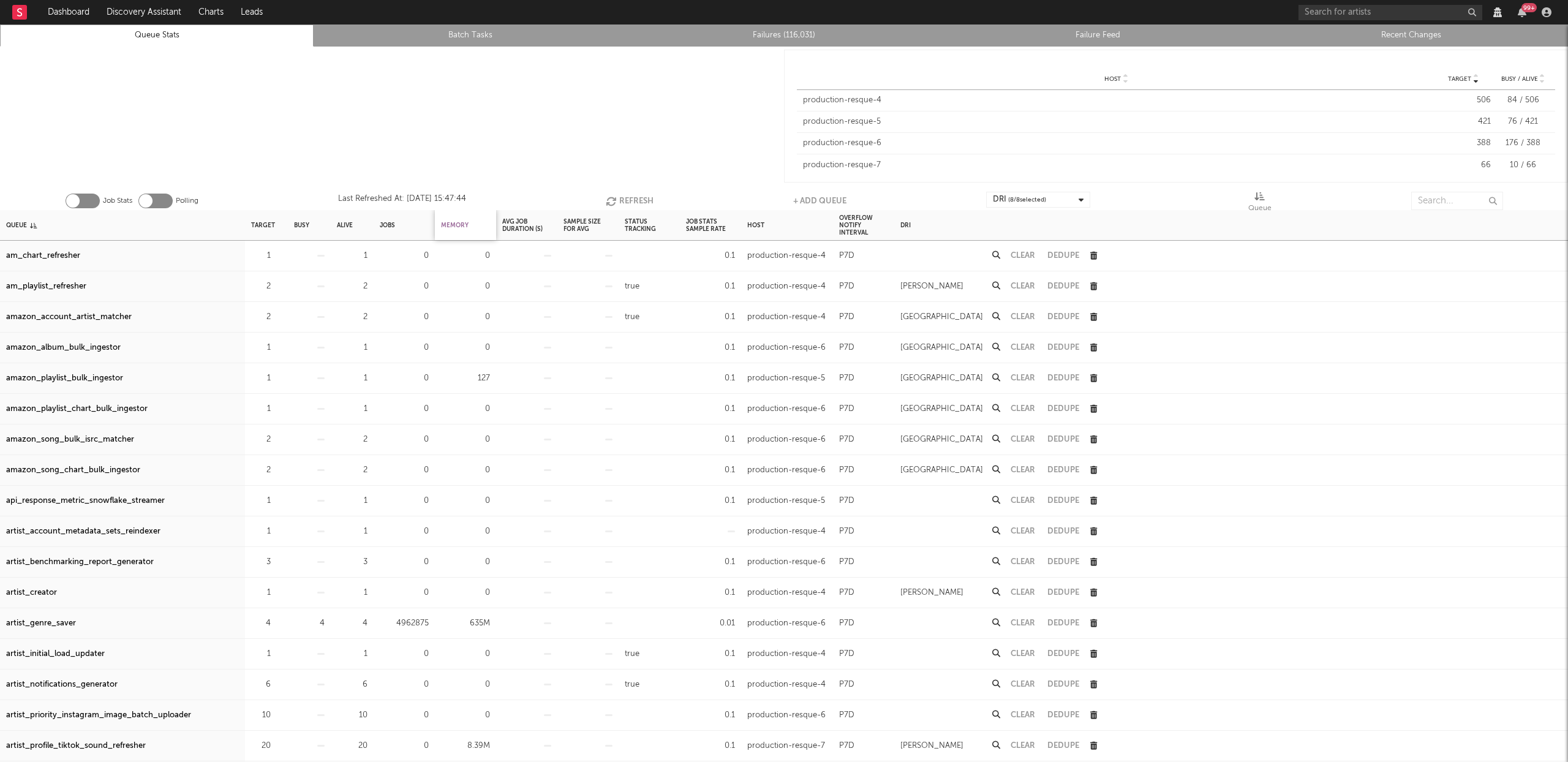
click at [466, 227] on div "Memory" at bounding box center [455, 225] width 28 height 26
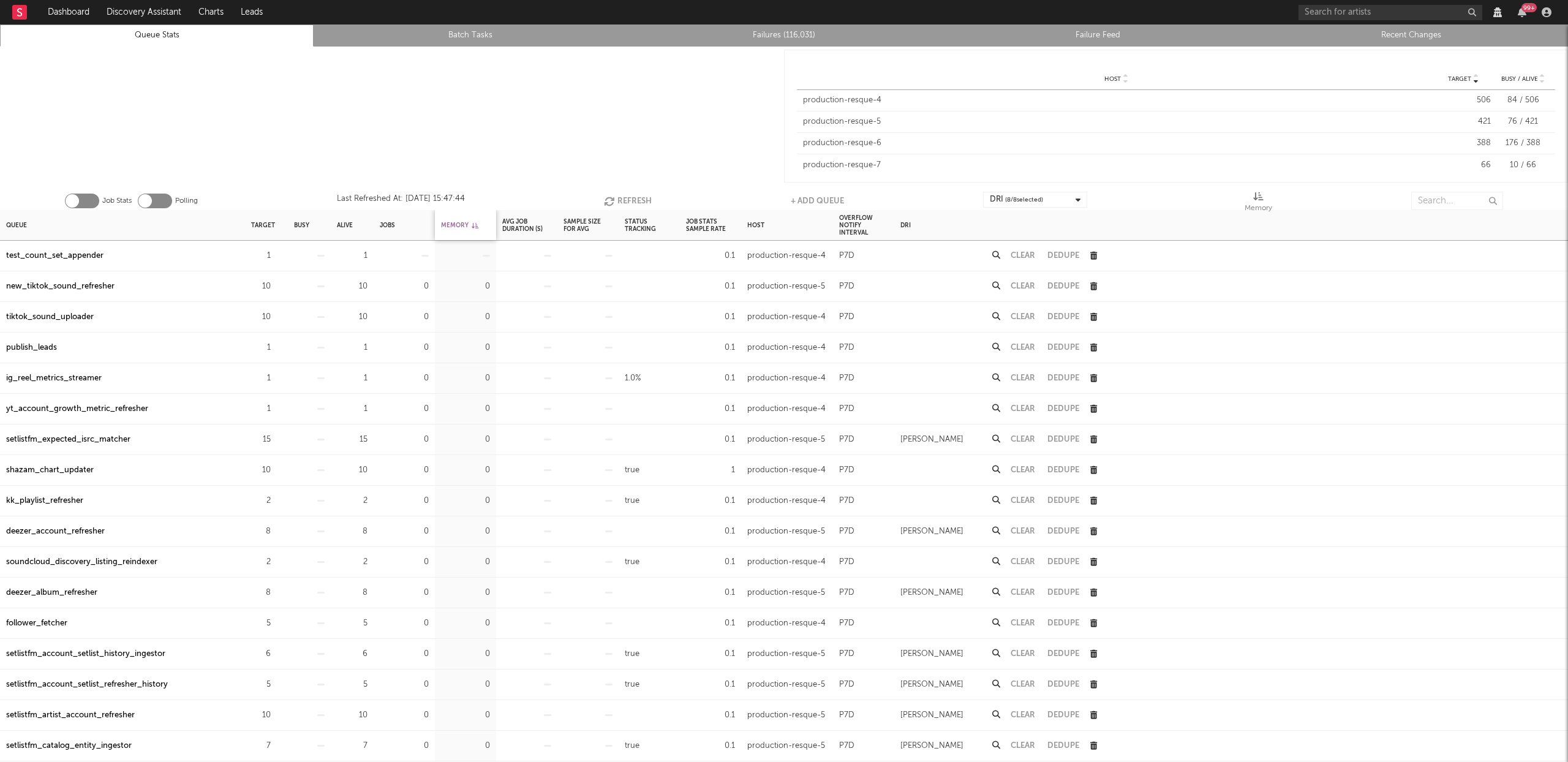
click at [464, 227] on div "Memory" at bounding box center [459, 225] width 37 height 26
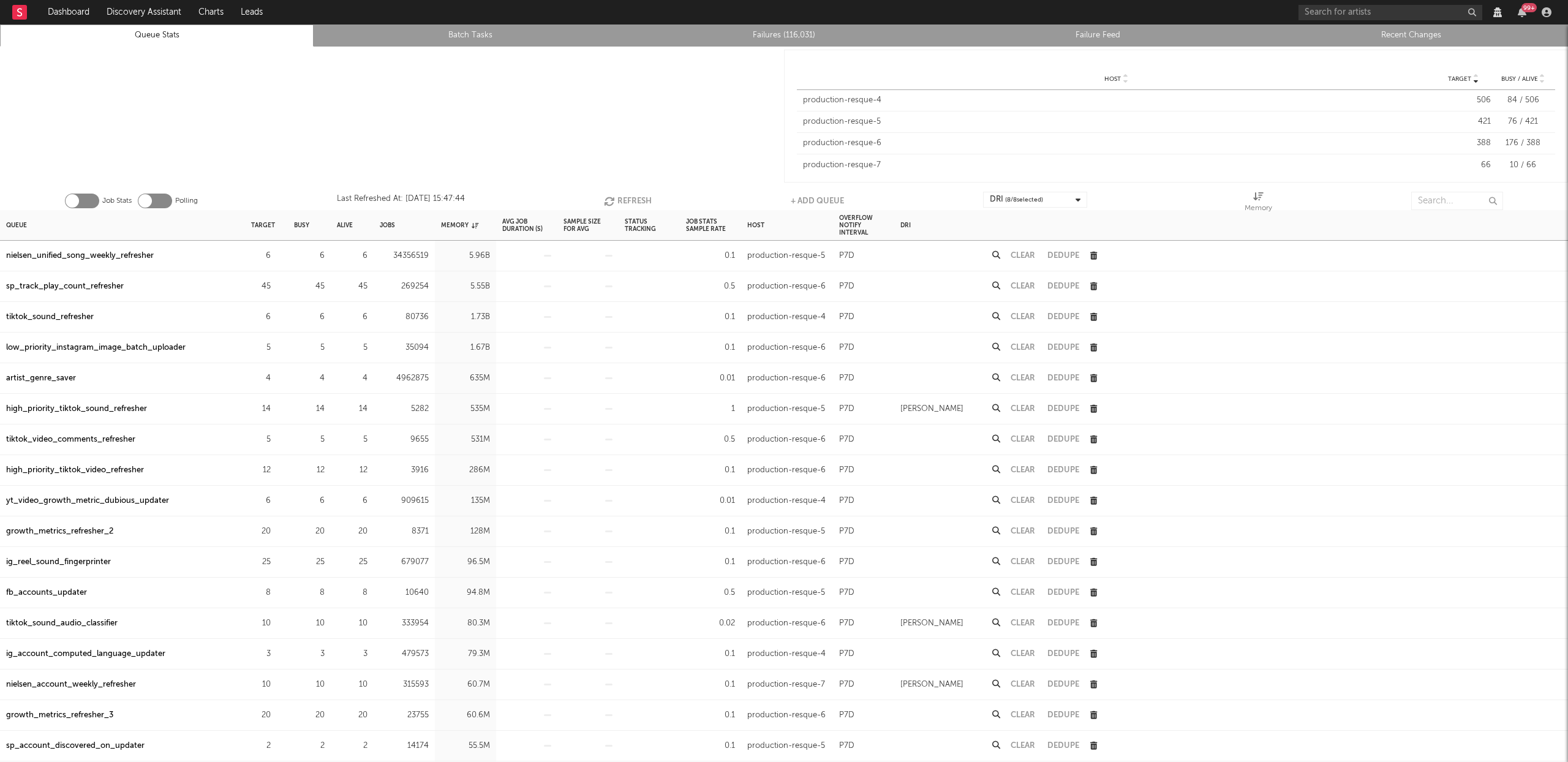
click at [623, 200] on button "Refresh" at bounding box center [628, 201] width 48 height 19
click at [1432, 195] on input "text" at bounding box center [1457, 201] width 92 height 19
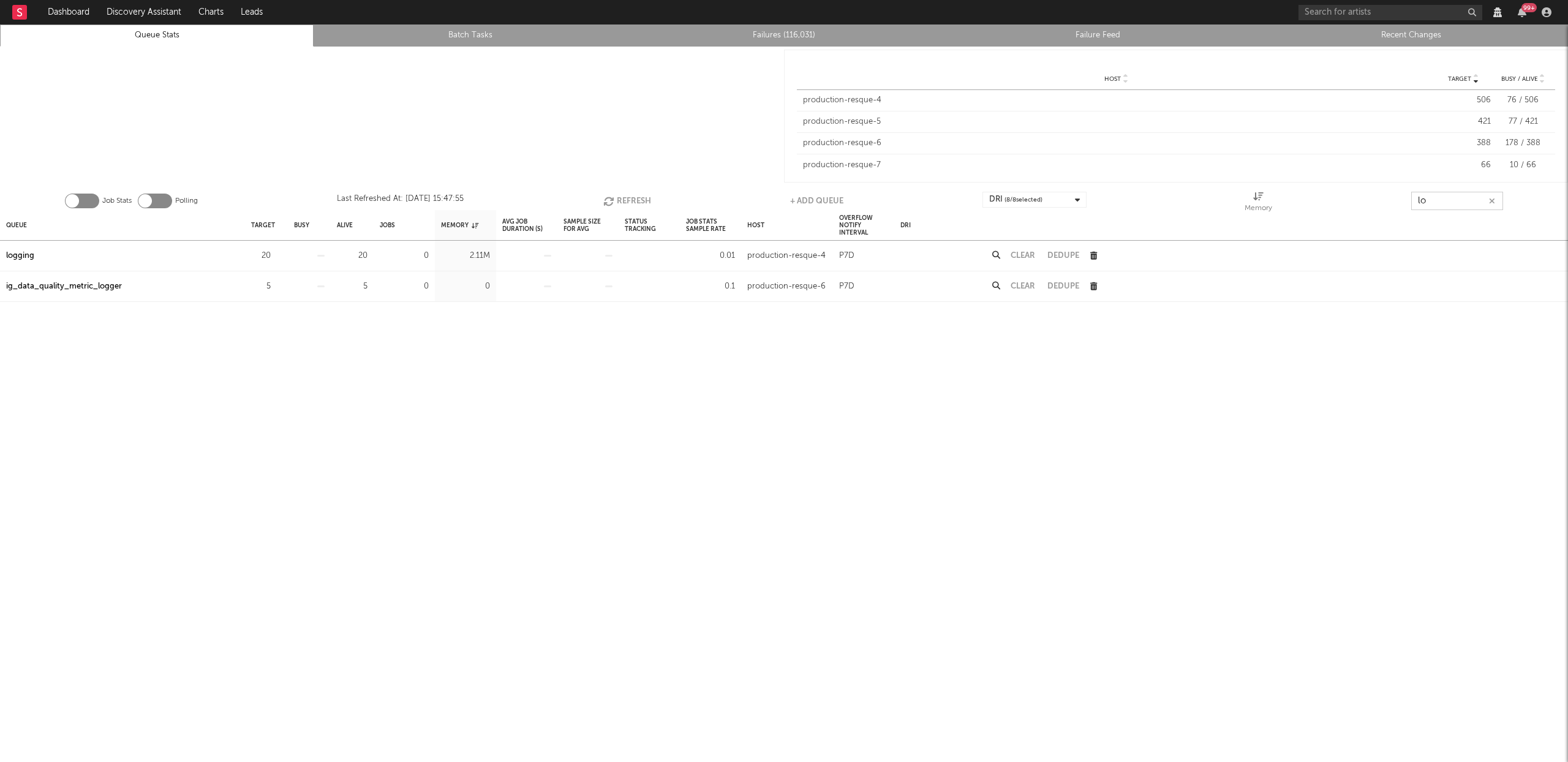
type input "l"
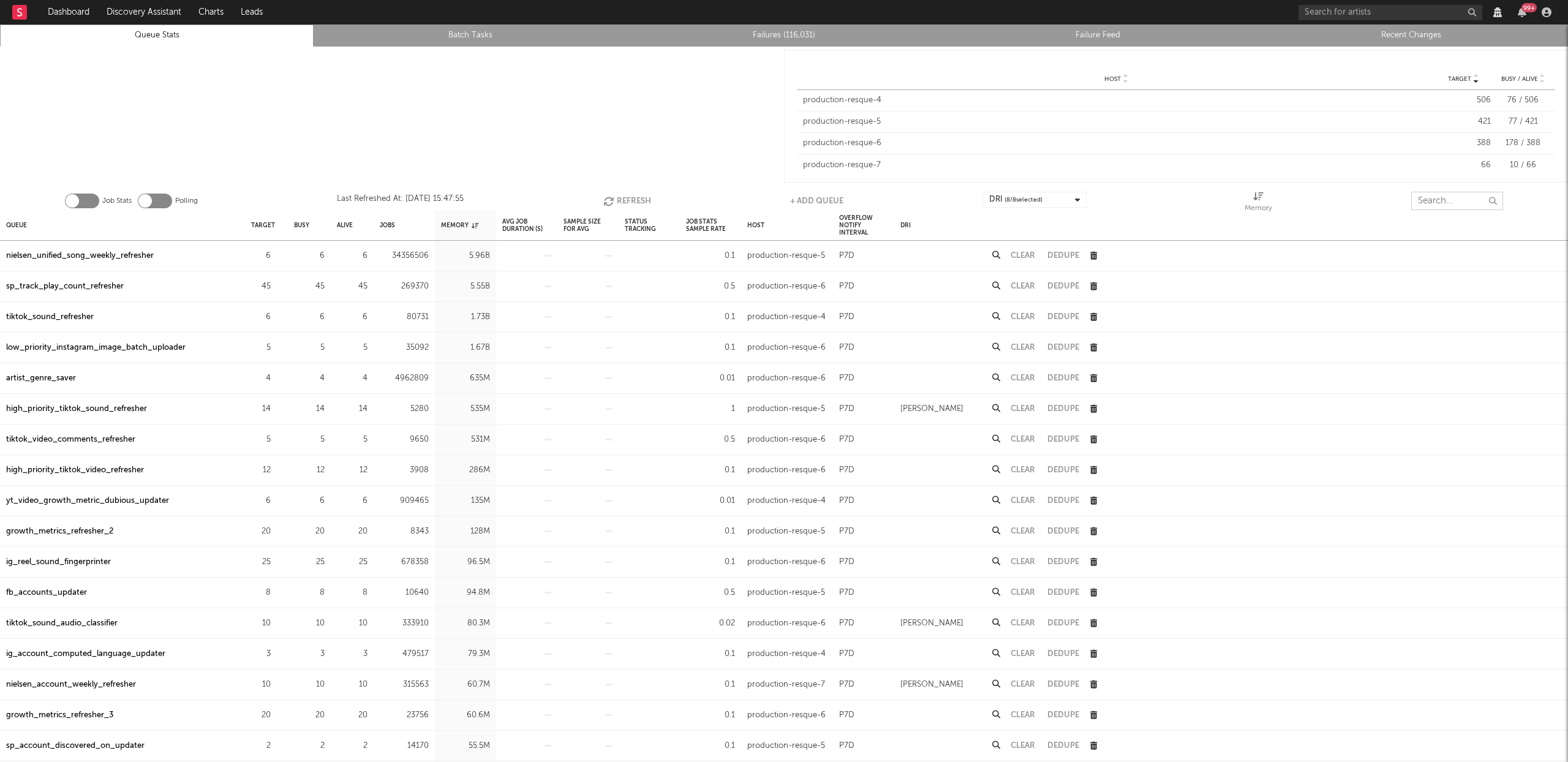
click at [1440, 202] on input "text" at bounding box center [1457, 201] width 92 height 19
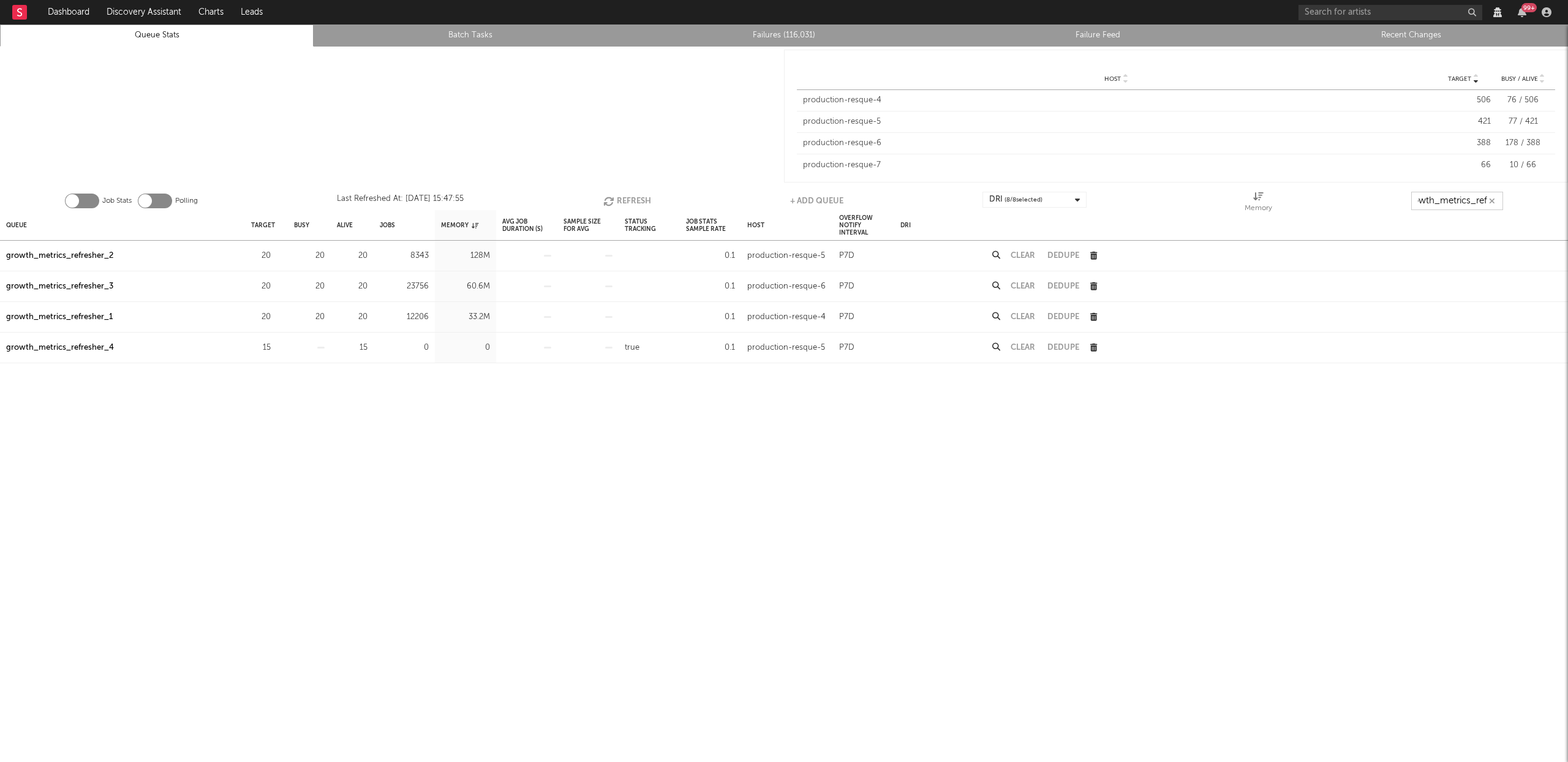
scroll to position [0, 14]
type input "growth_metrics_ref"
click at [26, 221] on div "Queue" at bounding box center [17, 225] width 21 height 26
click at [25, 222] on div "Queue" at bounding box center [21, 225] width 30 height 26
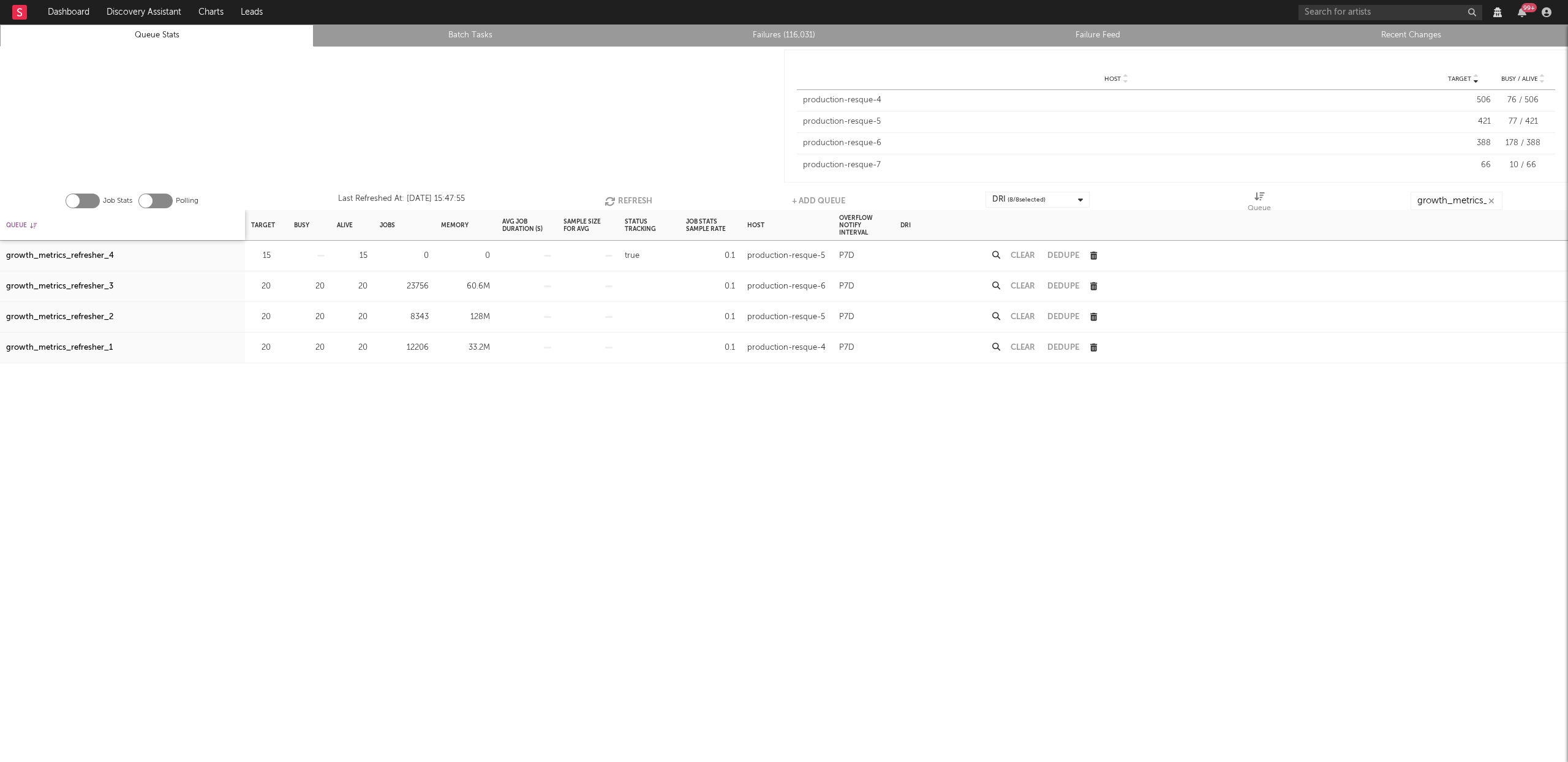
click at [25, 222] on div "Queue" at bounding box center [21, 225] width 30 height 26
click at [27, 226] on div "Queue" at bounding box center [122, 225] width 245 height 30
click at [25, 225] on div "Queue" at bounding box center [17, 225] width 21 height 26
click at [25, 225] on div "Queue" at bounding box center [21, 225] width 30 height 26
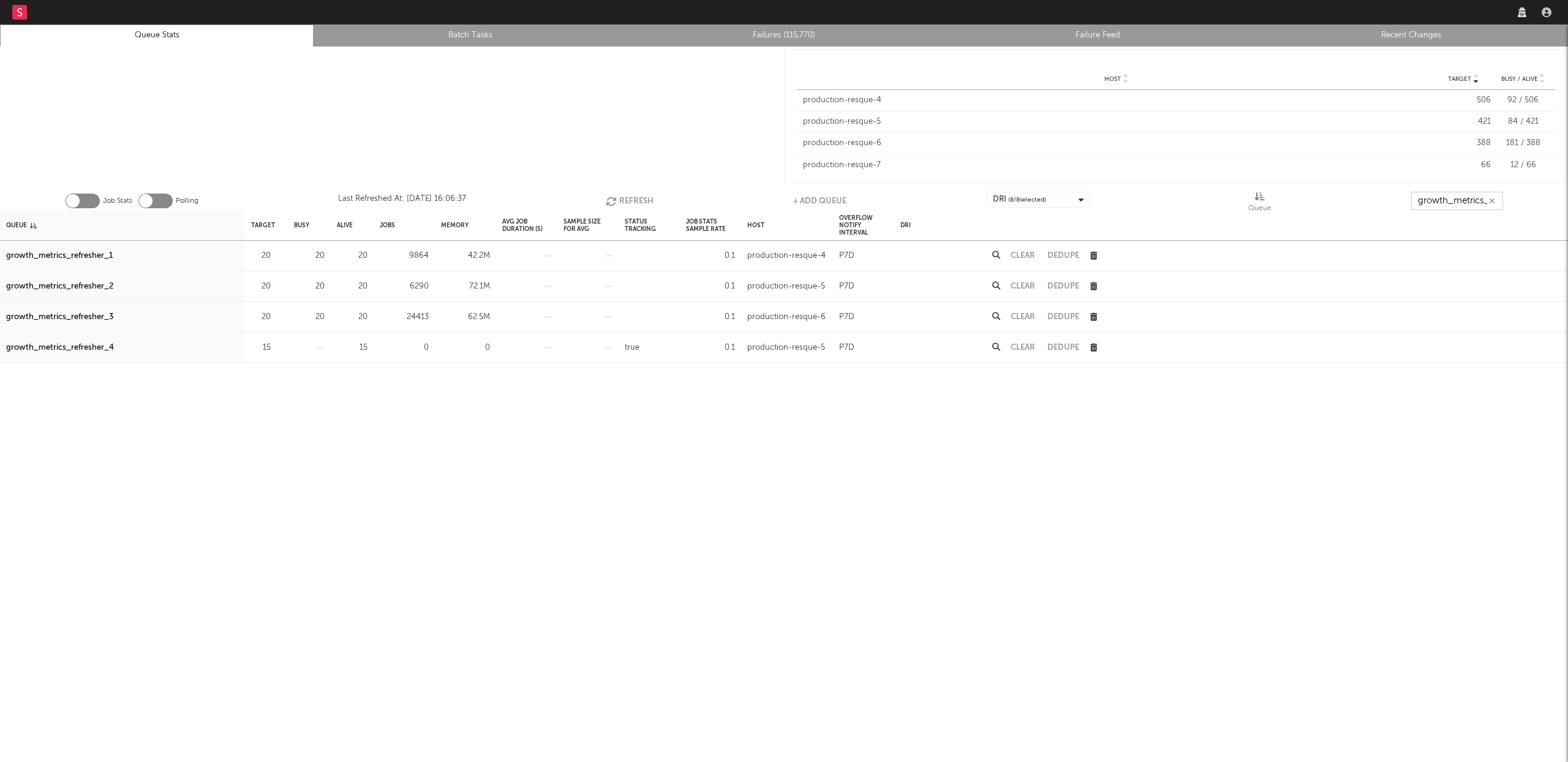
click at [1439, 198] on input "growth_metrics_ref" at bounding box center [1457, 201] width 92 height 19
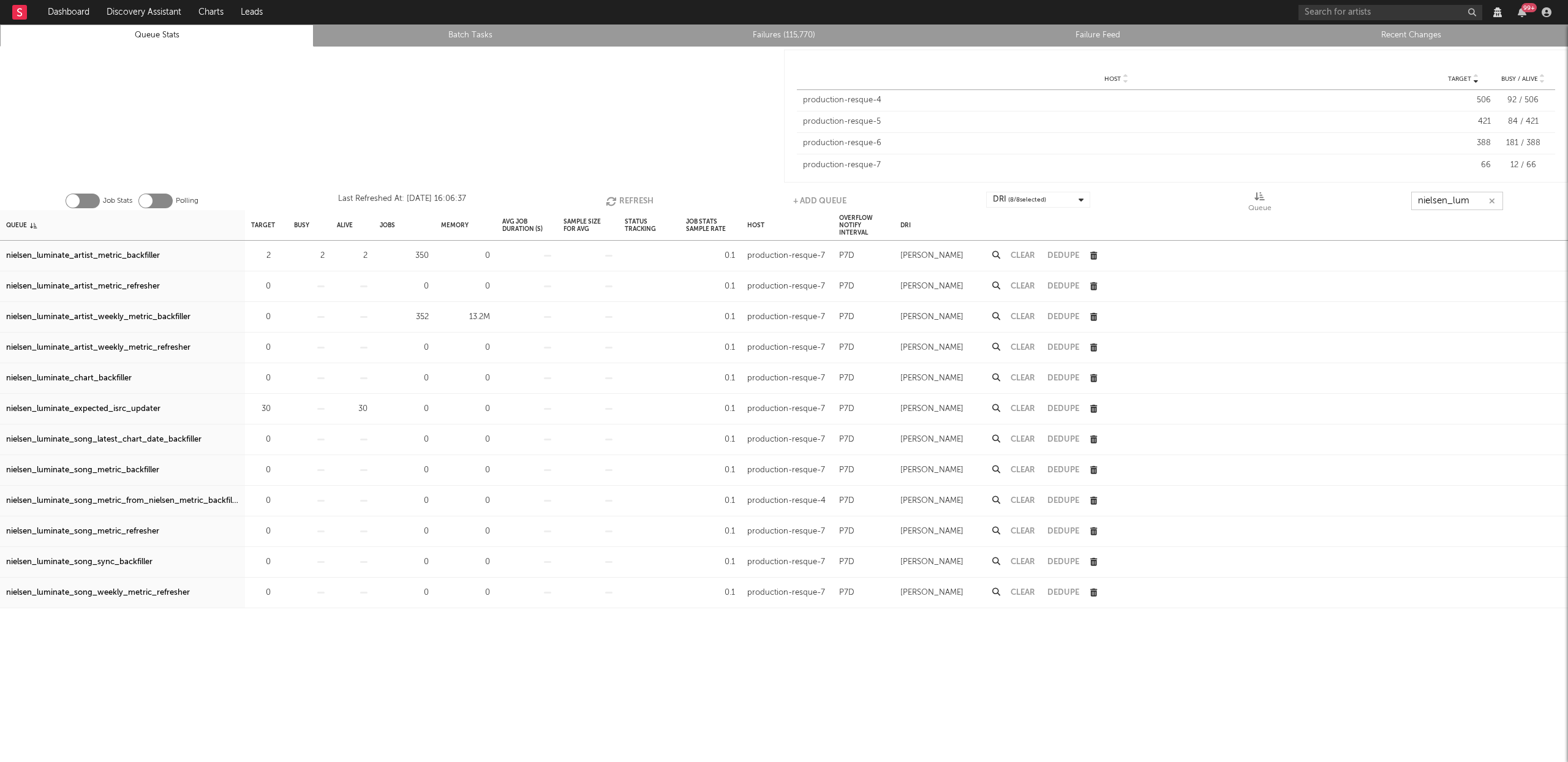
click at [624, 200] on button "Refresh" at bounding box center [629, 201] width 48 height 19
click at [636, 201] on button "Refresh" at bounding box center [629, 201] width 48 height 19
type input "nielsen_lum"
click at [630, 200] on button "Refresh" at bounding box center [628, 201] width 48 height 19
click at [395, 224] on div "Jobs" at bounding box center [404, 225] width 62 height 30
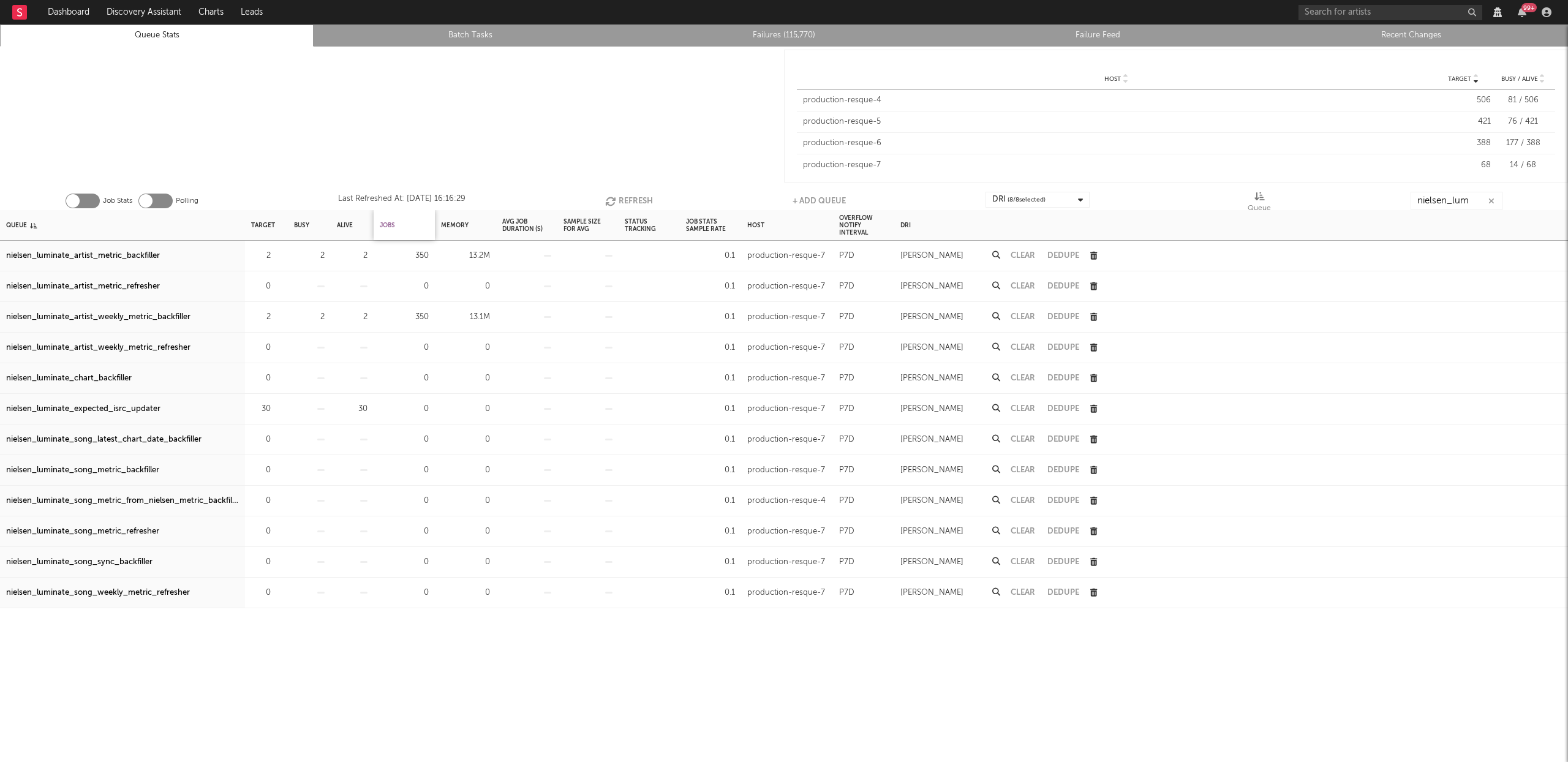
click at [392, 224] on div "Jobs" at bounding box center [388, 225] width 15 height 26
click at [392, 224] on div "Jobs" at bounding box center [392, 225] width 25 height 26
click at [996, 255] on icon at bounding box center [996, 255] width 8 height 8
click at [637, 204] on button "Refresh" at bounding box center [632, 201] width 48 height 19
click at [627, 202] on button "Refresh" at bounding box center [631, 201] width 48 height 19
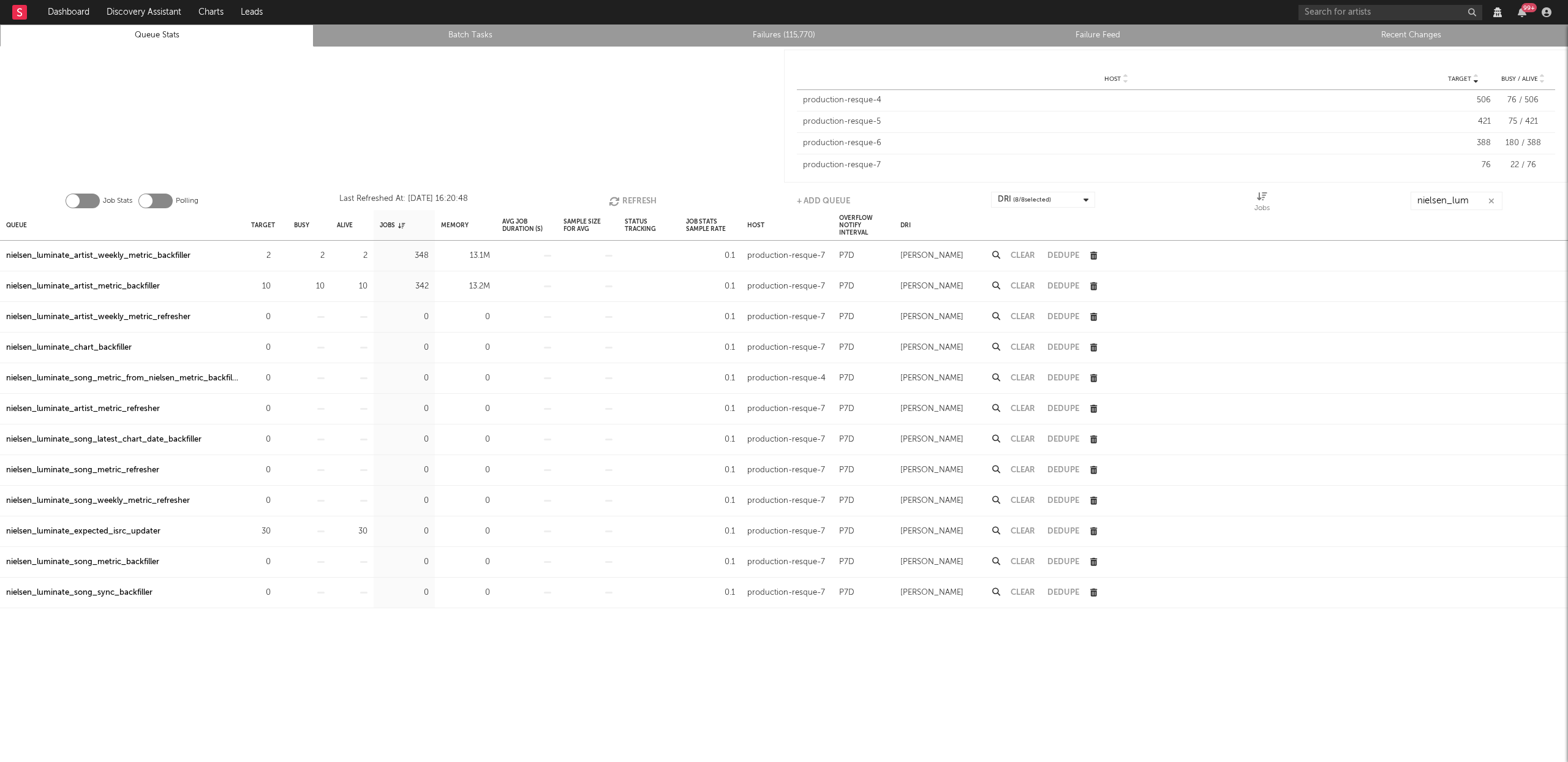
click at [627, 202] on button "Refresh" at bounding box center [632, 201] width 48 height 19
click at [641, 204] on button "Refresh" at bounding box center [632, 201] width 48 height 19
click at [621, 201] on button "Refresh" at bounding box center [631, 201] width 48 height 19
click at [622, 193] on button "Refresh" at bounding box center [631, 201] width 48 height 19
click at [630, 198] on button "Refresh" at bounding box center [631, 201] width 48 height 19
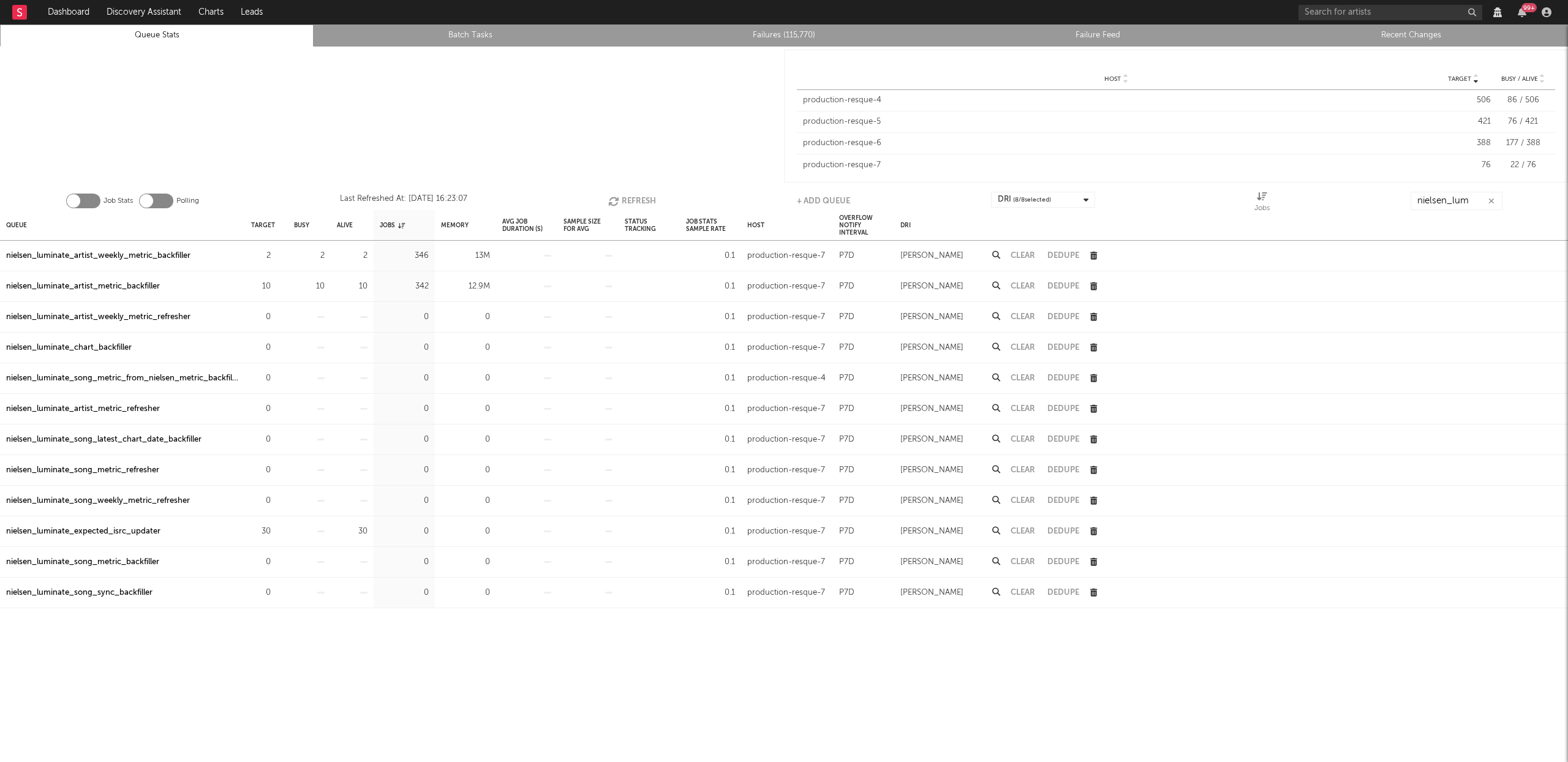
click at [639, 201] on button "Refresh" at bounding box center [632, 201] width 48 height 19
click at [632, 197] on button "Refresh" at bounding box center [630, 201] width 48 height 19
click at [617, 196] on icon "button" at bounding box center [614, 201] width 13 height 10
click at [626, 200] on button "Refresh" at bounding box center [632, 201] width 48 height 19
click at [628, 202] on button "Refresh" at bounding box center [632, 201] width 48 height 19
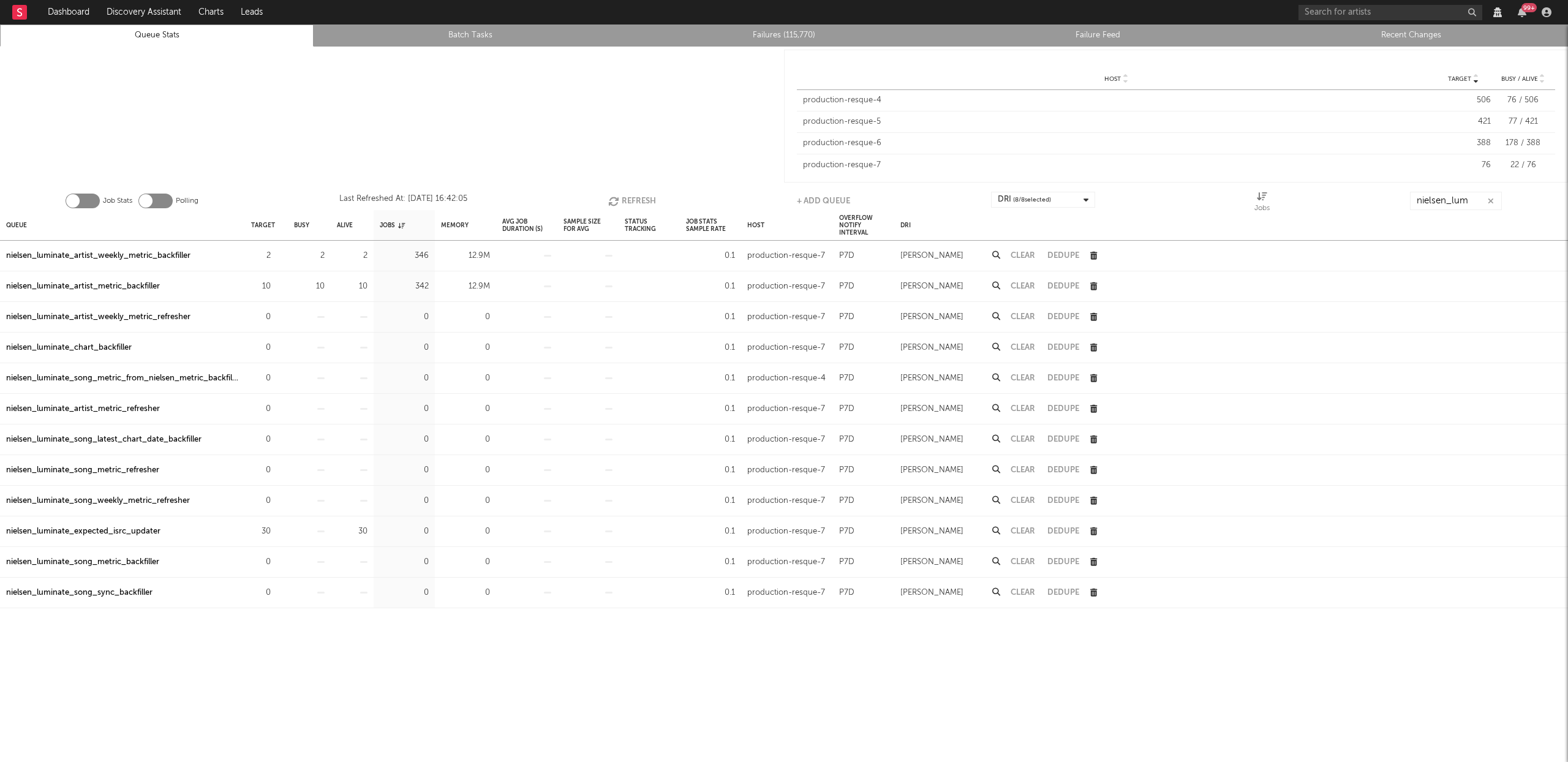
click at [622, 199] on button "Refresh" at bounding box center [632, 201] width 48 height 19
click at [623, 201] on button "Refresh" at bounding box center [632, 201] width 48 height 19
click at [632, 199] on button "Refresh" at bounding box center [631, 201] width 48 height 19
click at [627, 200] on button "Refresh" at bounding box center [632, 201] width 48 height 19
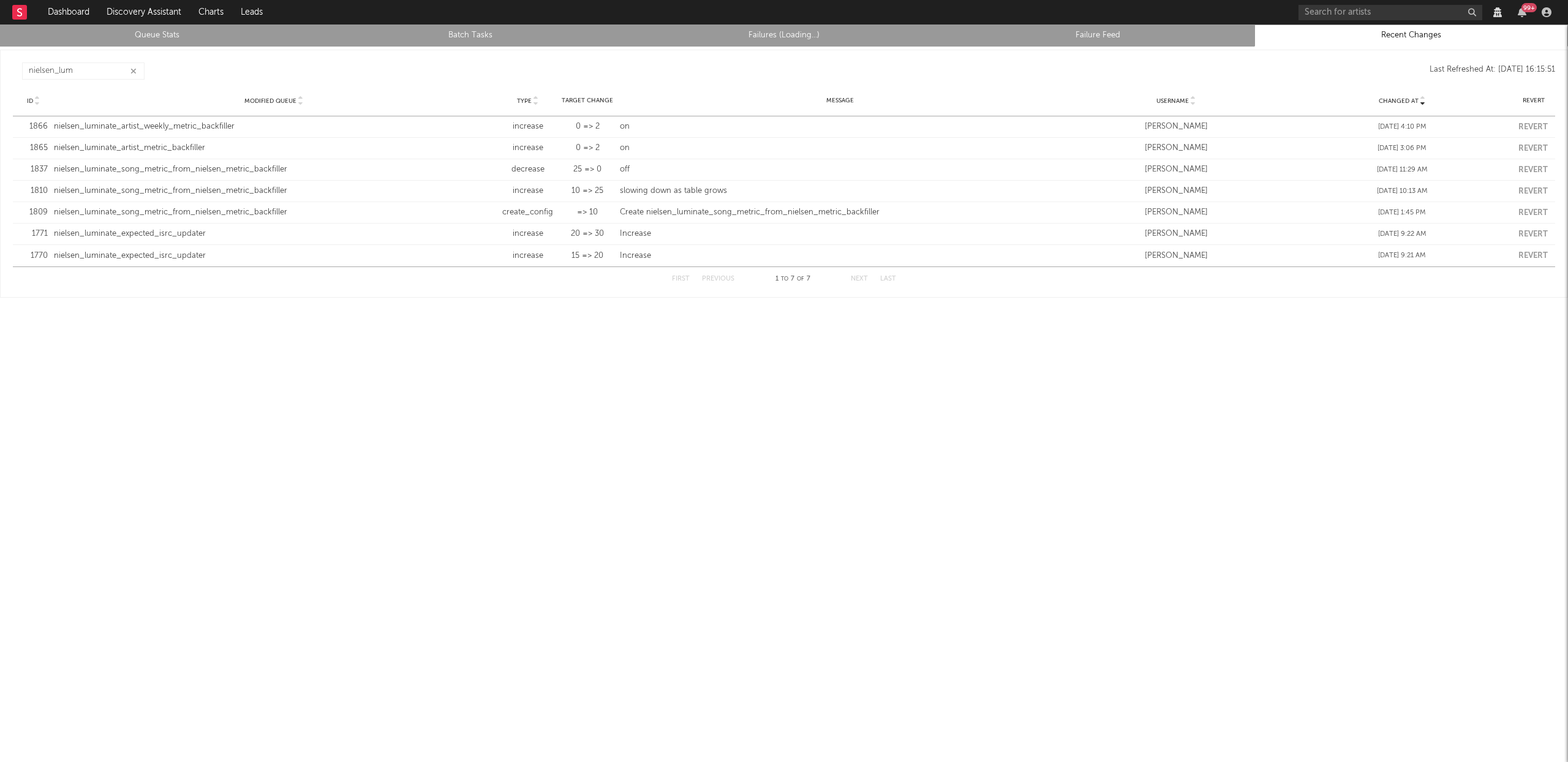
click at [131, 71] on icon "button" at bounding box center [134, 71] width 6 height 8
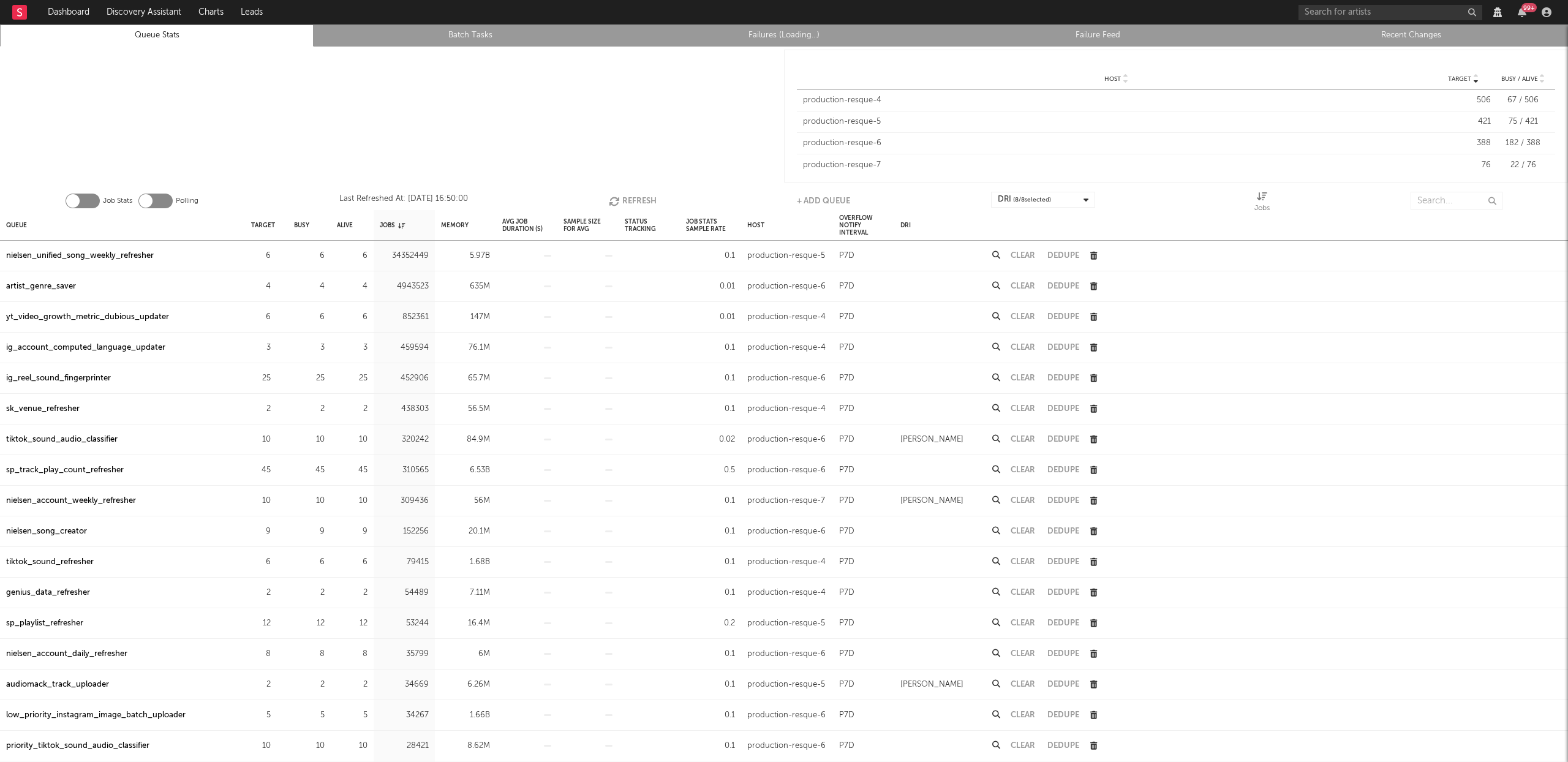
click at [638, 199] on button "Refresh" at bounding box center [632, 201] width 48 height 19
click at [638, 199] on button "Refresh" at bounding box center [632, 201] width 48 height 19
click at [638, 199] on button "Refresh" at bounding box center [630, 201] width 48 height 19
click at [640, 199] on button "Refresh" at bounding box center [631, 201] width 48 height 19
click at [1441, 200] on input "text" at bounding box center [1456, 201] width 92 height 19
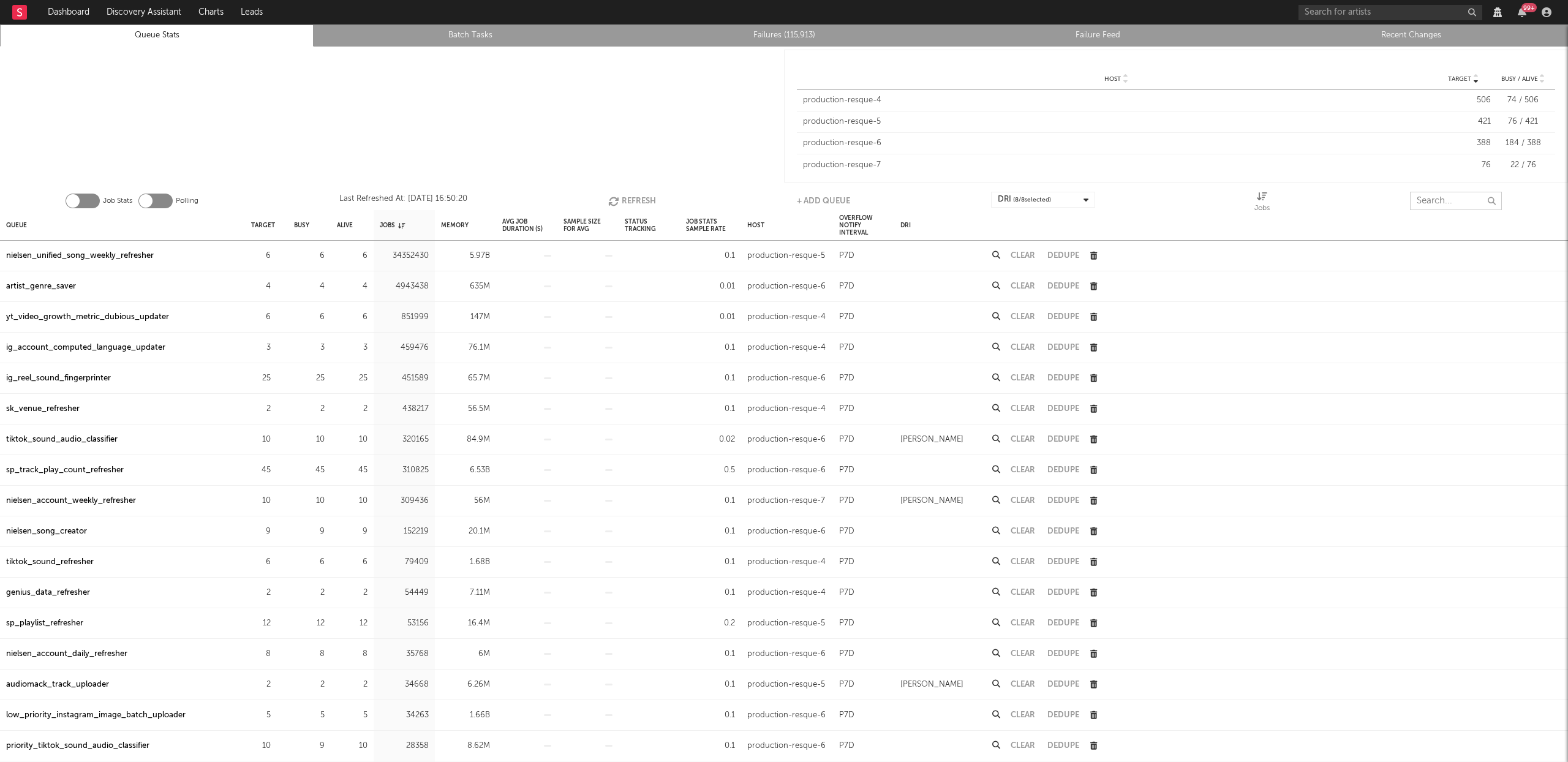
click at [640, 201] on button "Refresh" at bounding box center [632, 201] width 48 height 19
click at [1436, 205] on input "text" at bounding box center [1456, 201] width 92 height 19
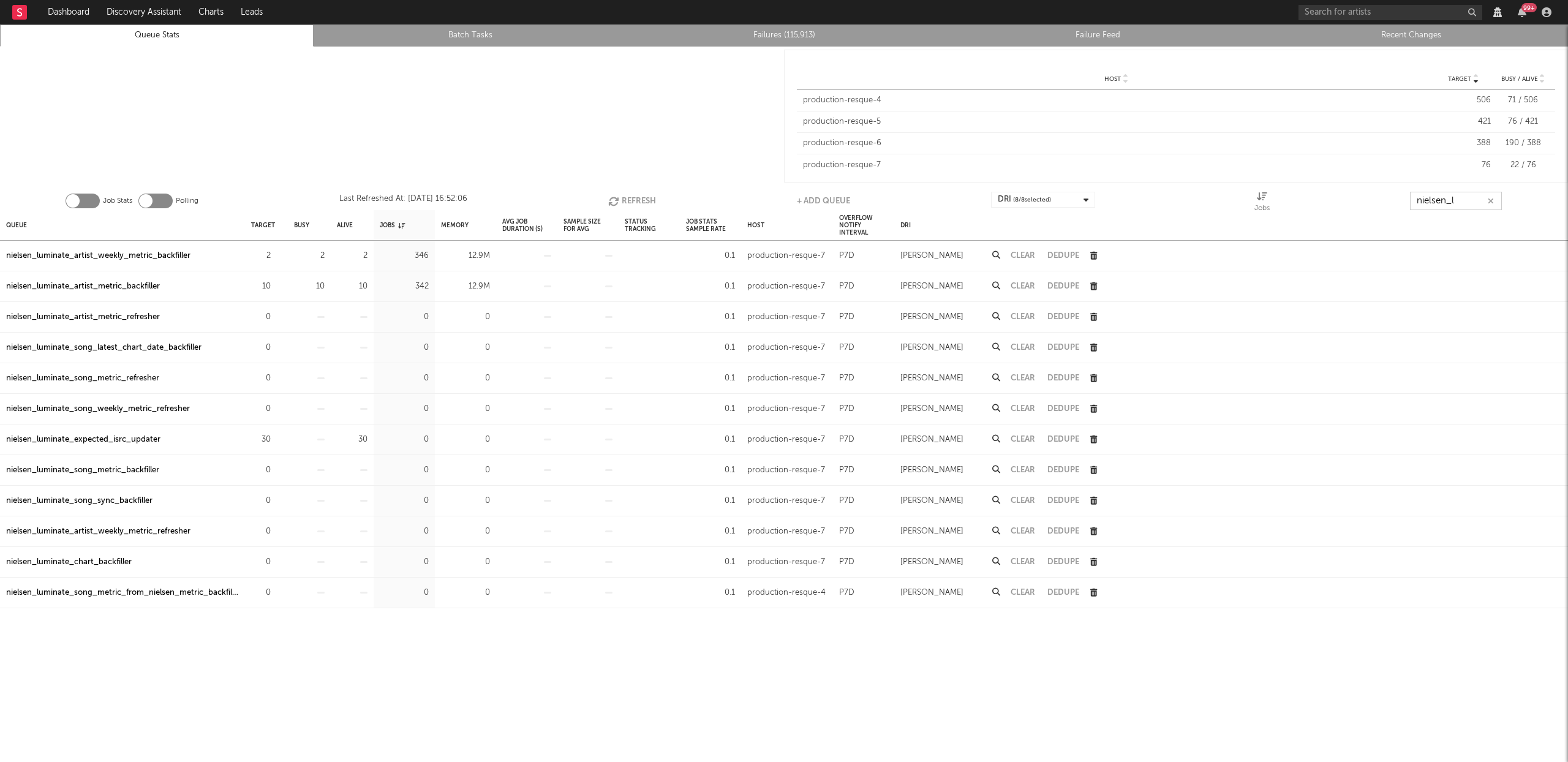
click at [618, 197] on icon "button" at bounding box center [614, 201] width 13 height 10
type input "nielsen_l"
click at [630, 195] on button "Refresh" at bounding box center [630, 201] width 48 height 19
click at [630, 195] on button "Refresh" at bounding box center [632, 201] width 48 height 19
click at [637, 194] on button "Refresh" at bounding box center [632, 201] width 48 height 19
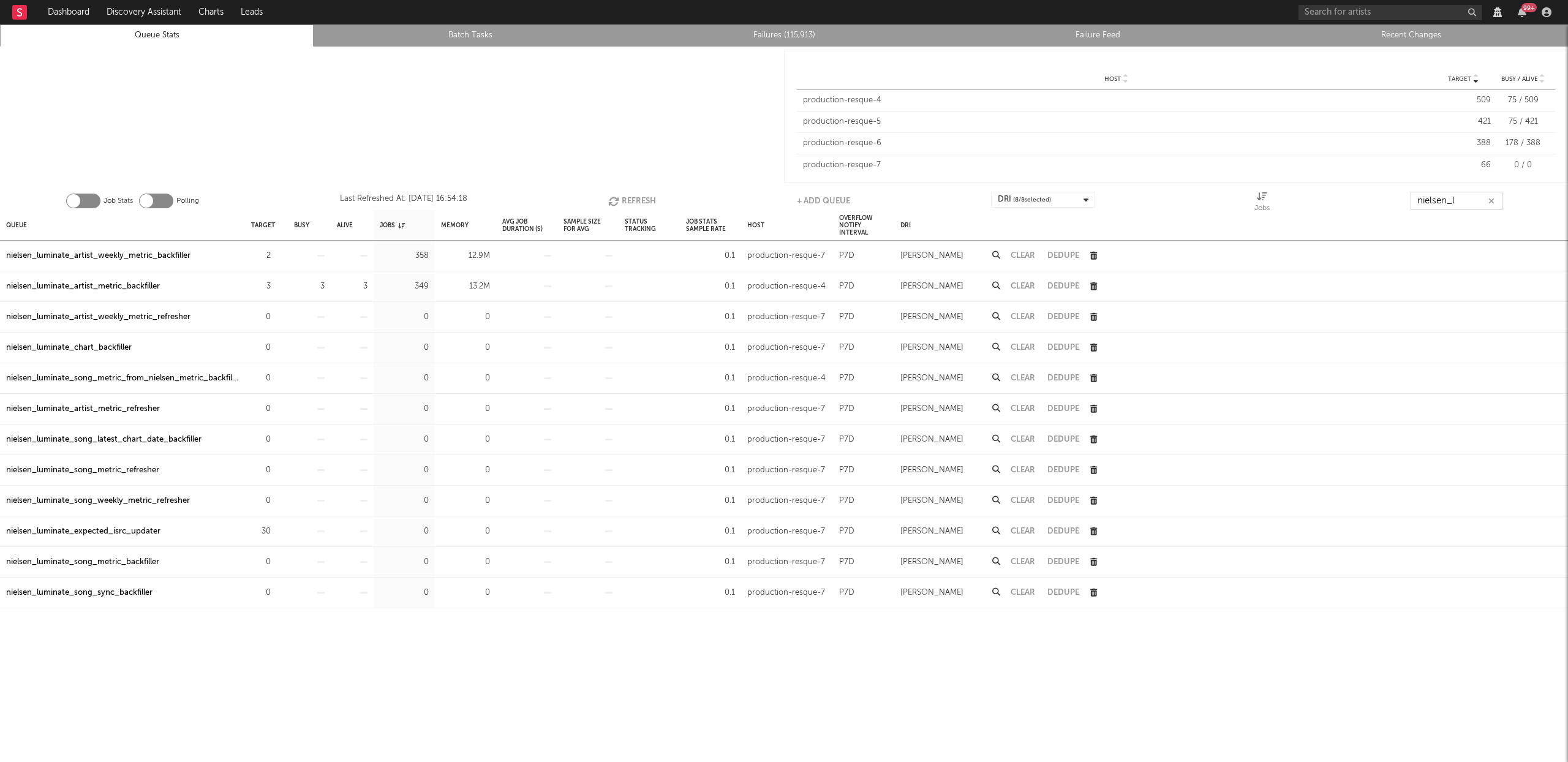
click at [1493, 201] on icon "button" at bounding box center [1491, 201] width 6 height 8
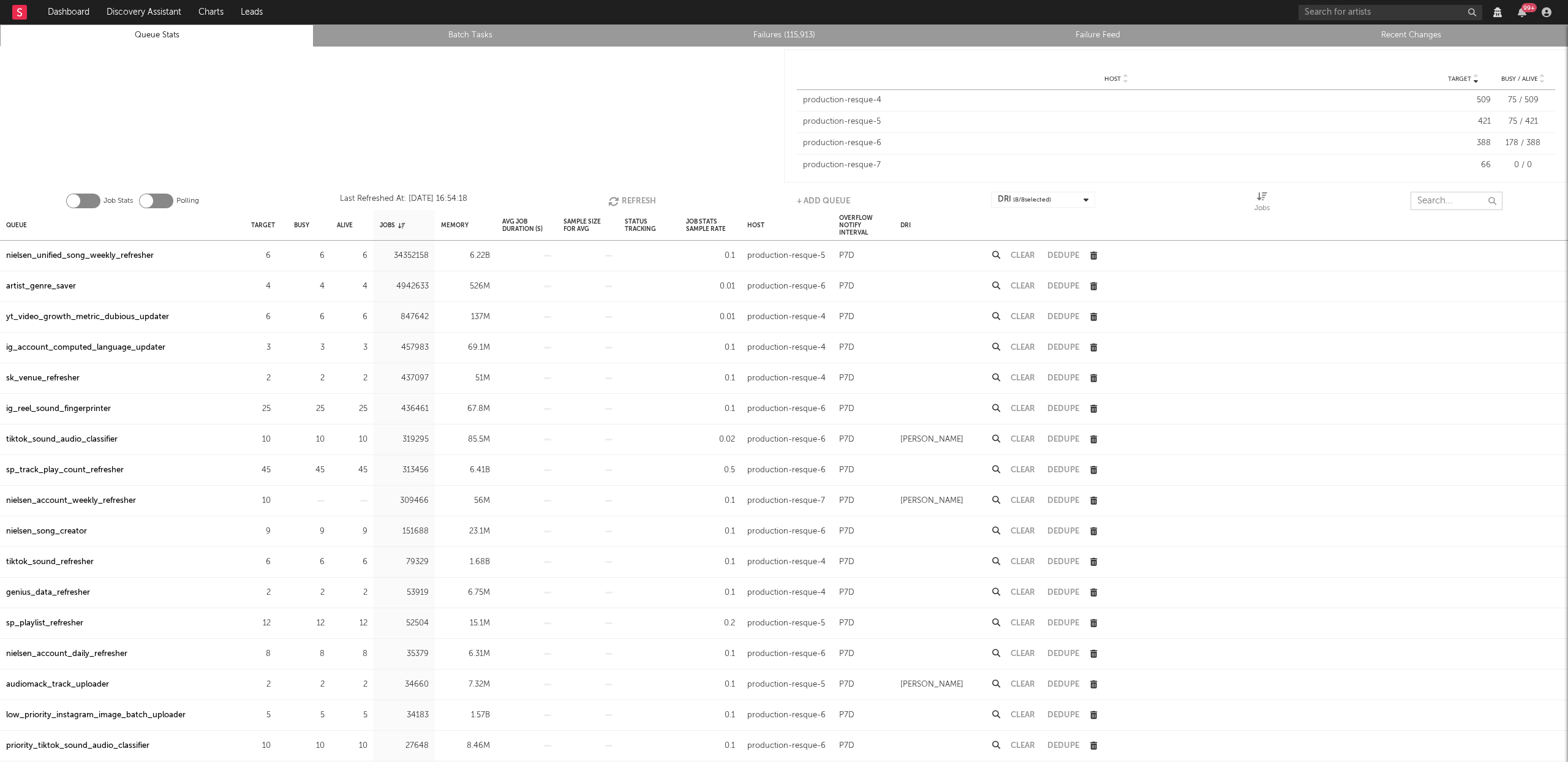
click at [1458, 198] on input "text" at bounding box center [1457, 201] width 92 height 19
type input "resque"
click at [1461, 197] on input "resque" at bounding box center [1457, 201] width 92 height 19
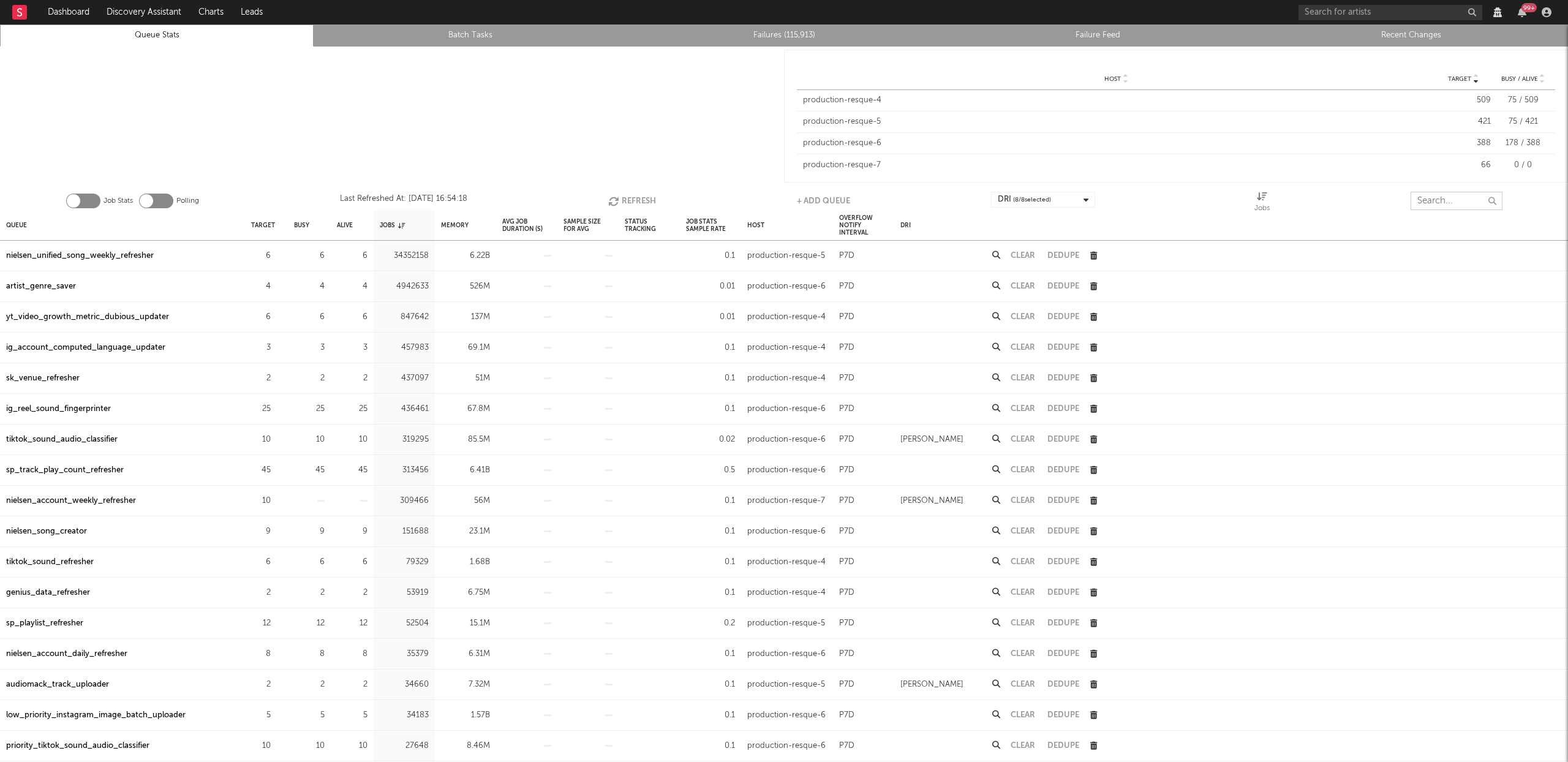
click at [632, 197] on button "Refresh" at bounding box center [632, 201] width 48 height 19
click at [628, 199] on button "Refresh" at bounding box center [631, 201] width 48 height 19
click at [622, 199] on button "Refresh" at bounding box center [631, 201] width 48 height 19
click at [641, 194] on button "Refresh" at bounding box center [632, 201] width 48 height 19
click at [1444, 201] on input "text" at bounding box center [1457, 201] width 92 height 19
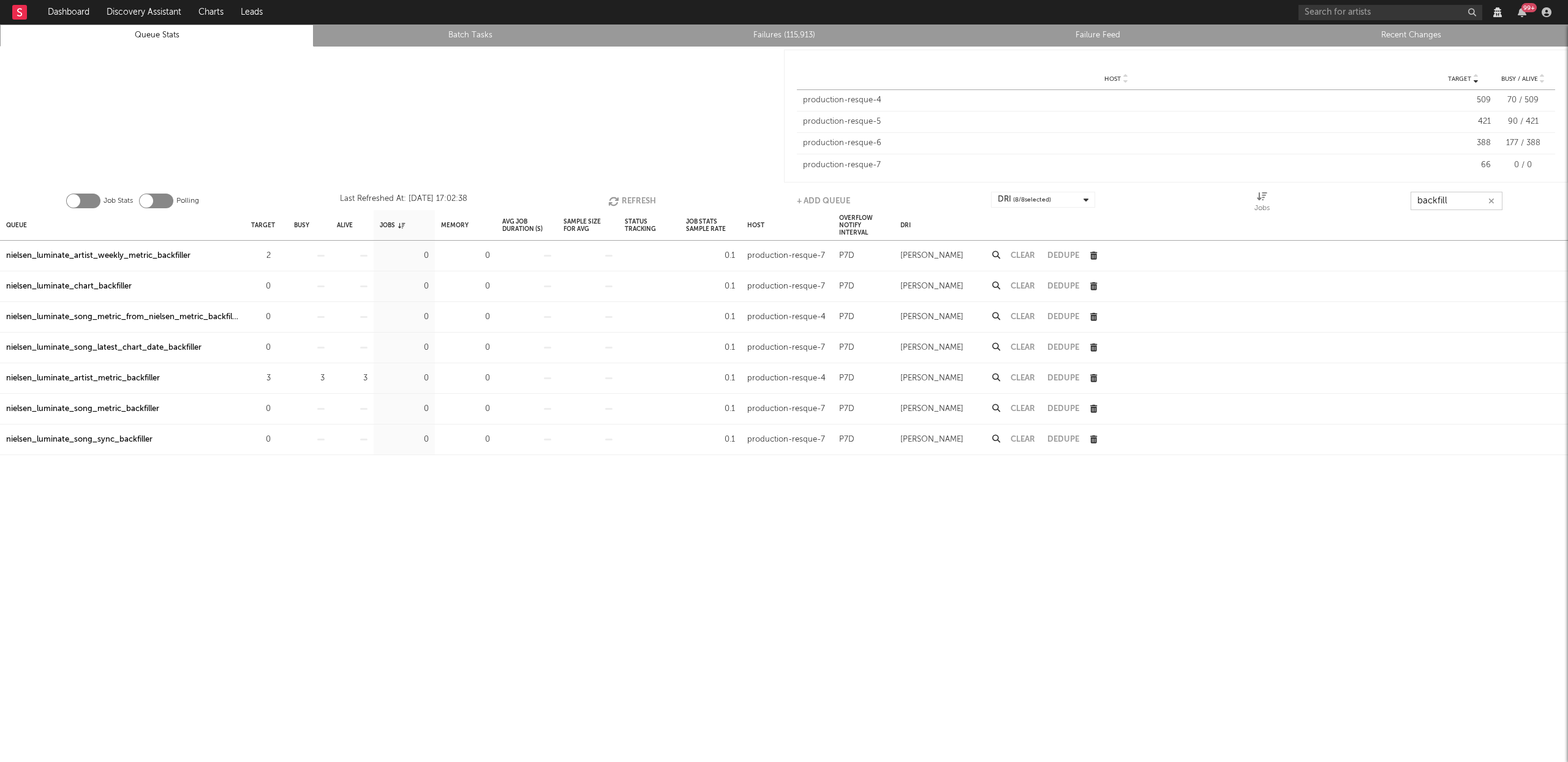
click at [617, 196] on icon "button" at bounding box center [614, 201] width 13 height 10
type input "backfill"
click at [1490, 200] on icon "button" at bounding box center [1490, 201] width 6 height 8
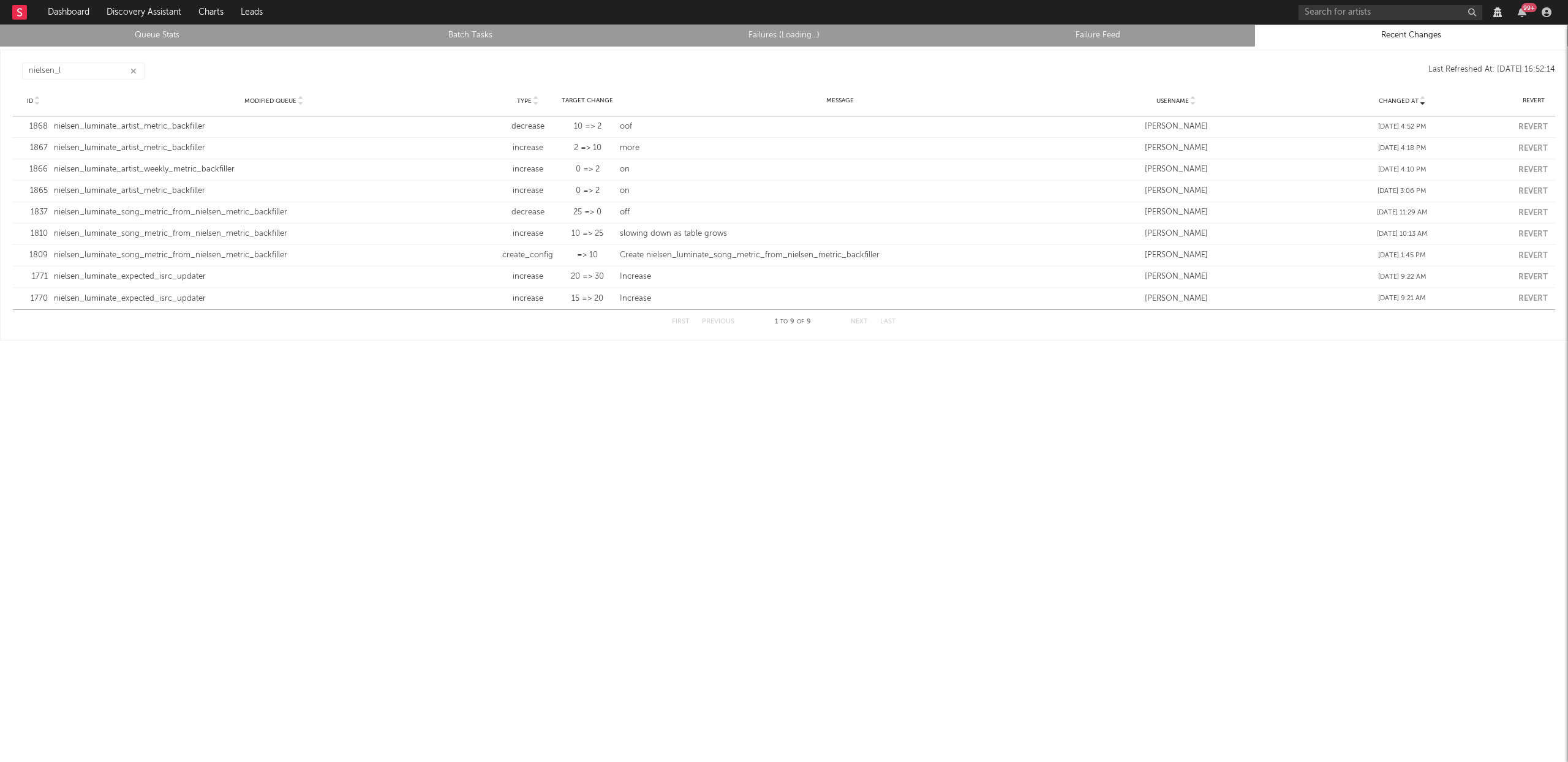
click at [133, 73] on icon "button" at bounding box center [134, 71] width 6 height 8
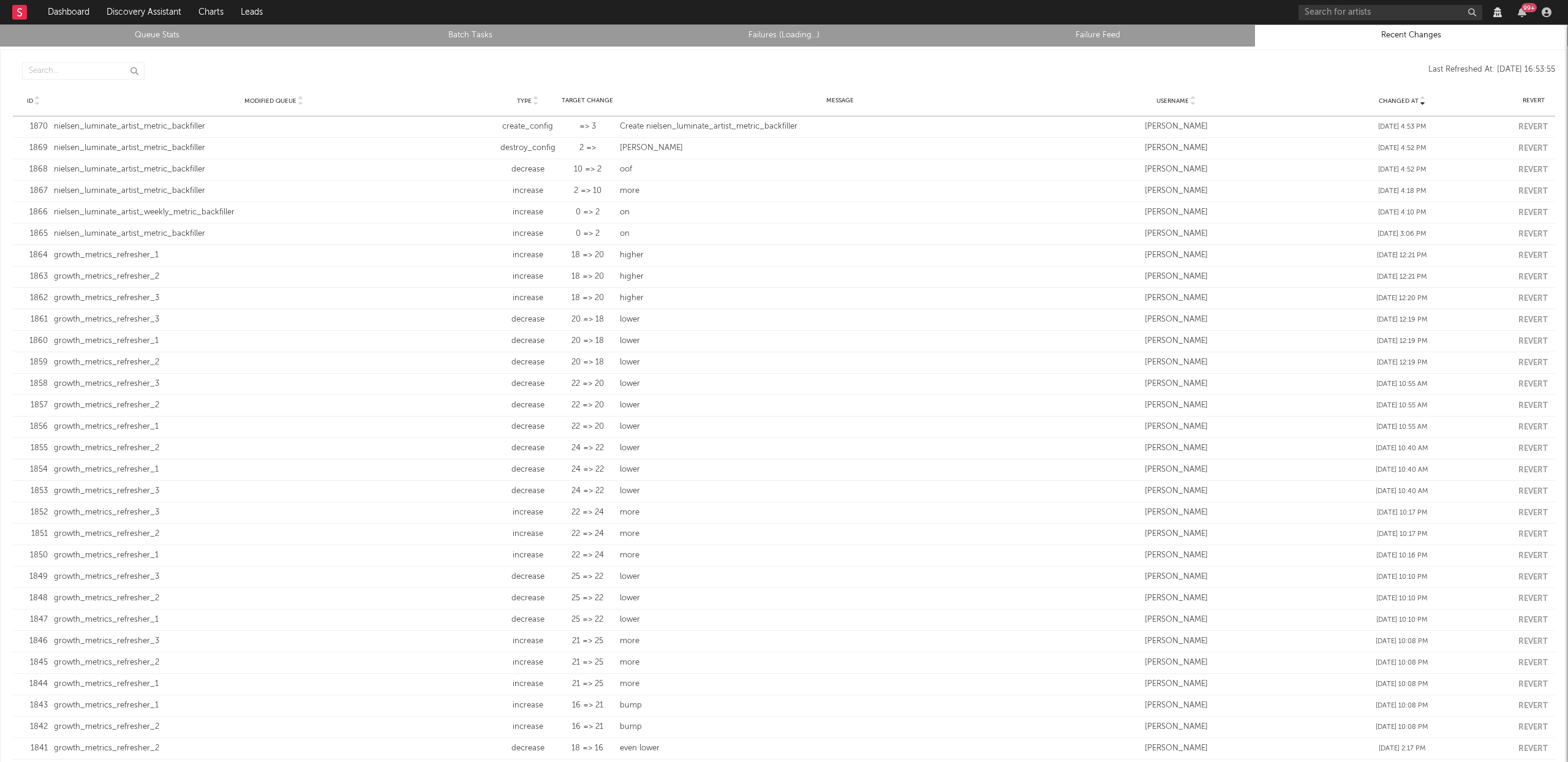
click at [745, 125] on div "Create nielsen_luminate_artist_metric_backfiller" at bounding box center [840, 127] width 440 height 12
copy div "nielsen_luminate_artist_metric_backfiller"
click at [731, 123] on div "Create nielsen_luminate_artist_metric_backfiller" at bounding box center [840, 127] width 440 height 12
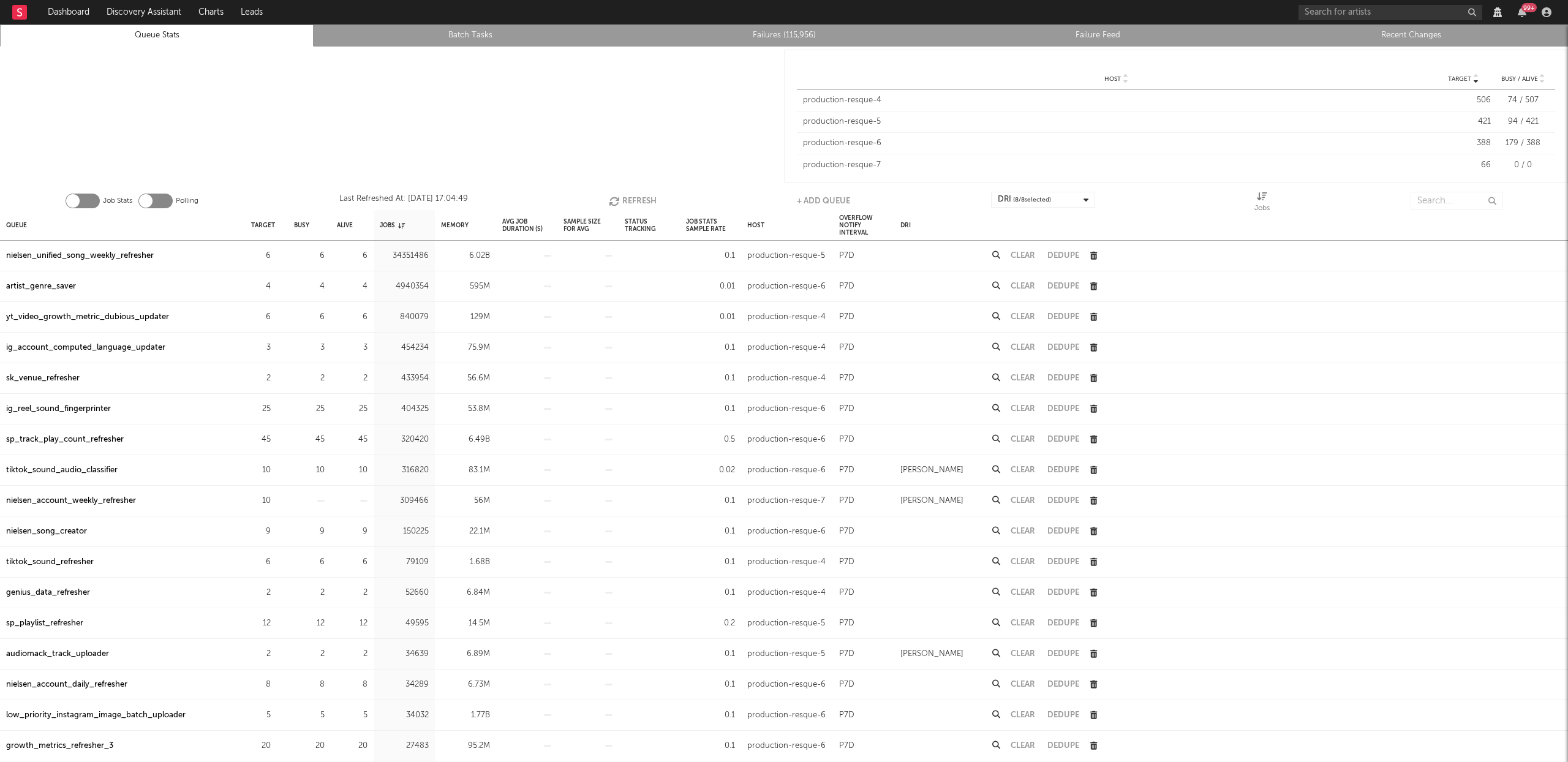
click at [1414, 35] on link "Recent Changes" at bounding box center [1412, 35] width 300 height 15
click at [1439, 202] on input "text" at bounding box center [1457, 201] width 92 height 19
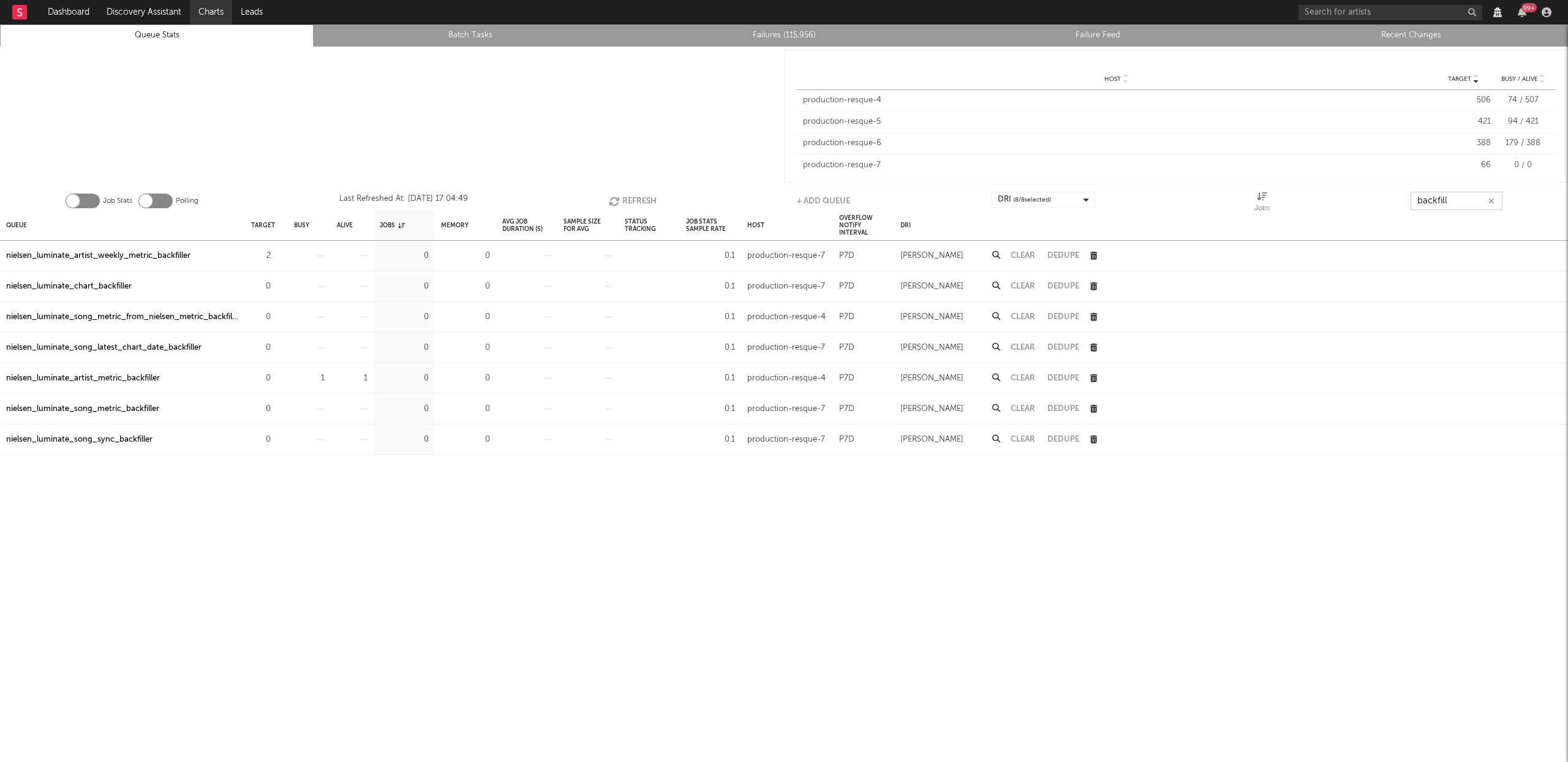
type input "backfill"
click at [1446, 192] on input "backfill" at bounding box center [1456, 201] width 92 height 19
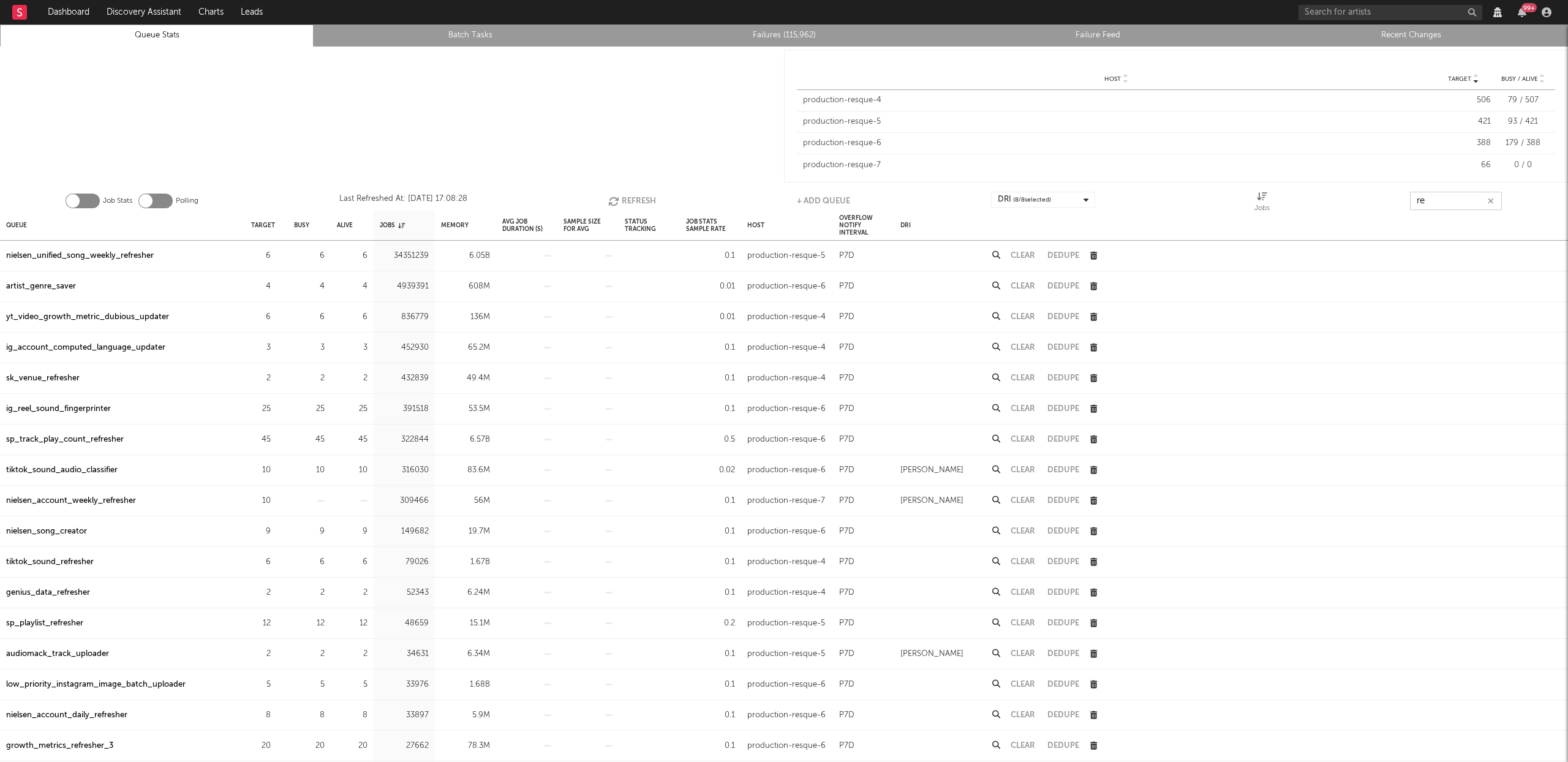
type input "r"
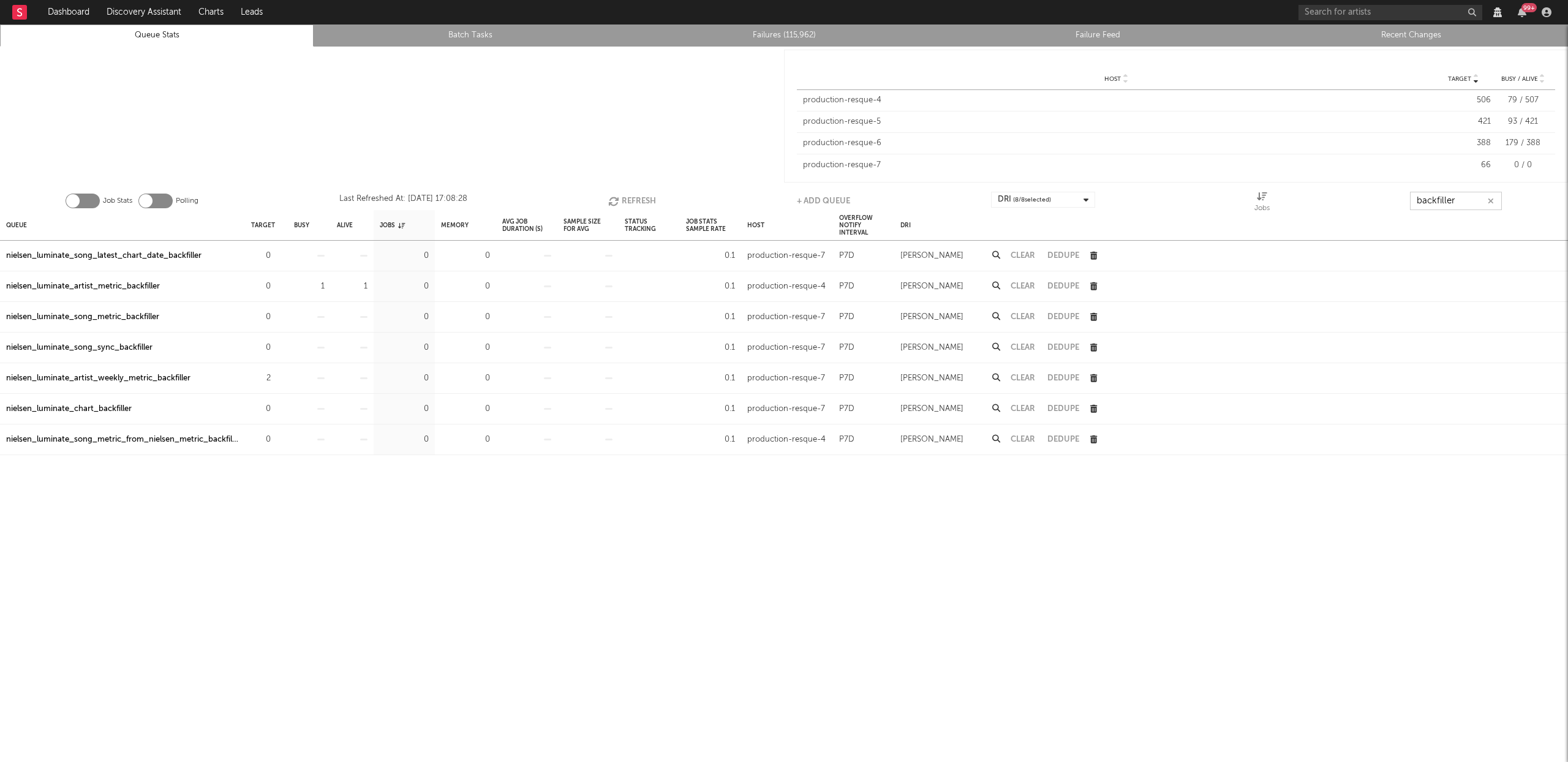
click at [641, 203] on button "Refresh" at bounding box center [632, 201] width 48 height 19
click at [641, 203] on button "Refresh" at bounding box center [630, 201] width 48 height 19
type input "backfiller"
click at [643, 197] on button "Refresh" at bounding box center [630, 201] width 48 height 19
click at [639, 204] on button "Refresh" at bounding box center [630, 201] width 48 height 19
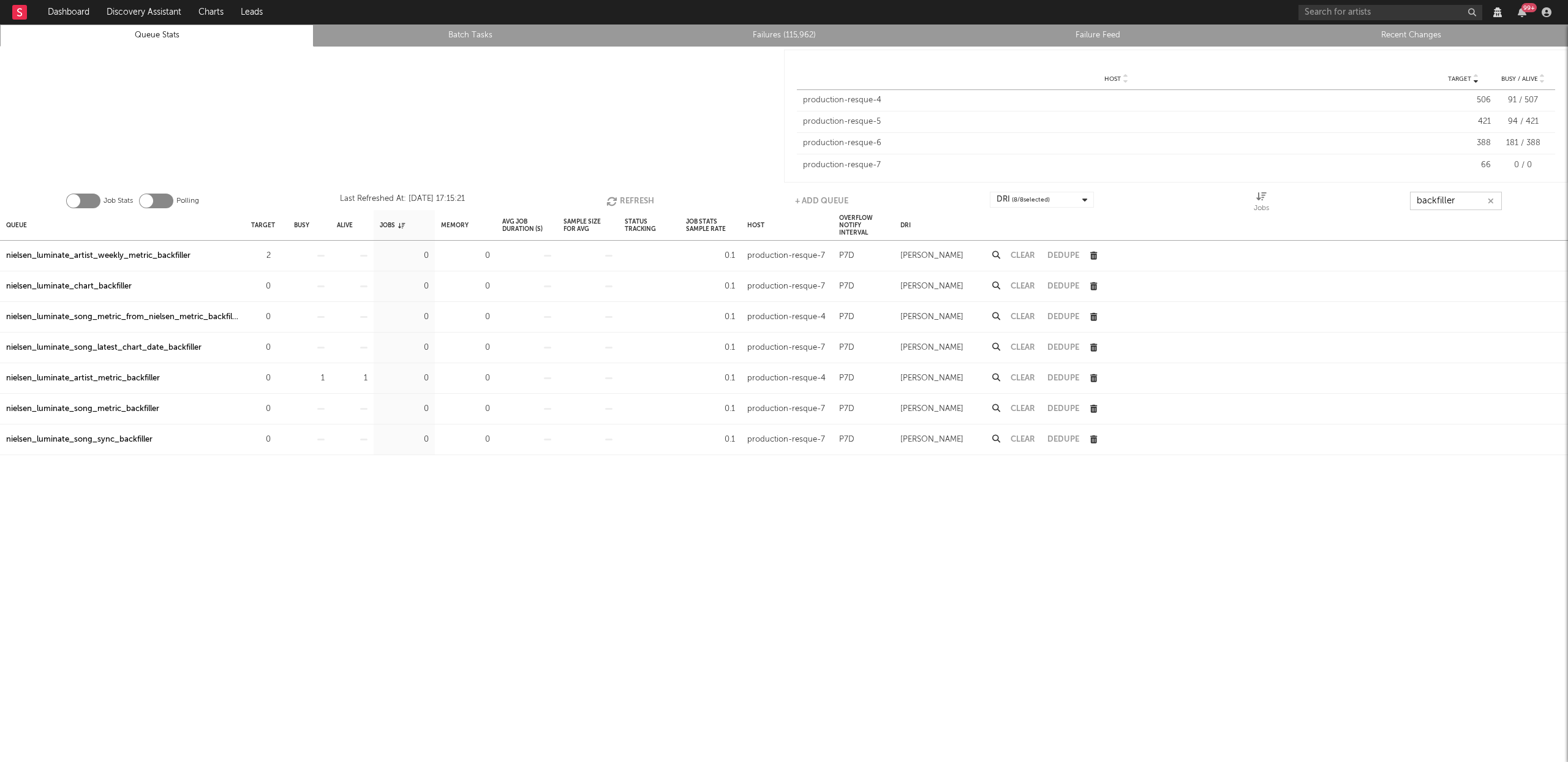
click at [626, 198] on button "Refresh" at bounding box center [630, 201] width 48 height 19
drag, startPoint x: 0, startPoint y: 0, endPoint x: 552, endPoint y: 111, distance: 563.0
click at [543, 111] on div at bounding box center [392, 116] width 784 height 139
click at [638, 201] on button "Refresh" at bounding box center [630, 201] width 48 height 19
click at [1459, 203] on input "backfiller" at bounding box center [1456, 201] width 92 height 19
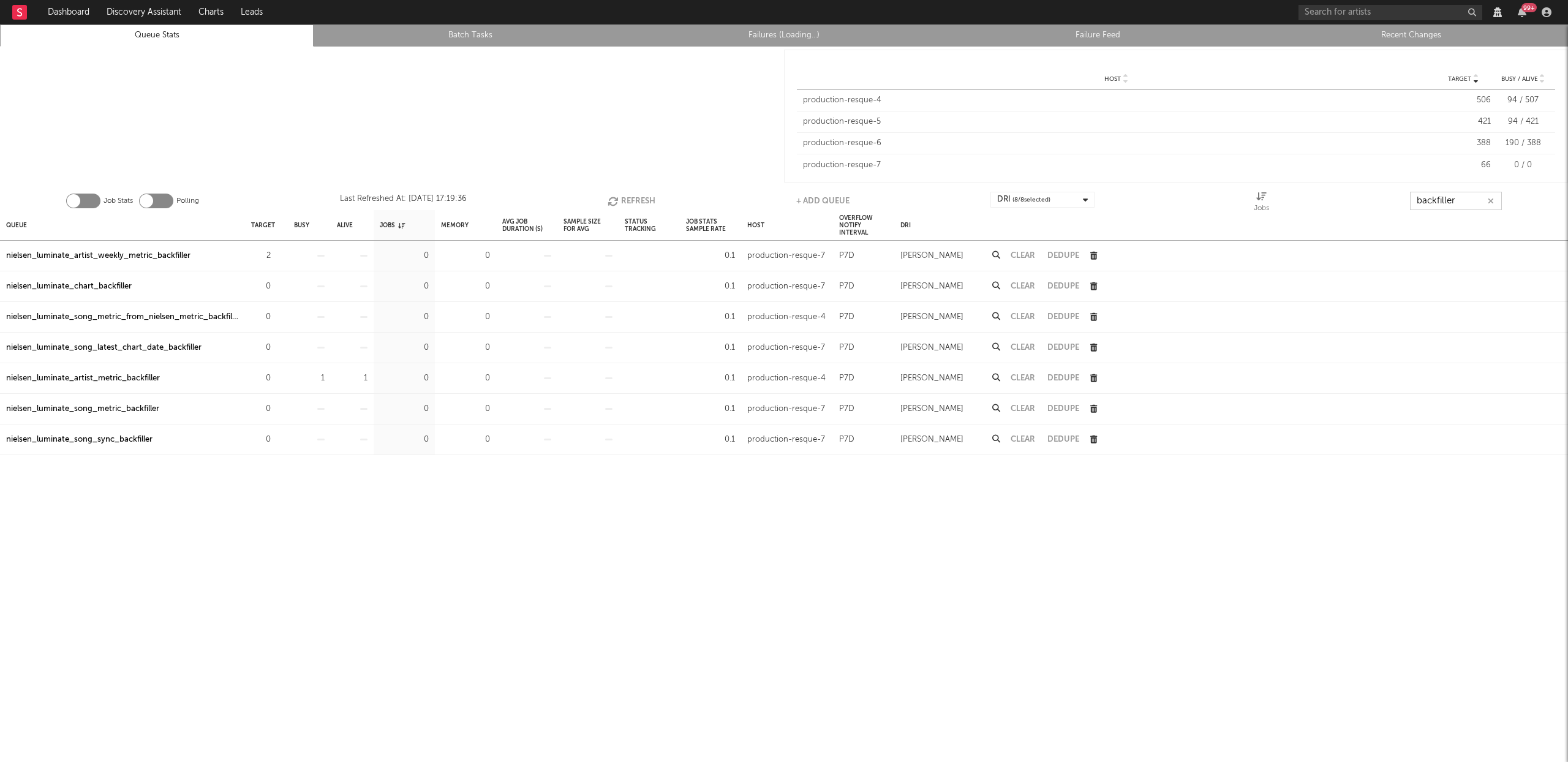
click at [1459, 203] on input "backfiller" at bounding box center [1456, 201] width 92 height 19
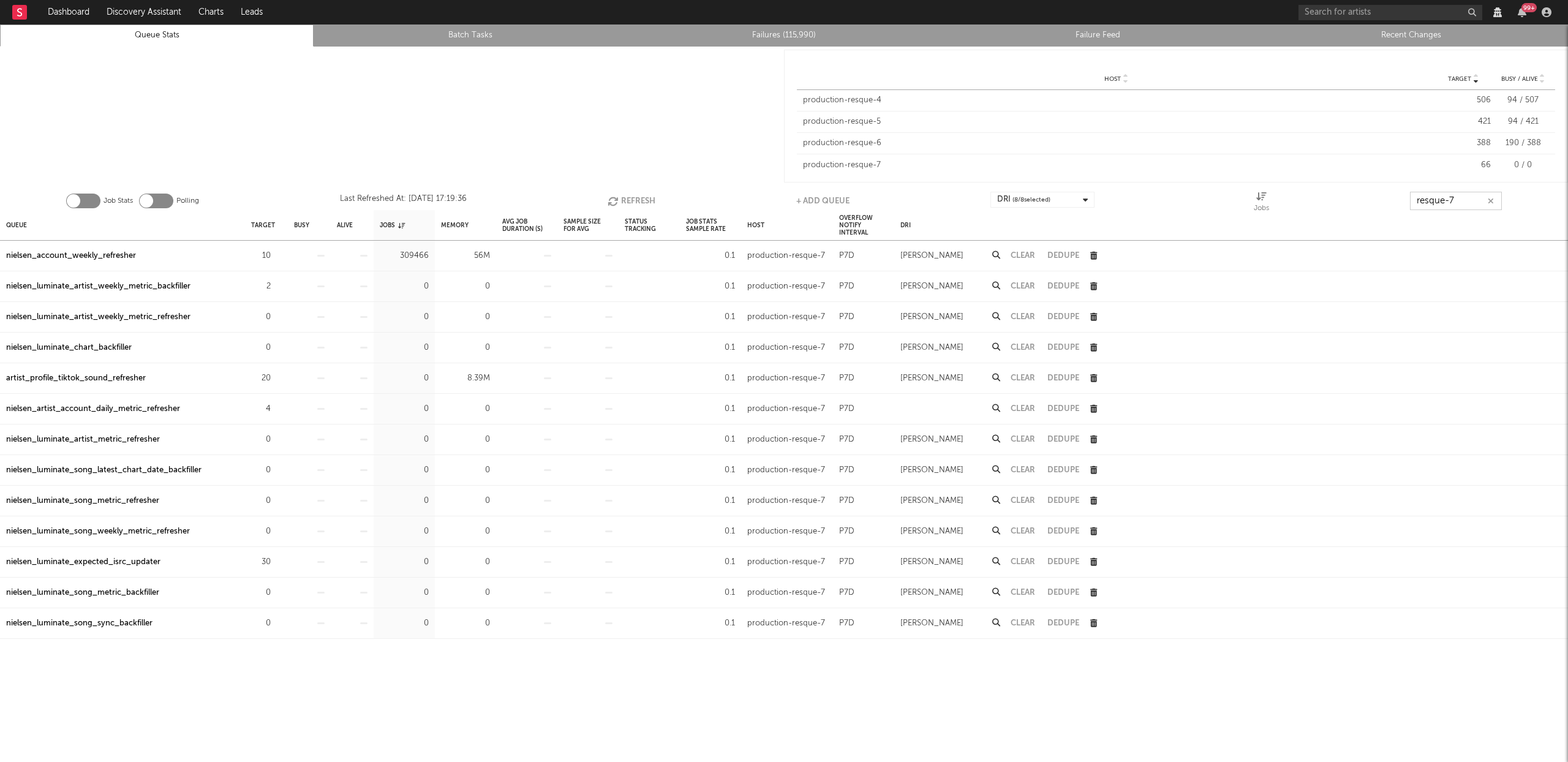
type input "resque-7"
click at [626, 195] on button "Refresh" at bounding box center [630, 201] width 48 height 19
click at [621, 194] on button "Refresh" at bounding box center [630, 201] width 48 height 19
click at [1465, 197] on input "resque-7" at bounding box center [1456, 201] width 92 height 19
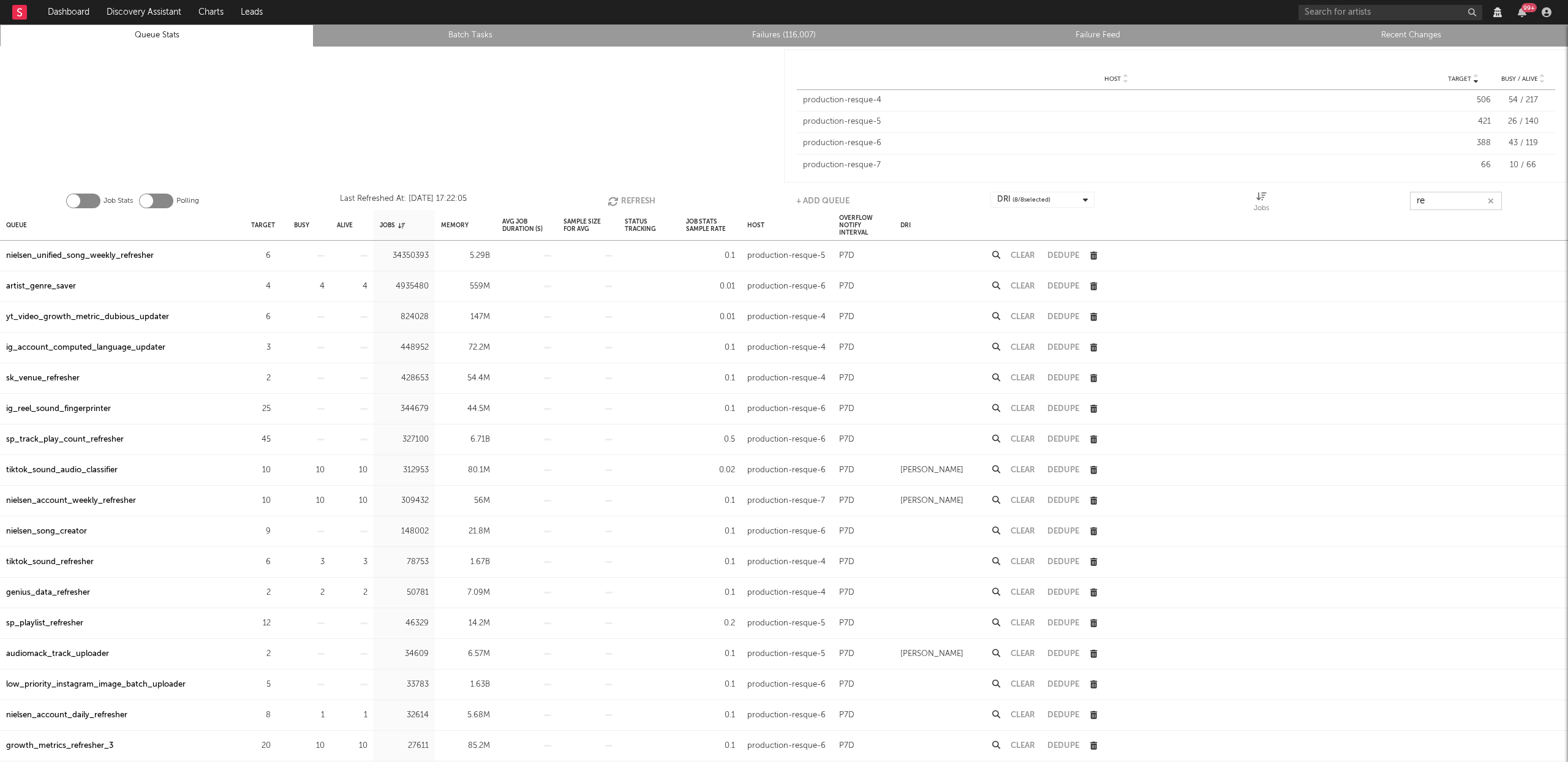
type input "r"
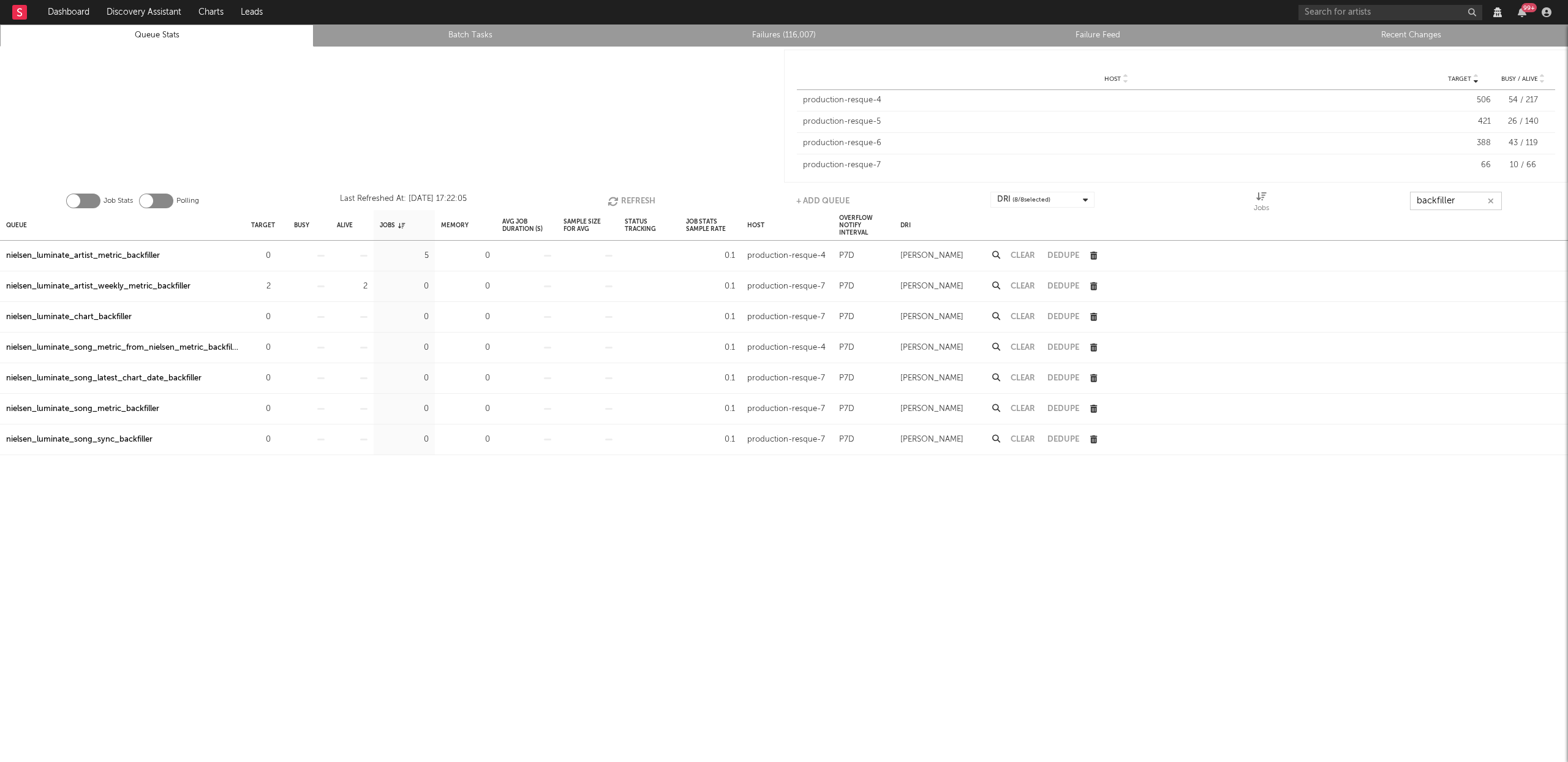
type input "backfiller"
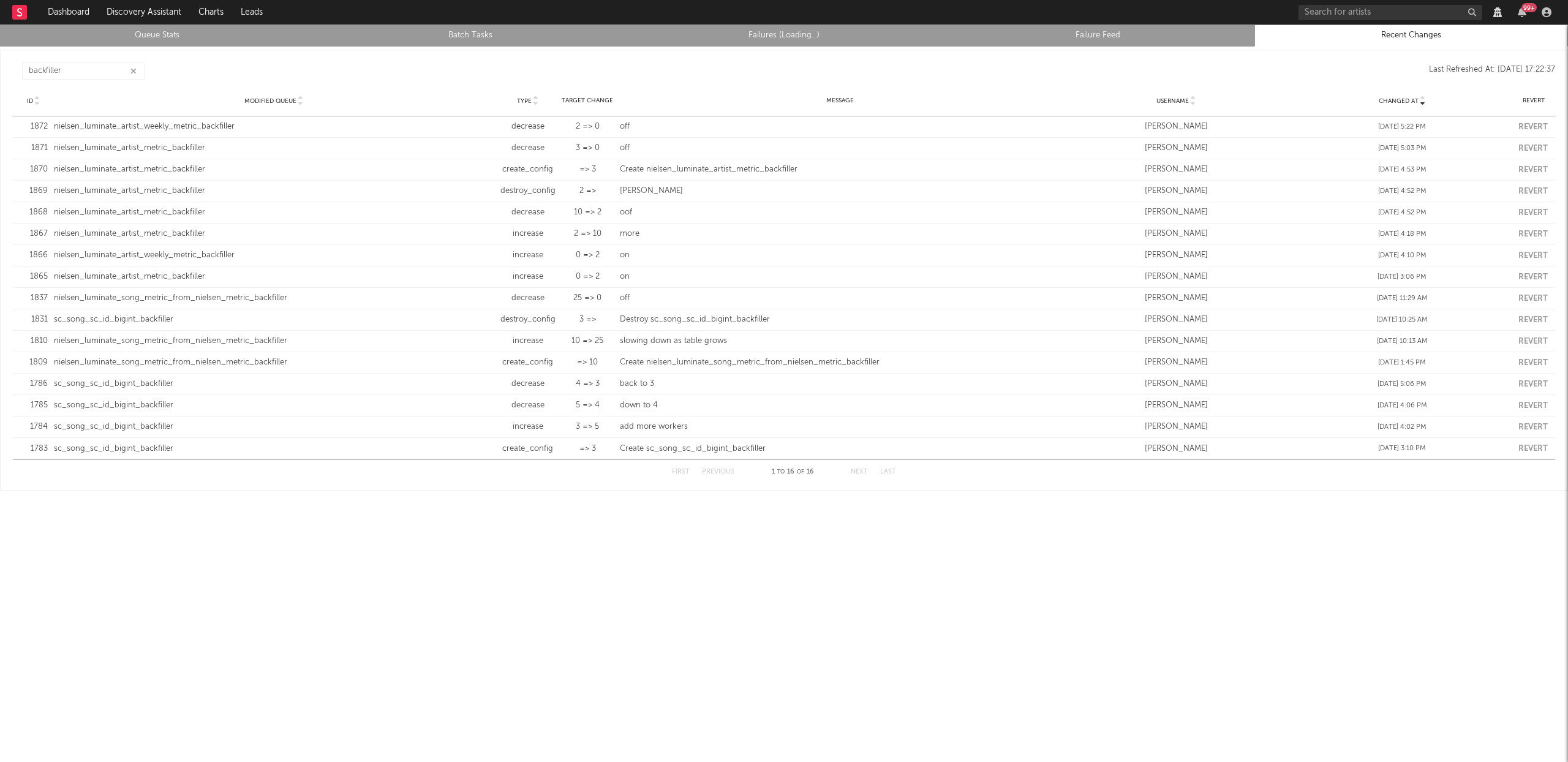
click at [132, 73] on icon "button" at bounding box center [134, 71] width 6 height 8
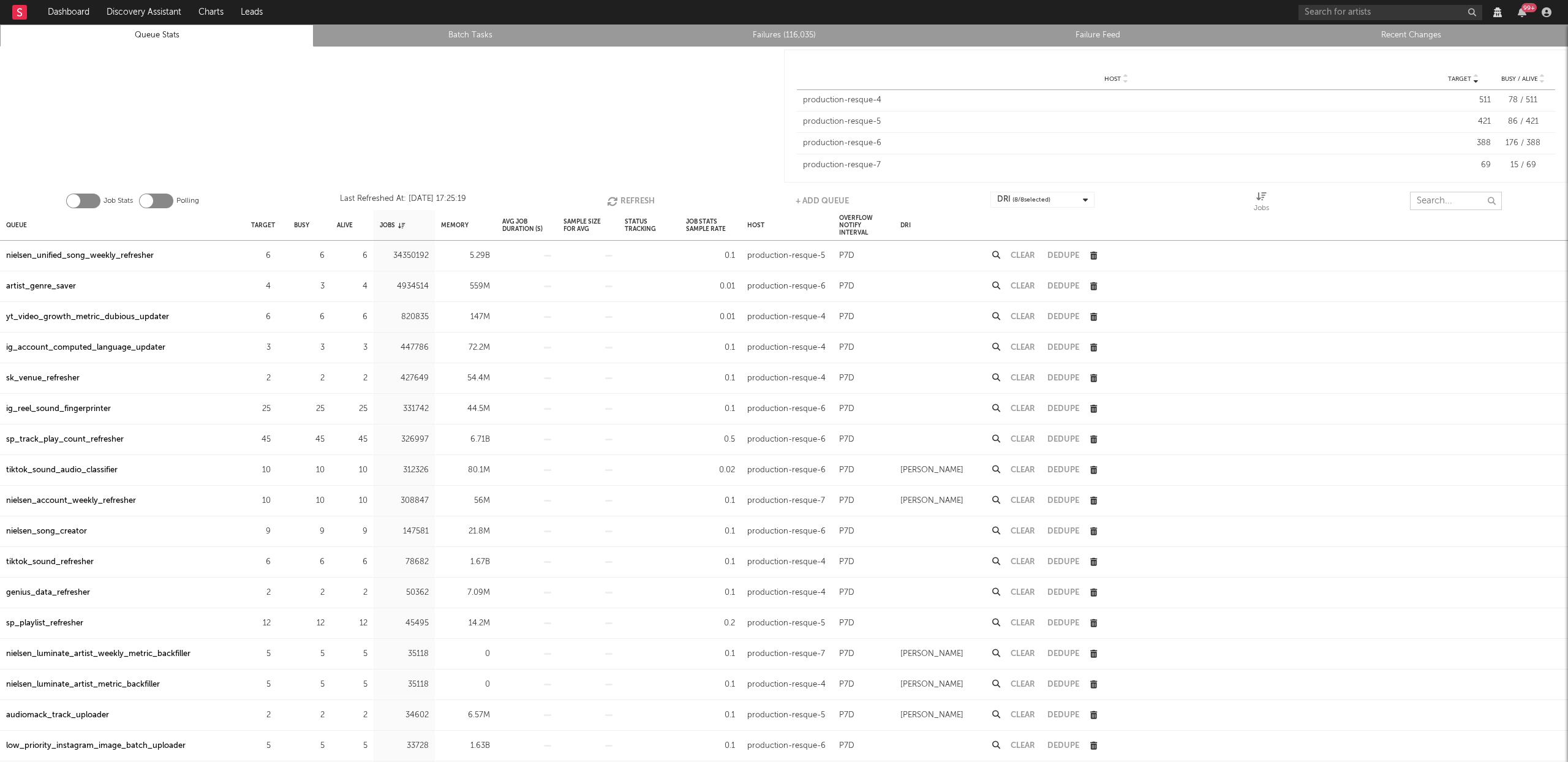
click at [1436, 209] on input "text" at bounding box center [1456, 201] width 92 height 19
type input "r"
click at [1428, 200] on input "text" at bounding box center [1456, 201] width 92 height 19
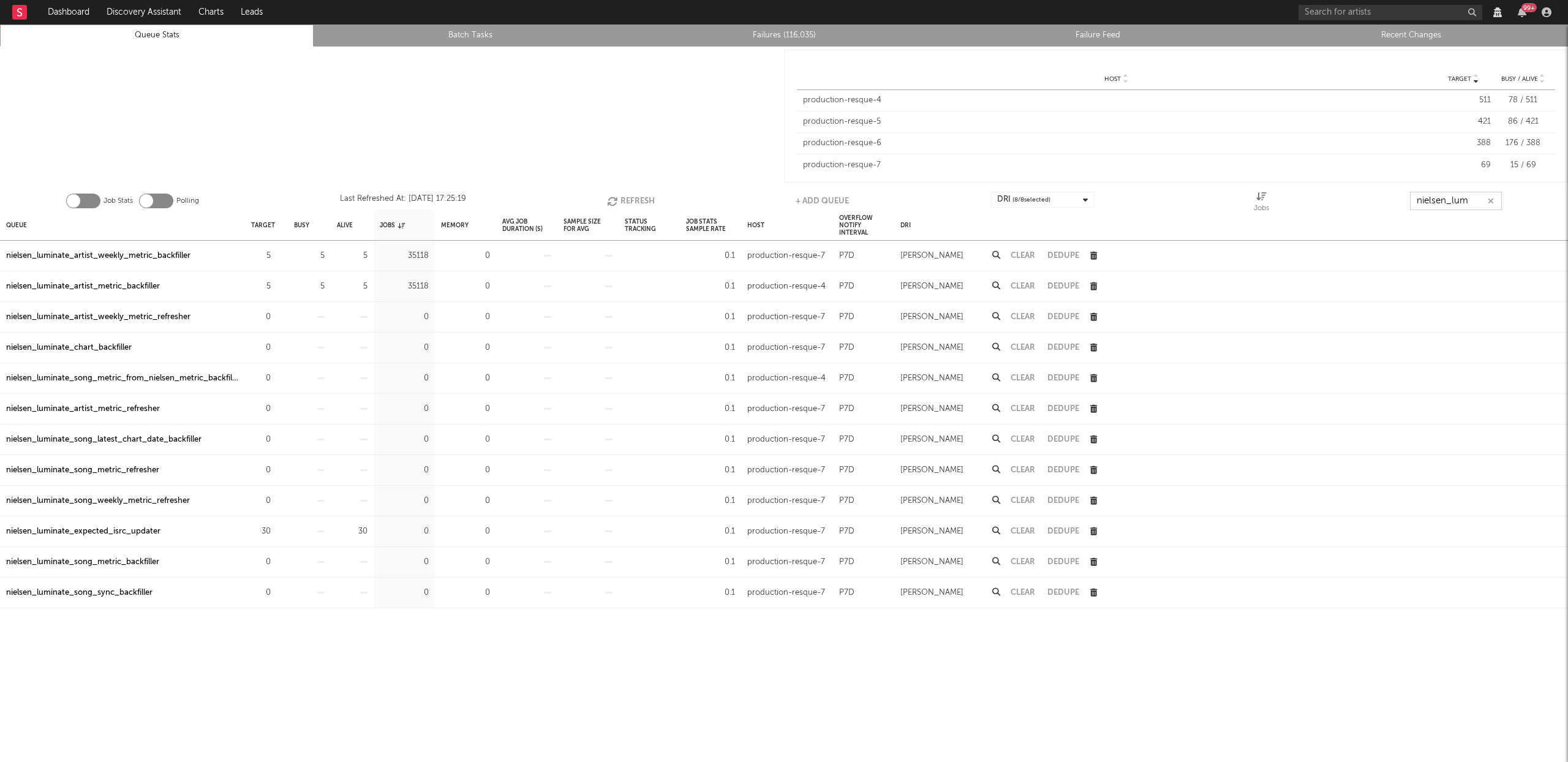
click at [621, 201] on button "Refresh" at bounding box center [630, 201] width 48 height 19
type input "nielsen_lum"
